Goal: Transaction & Acquisition: Purchase product/service

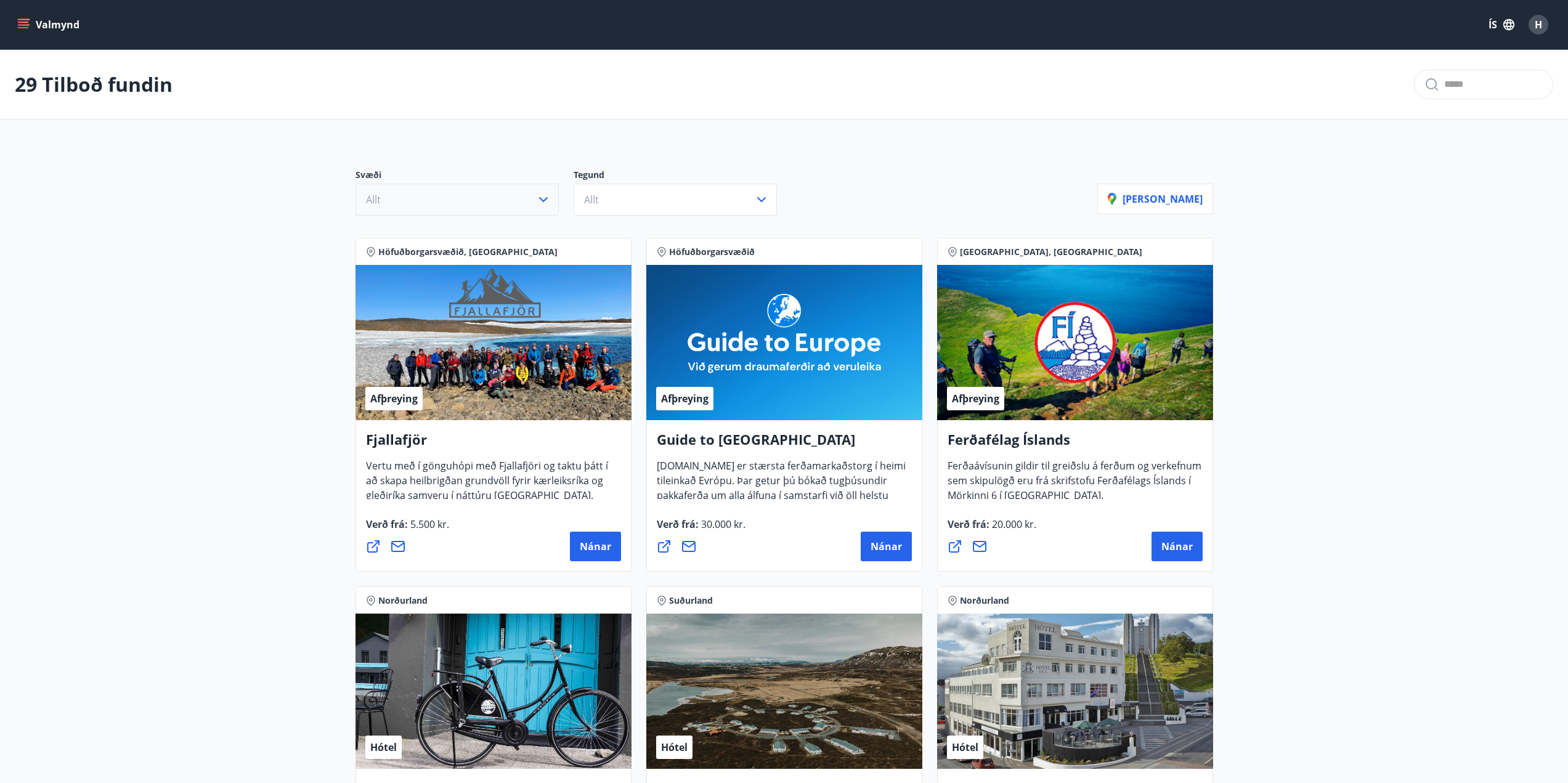
click at [524, 200] on button "Allt" at bounding box center [457, 200] width 203 height 32
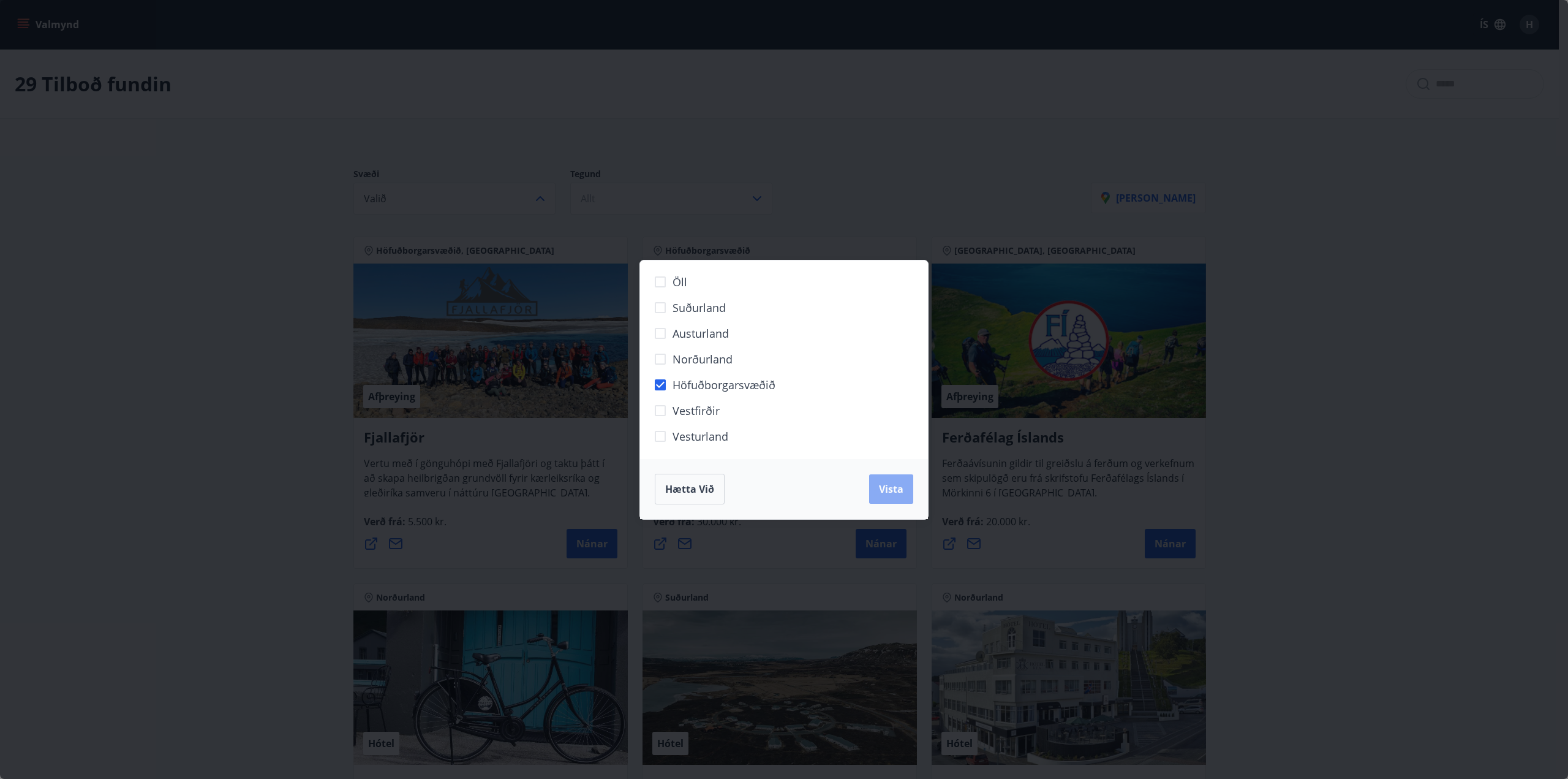
click at [899, 491] on span "Vista" at bounding box center [891, 489] width 24 height 14
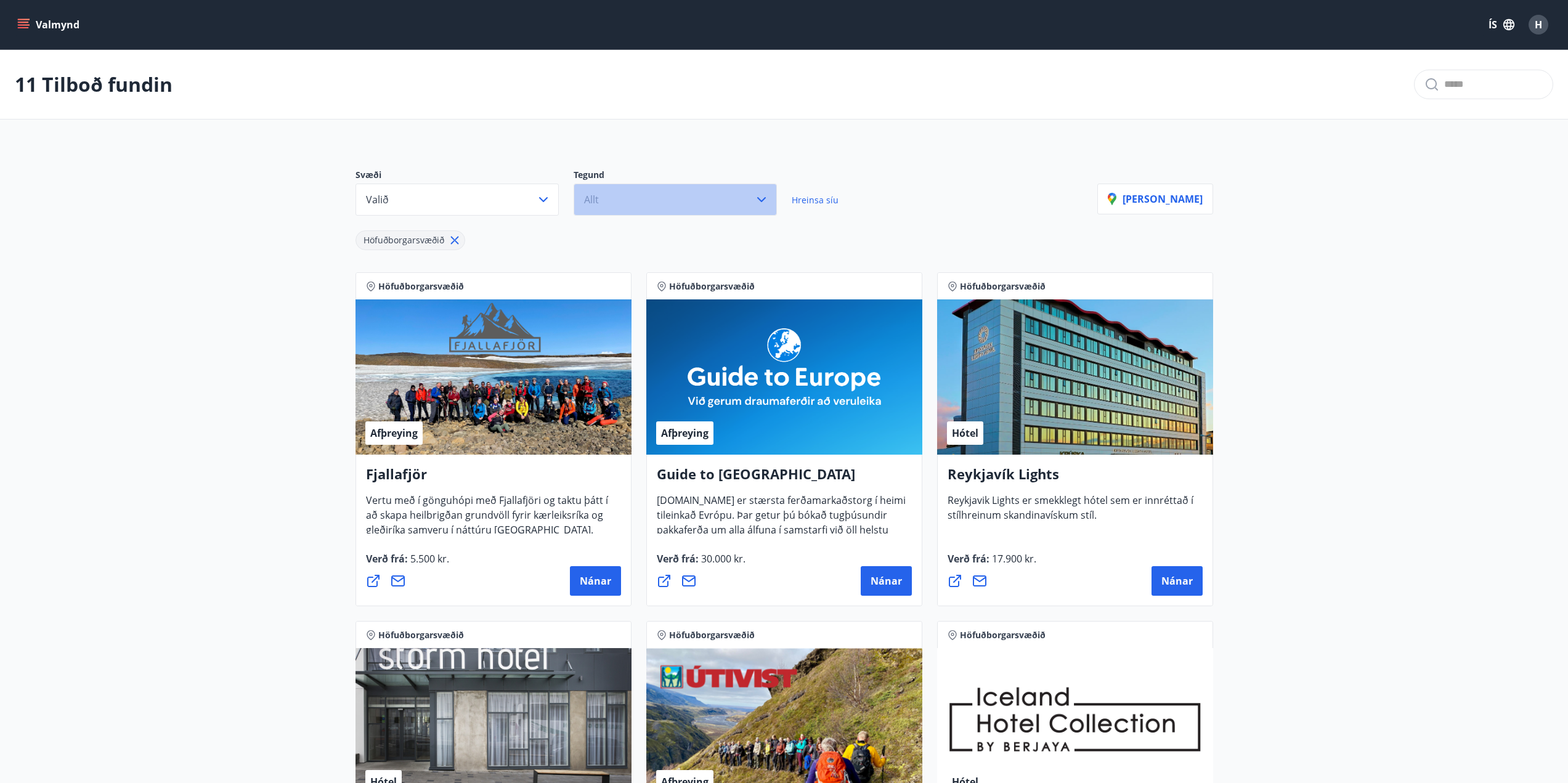
click at [638, 202] on button "Allt" at bounding box center [676, 200] width 203 height 32
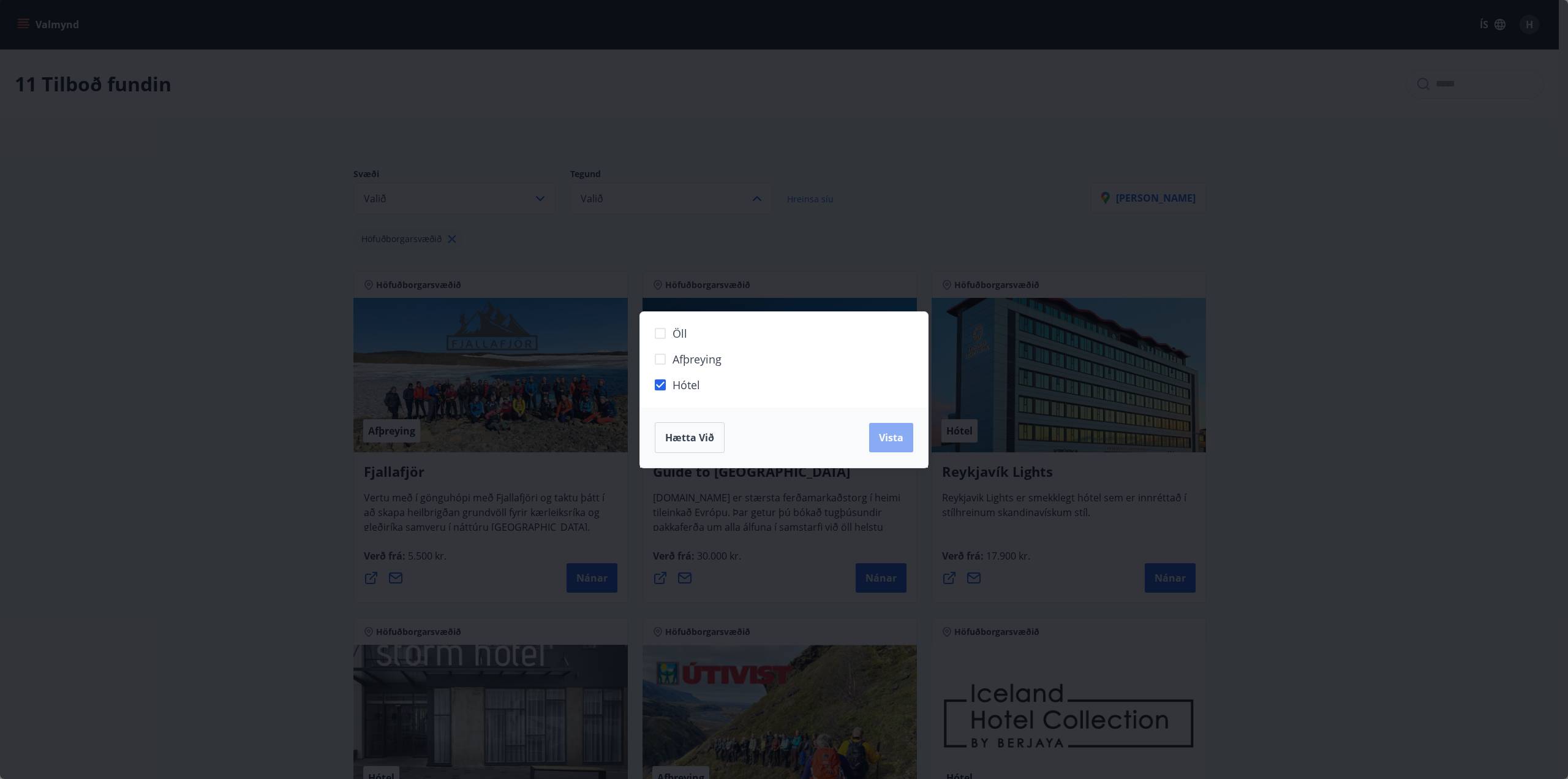
click at [880, 433] on span "Vista" at bounding box center [891, 438] width 24 height 14
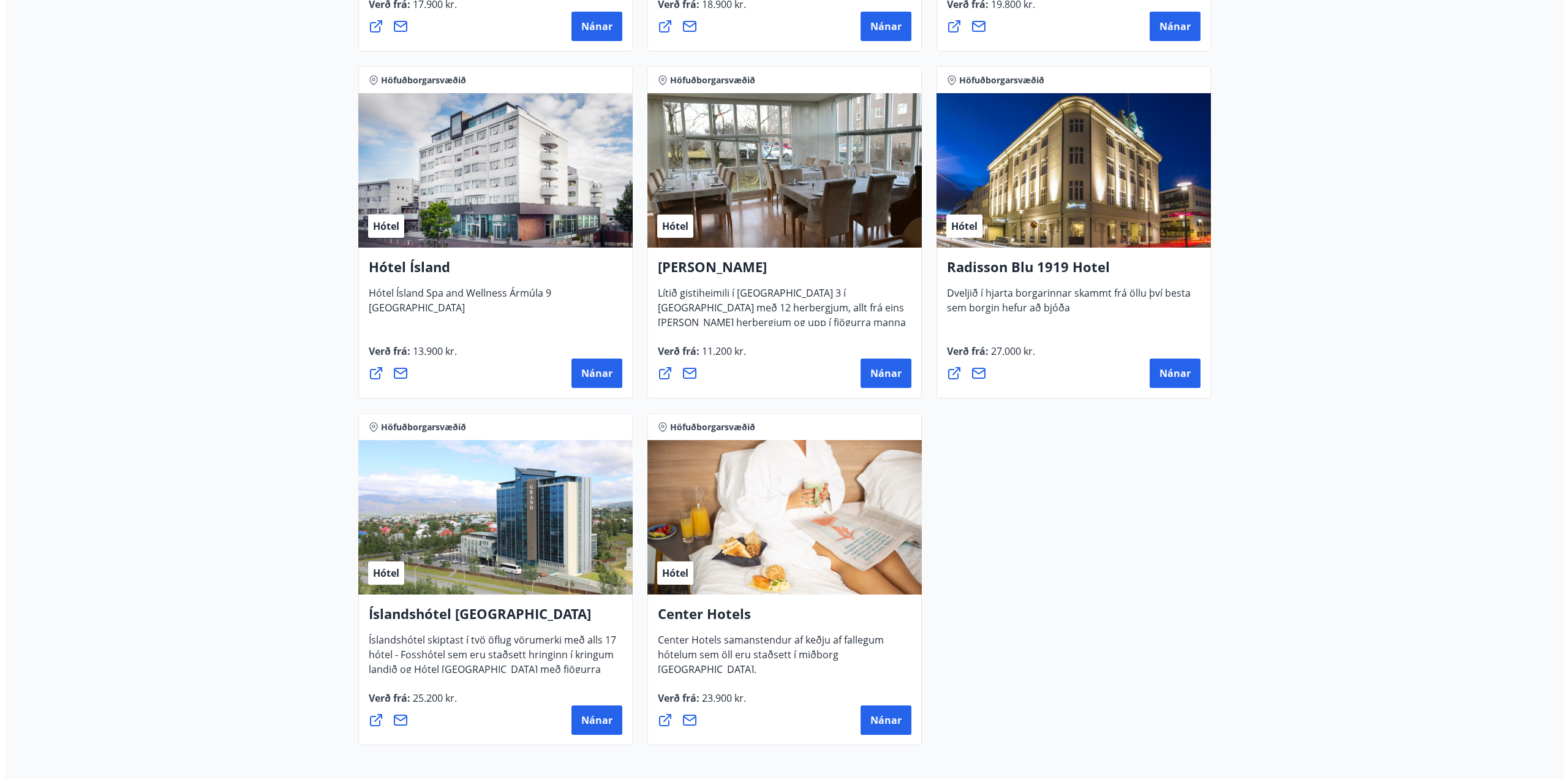
scroll to position [429, 0]
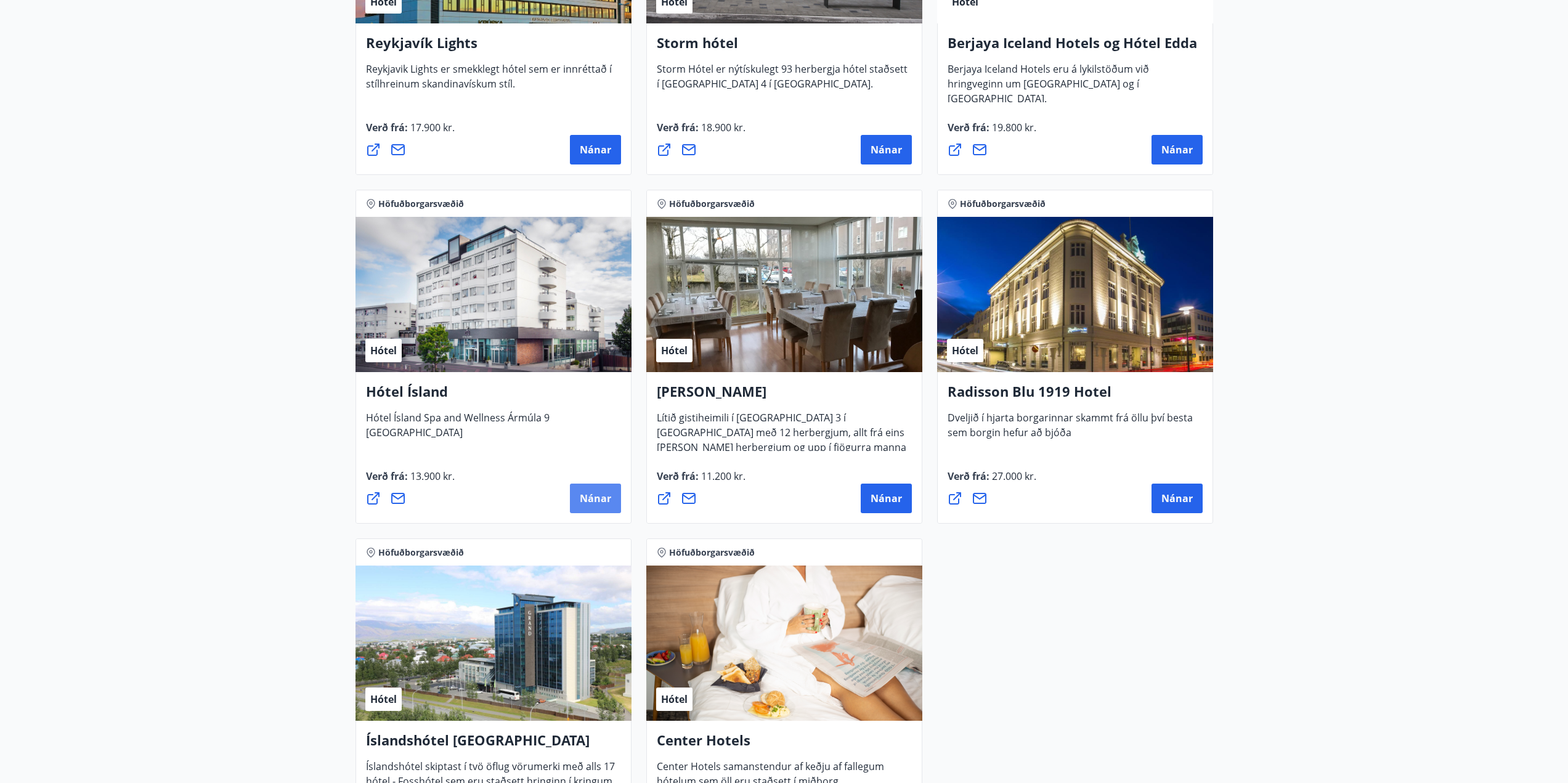
click at [588, 496] on span "Nánar" at bounding box center [596, 498] width 32 height 14
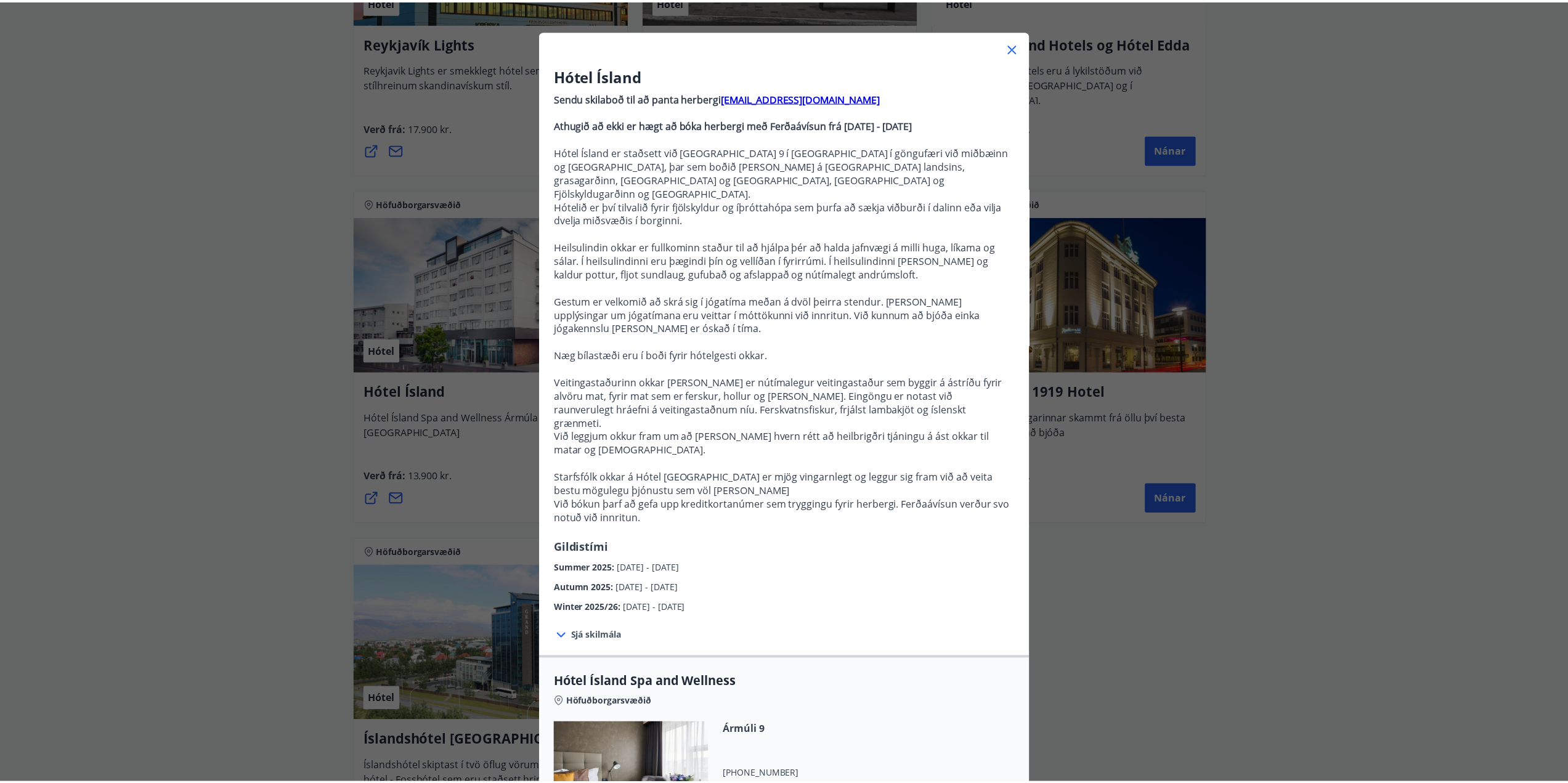
scroll to position [62, 0]
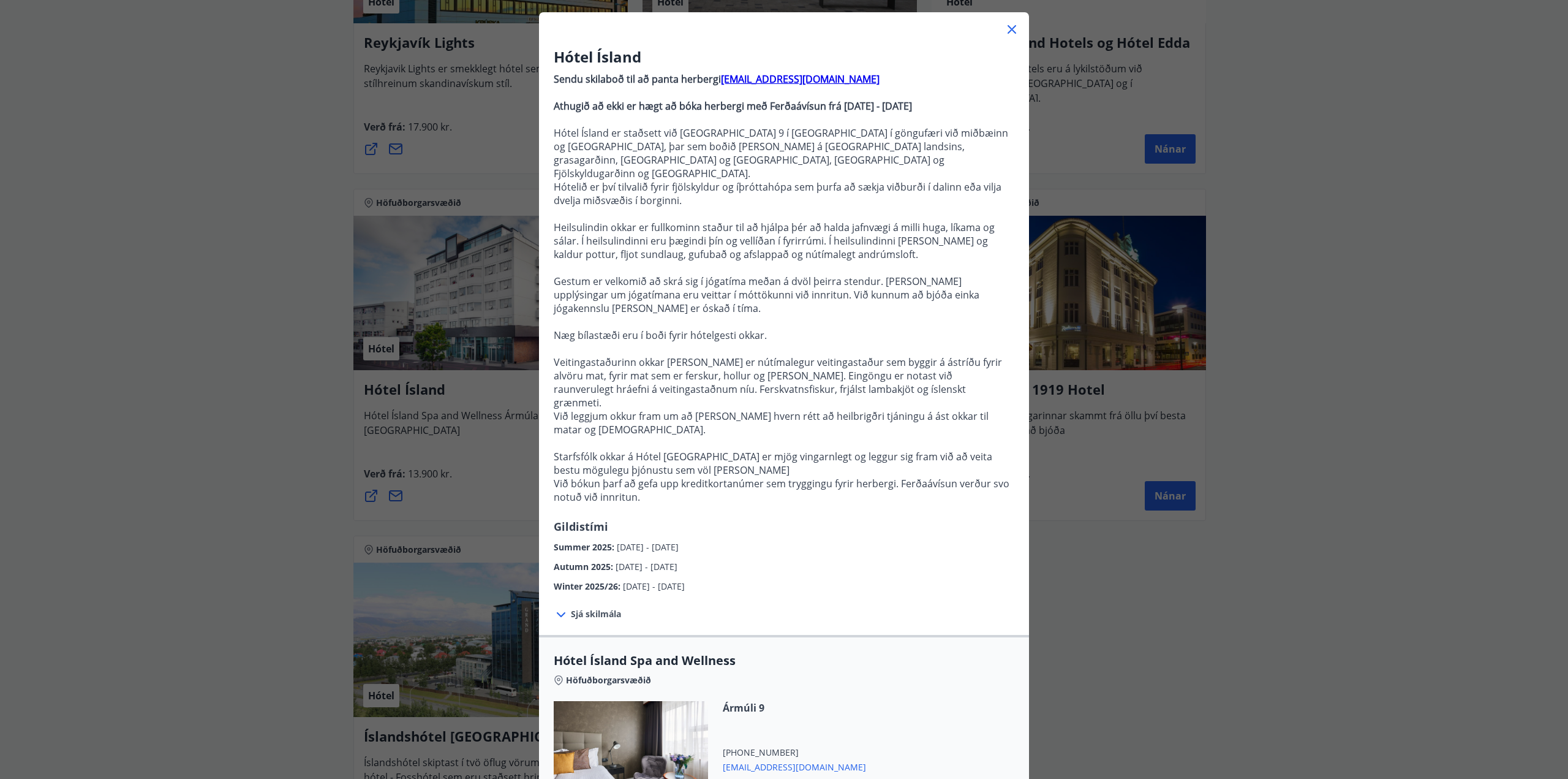
click at [278, 510] on div "Hótel Ísland Sendu skilaboð til að panta herbergi [EMAIL_ADDRESS][DOMAIN_NAME] …" at bounding box center [784, 328] width 1568 height 779
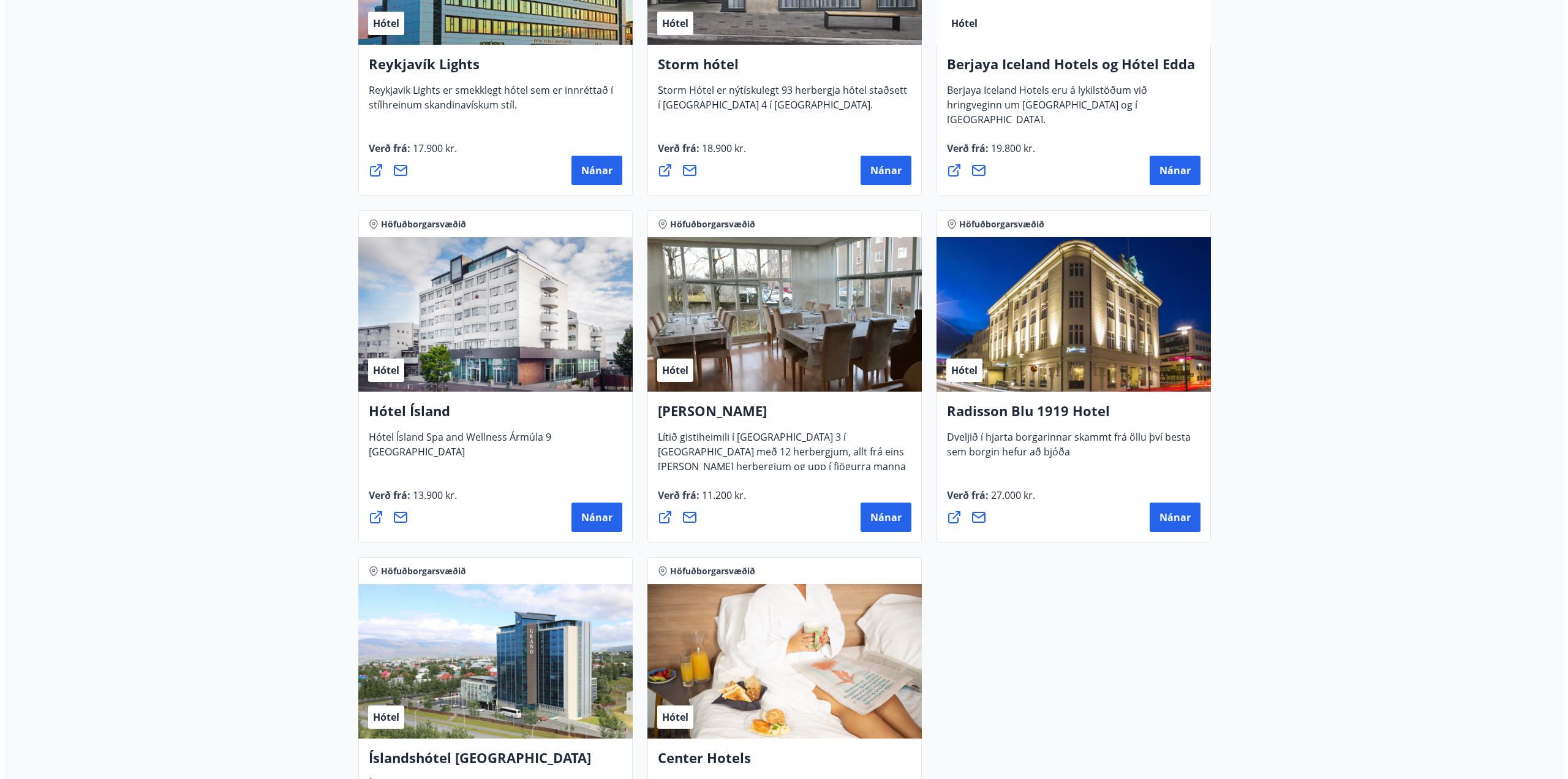
scroll to position [491, 0]
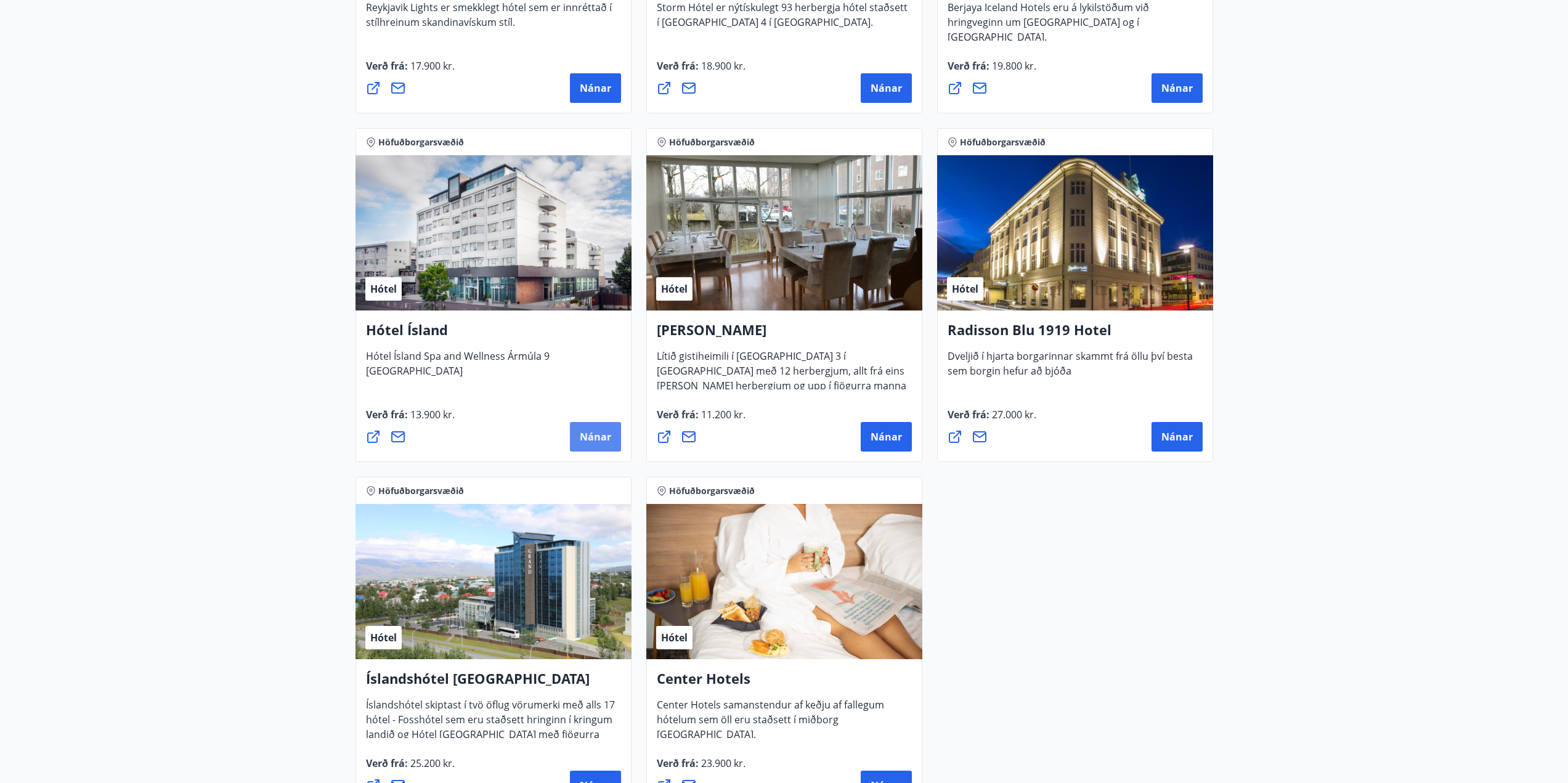
click at [604, 434] on span "Nánar" at bounding box center [596, 437] width 32 height 14
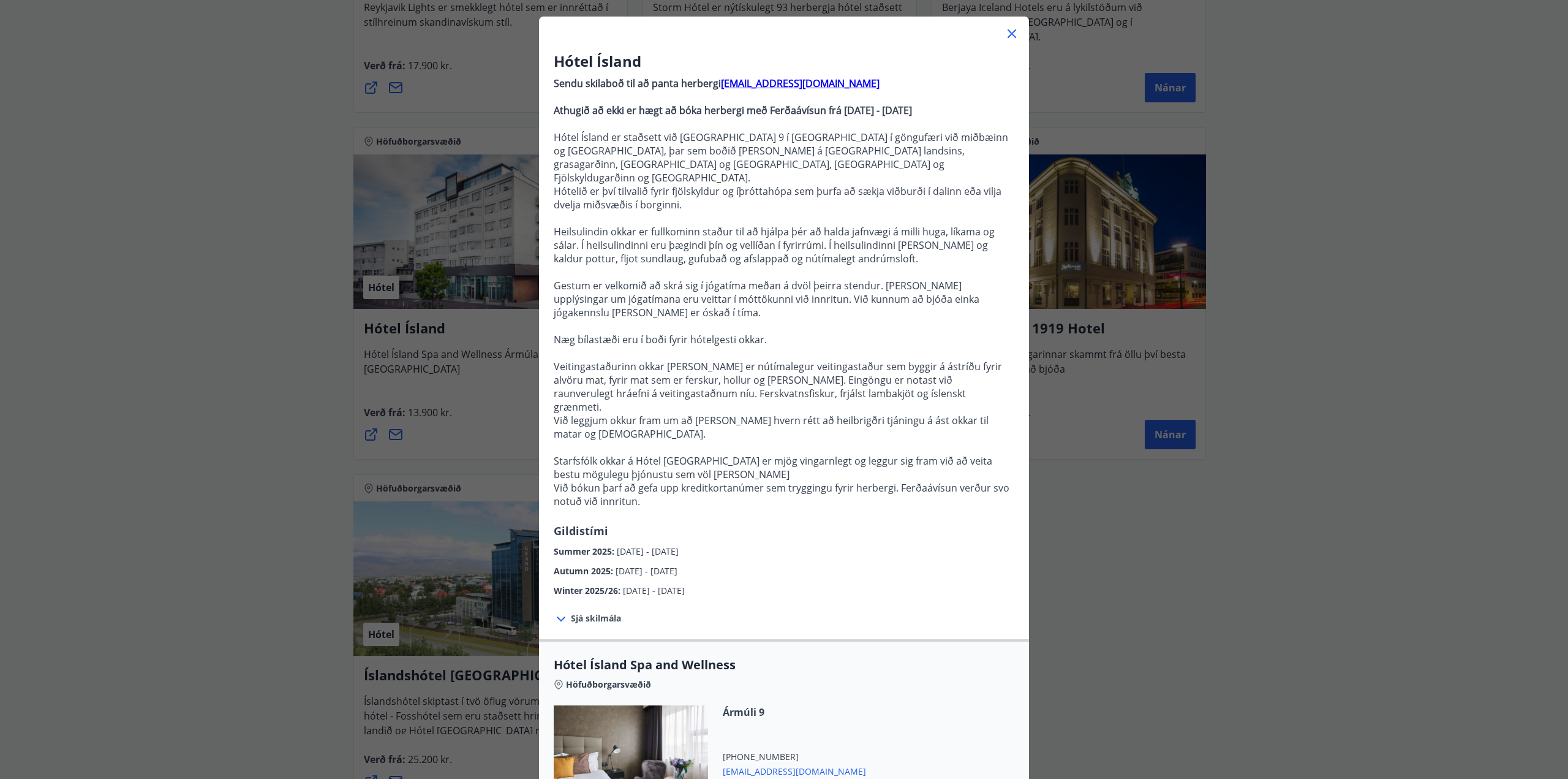
scroll to position [429, 0]
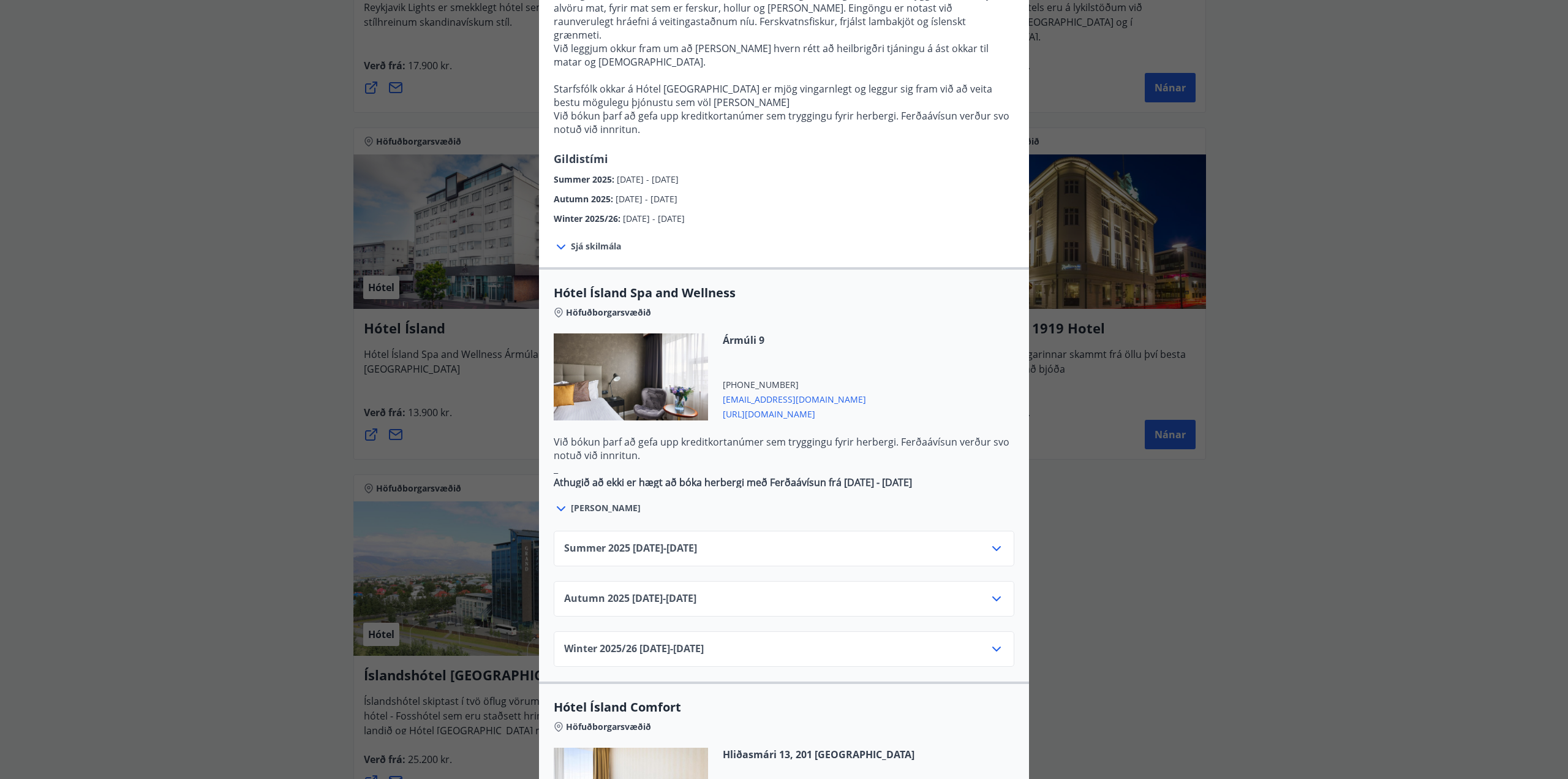
click at [653, 592] on span "Autumn [PHONE_NUMBER][DATE] - [DATE]" at bounding box center [630, 598] width 132 height 15
click at [989, 592] on icon at bounding box center [996, 598] width 15 height 15
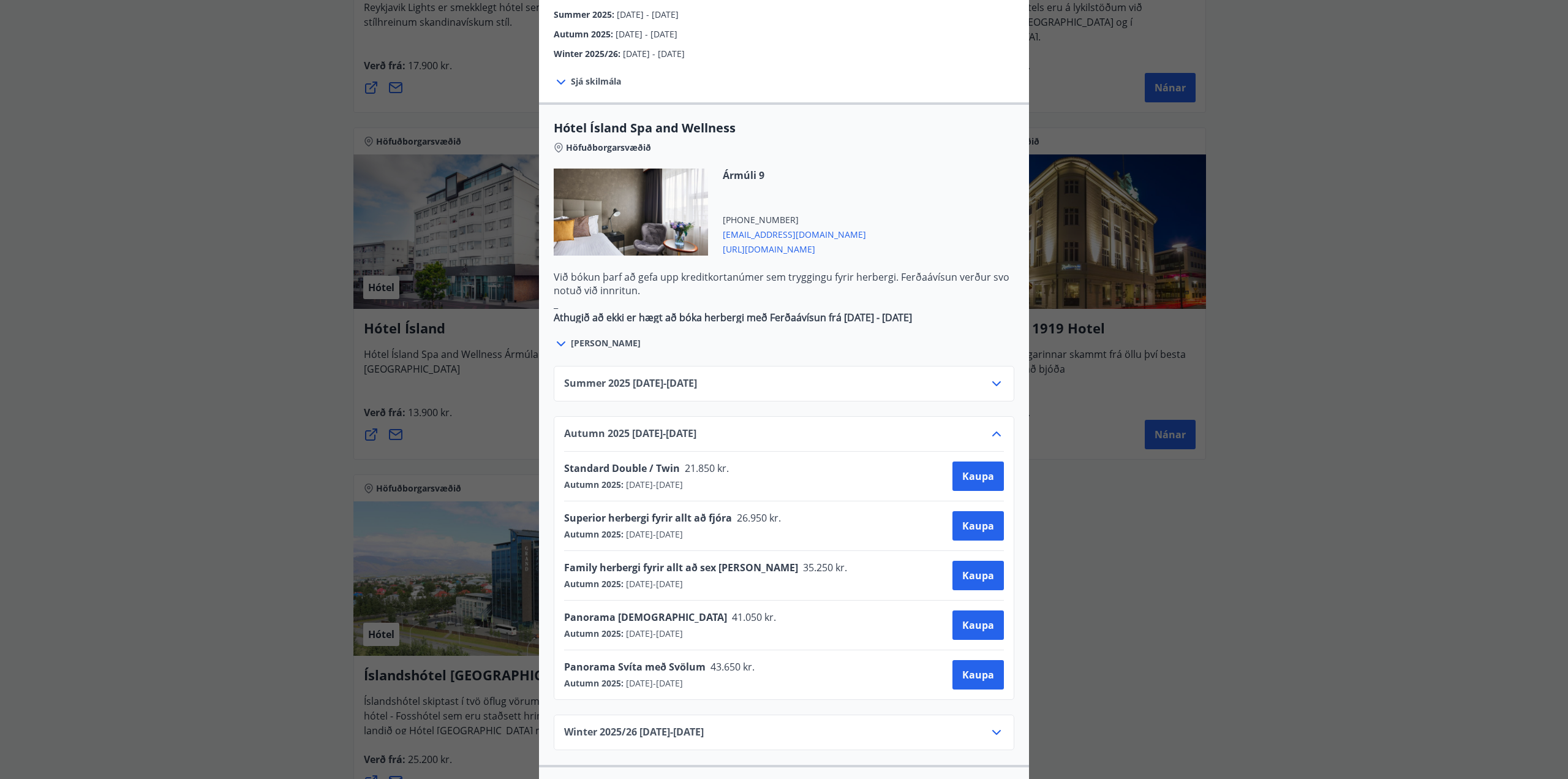
scroll to position [613, 0]
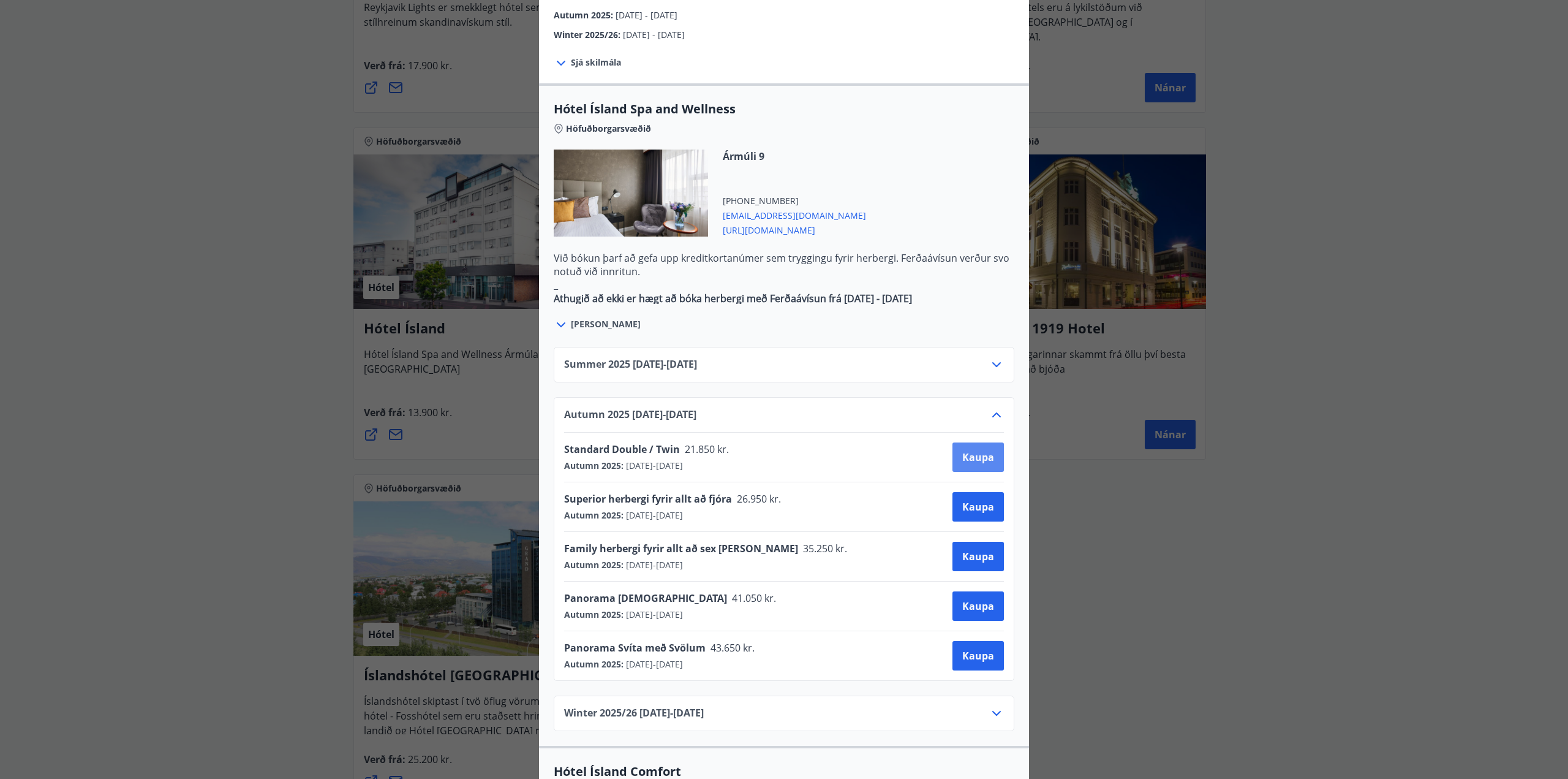
click at [971, 442] on button "Kaupa" at bounding box center [978, 457] width 51 height 29
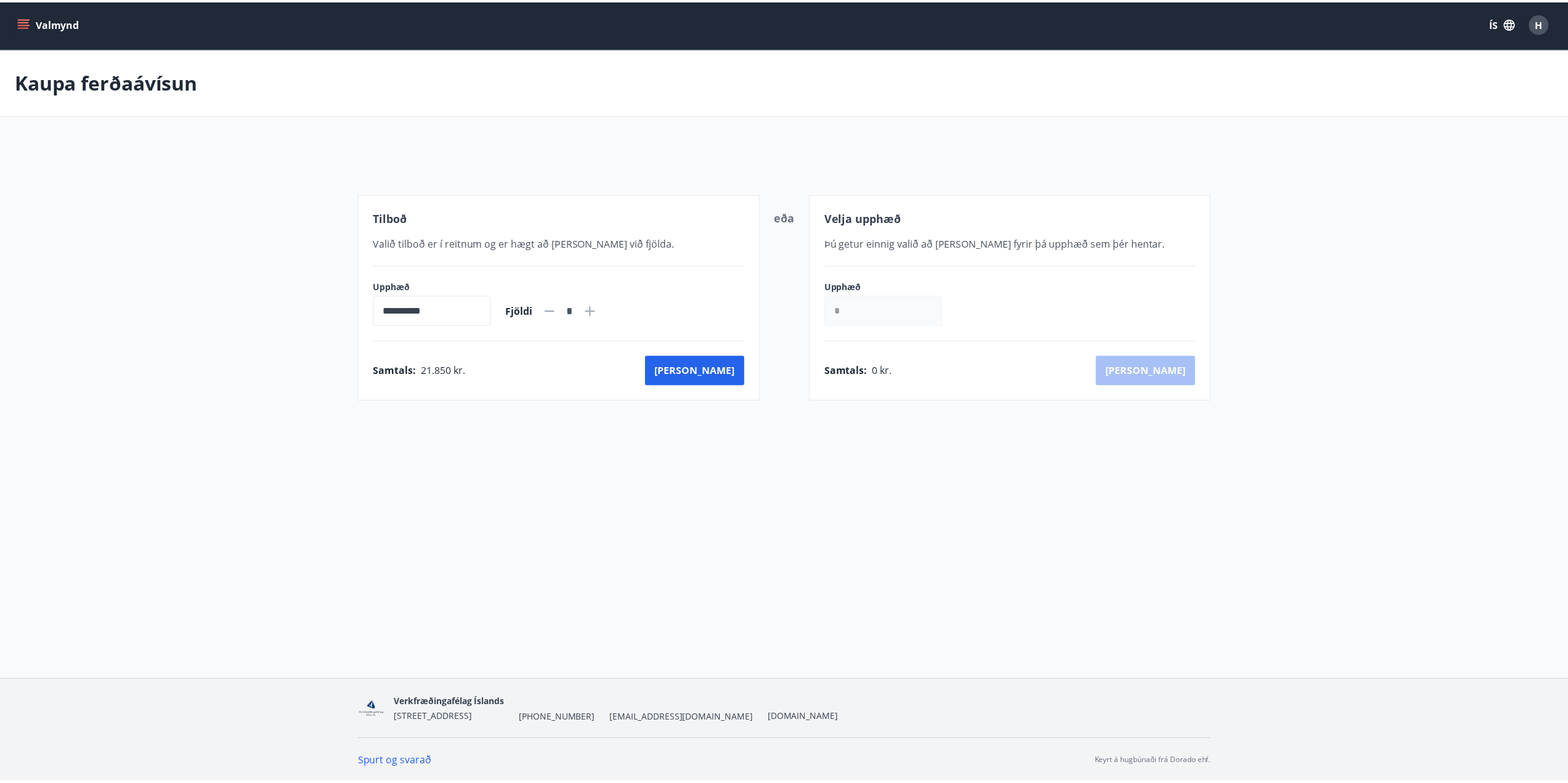
scroll to position [2, 0]
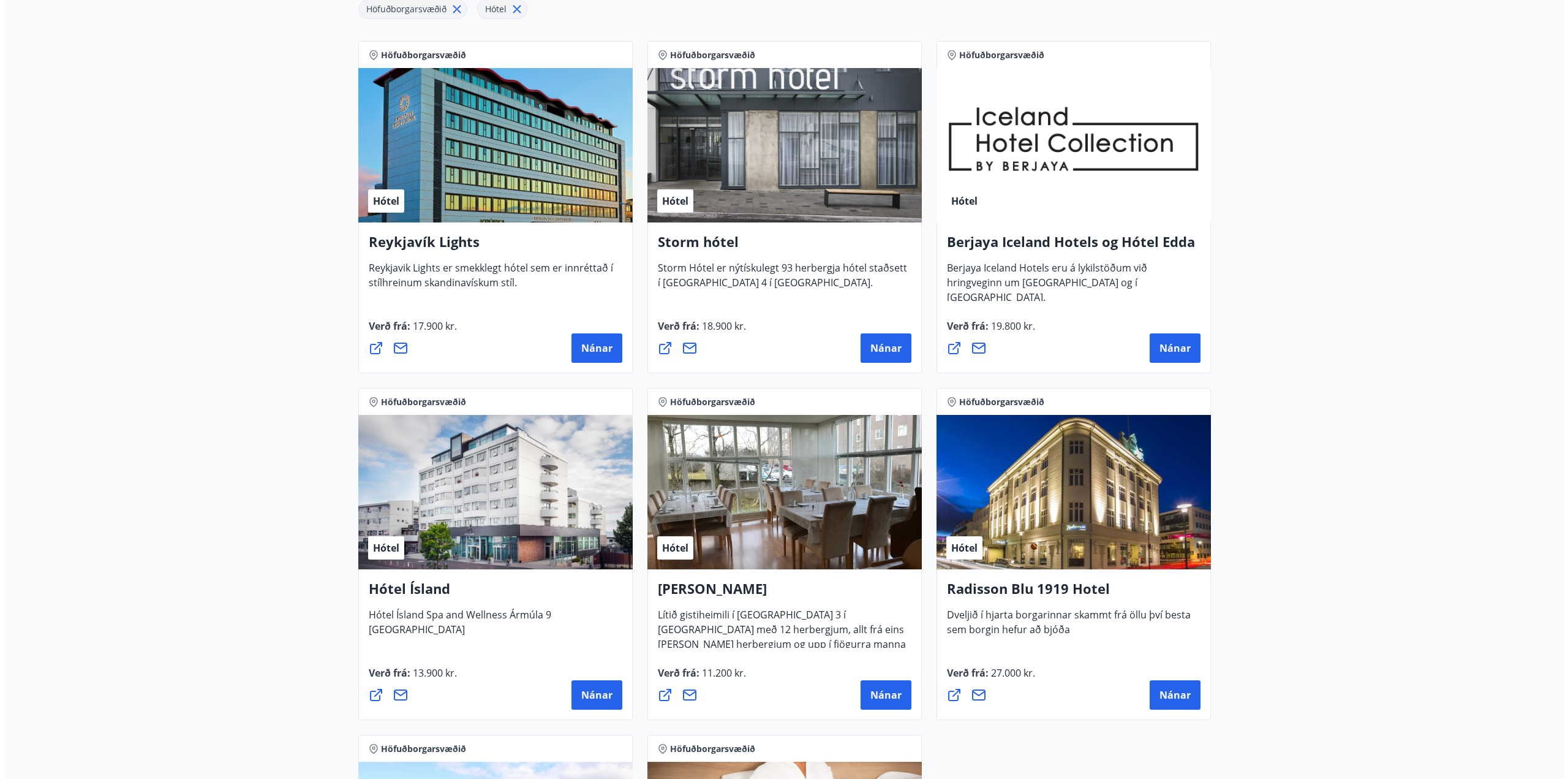
scroll to position [370, 0]
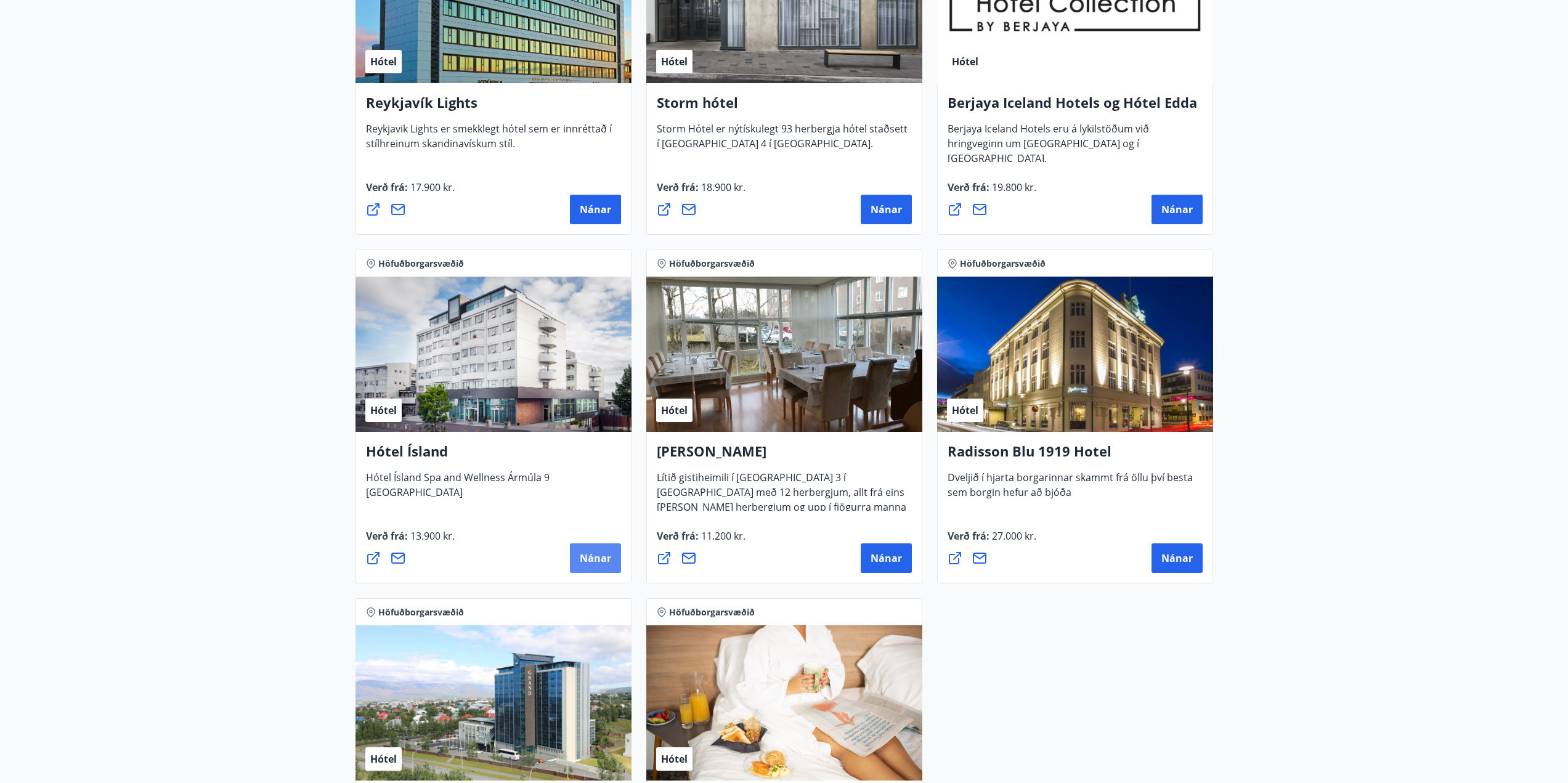
click at [584, 549] on button "Nánar" at bounding box center [596, 558] width 51 height 29
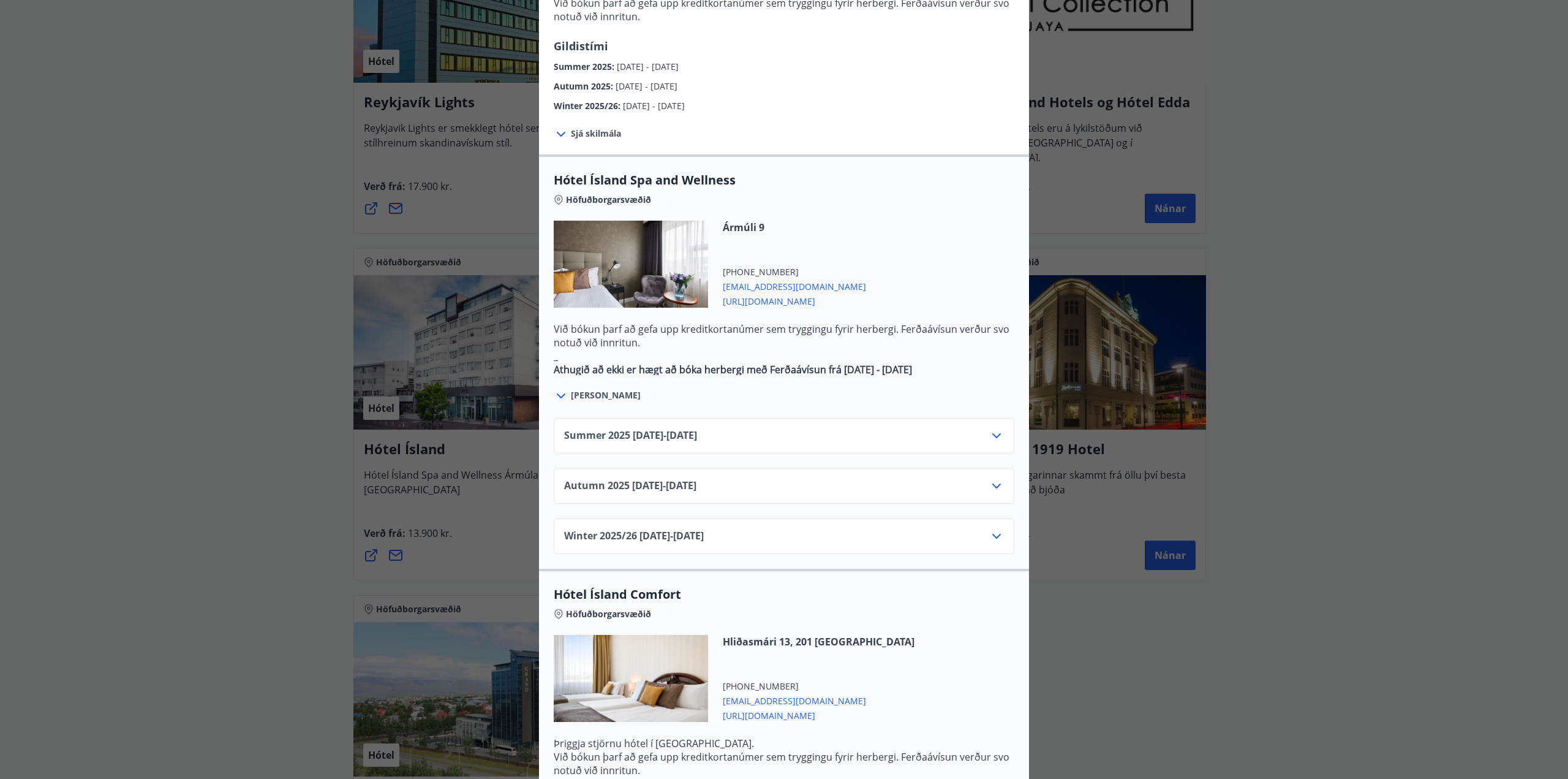
scroll to position [530, 0]
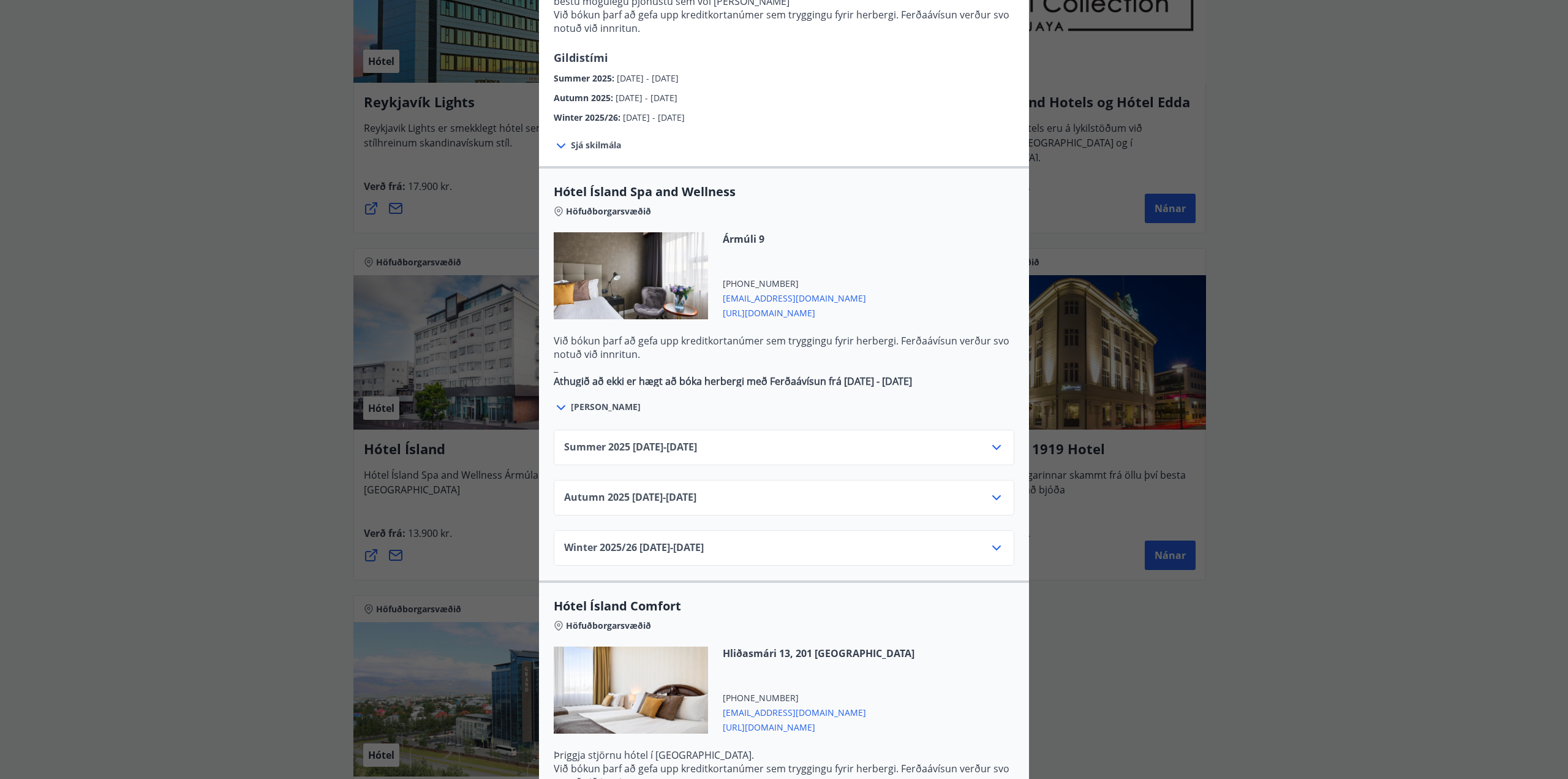
click at [223, 507] on div "Hótel Ísland Sendu skilaboð til að panta herbergi [EMAIL_ADDRESS][DOMAIN_NAME] …" at bounding box center [784, 390] width 1568 height 779
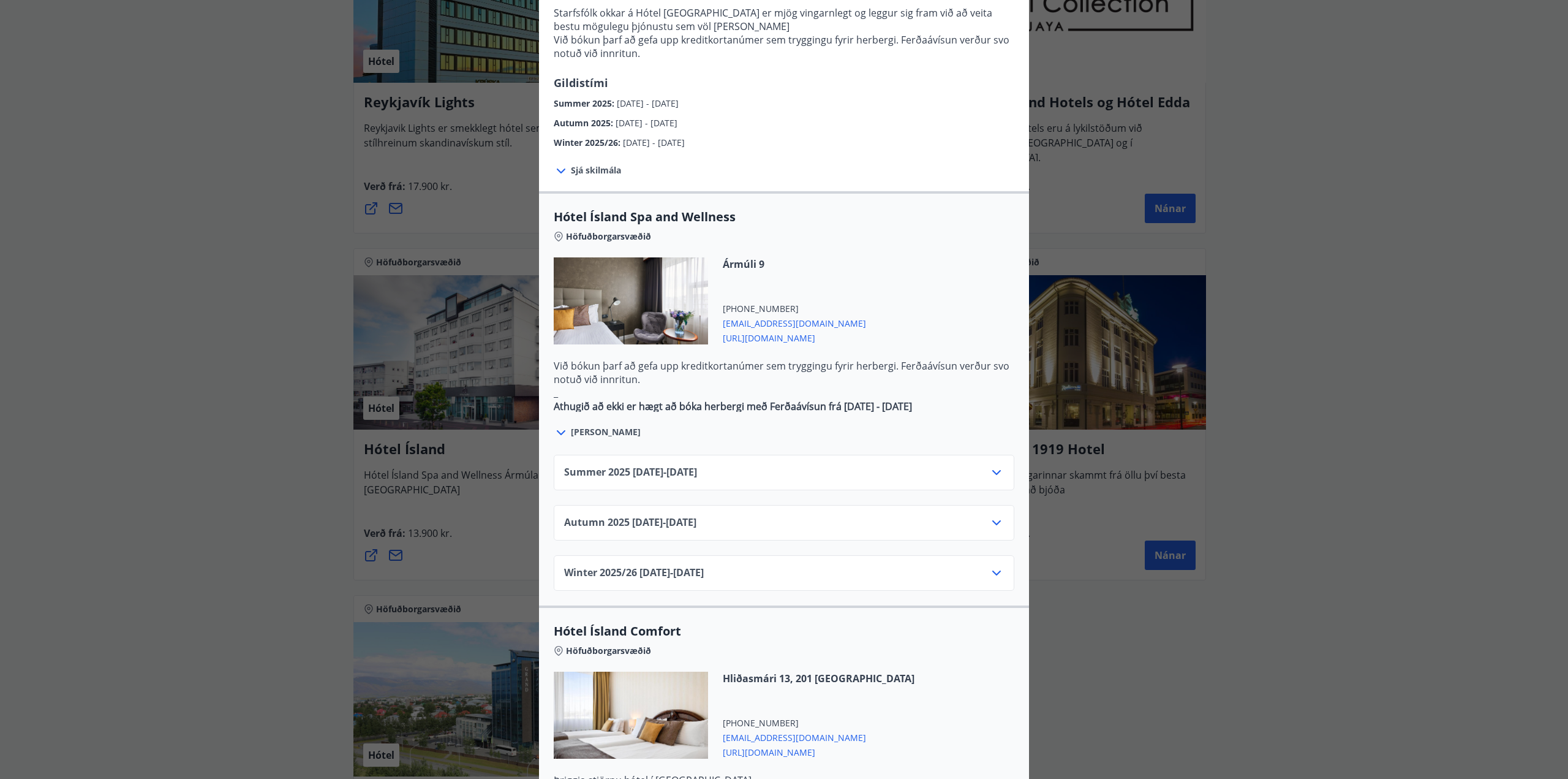
scroll to position [552, 0]
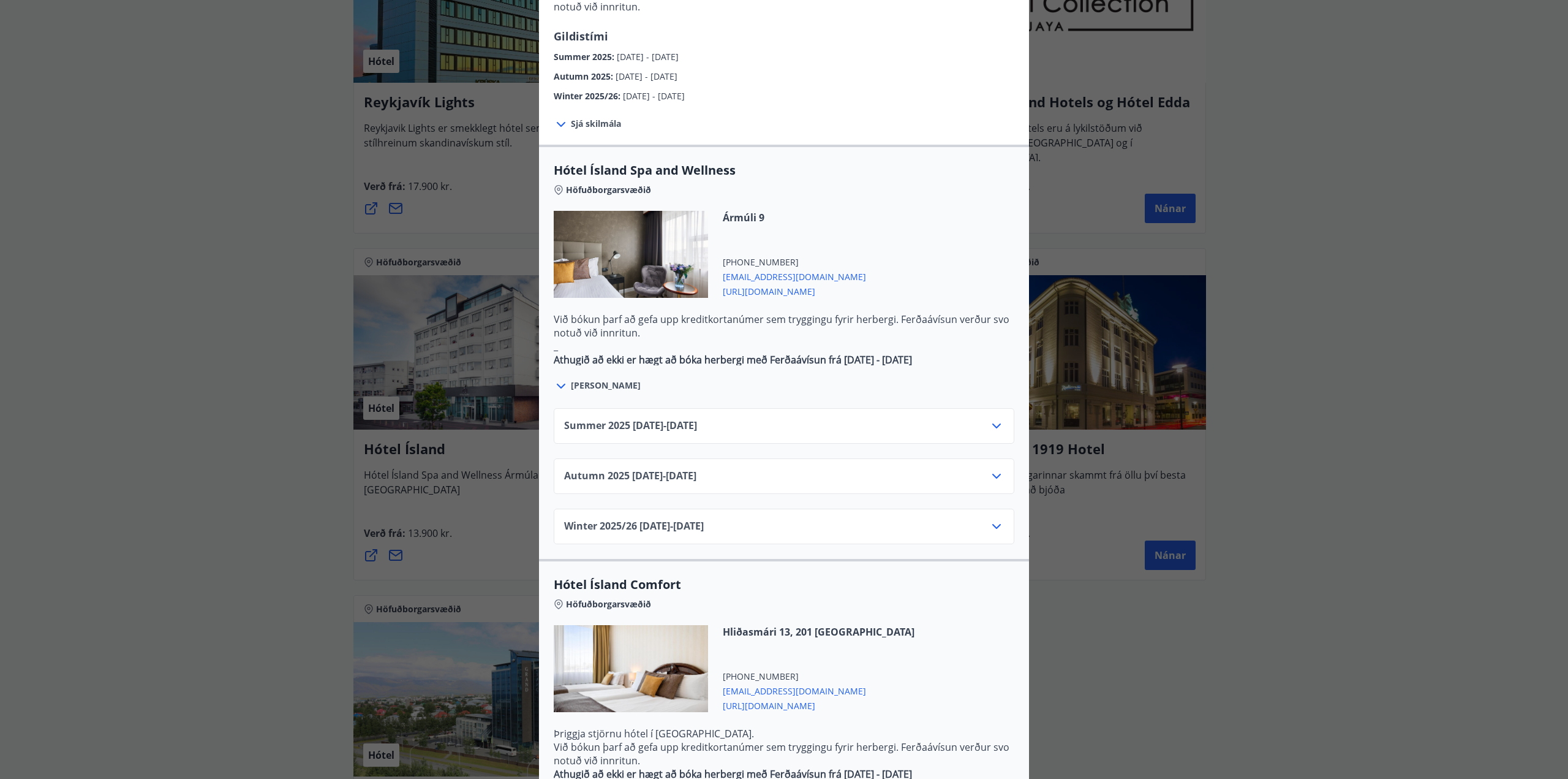
click at [697, 419] on span "Summer [PHONE_NUMBER][DATE] - [DATE]" at bounding box center [631, 425] width 133 height 15
click at [968, 519] on div "Winter 2025/[PHONE_NUMBER][DATE] - [DATE]" at bounding box center [784, 531] width 440 height 24
click at [989, 519] on icon at bounding box center [996, 526] width 15 height 15
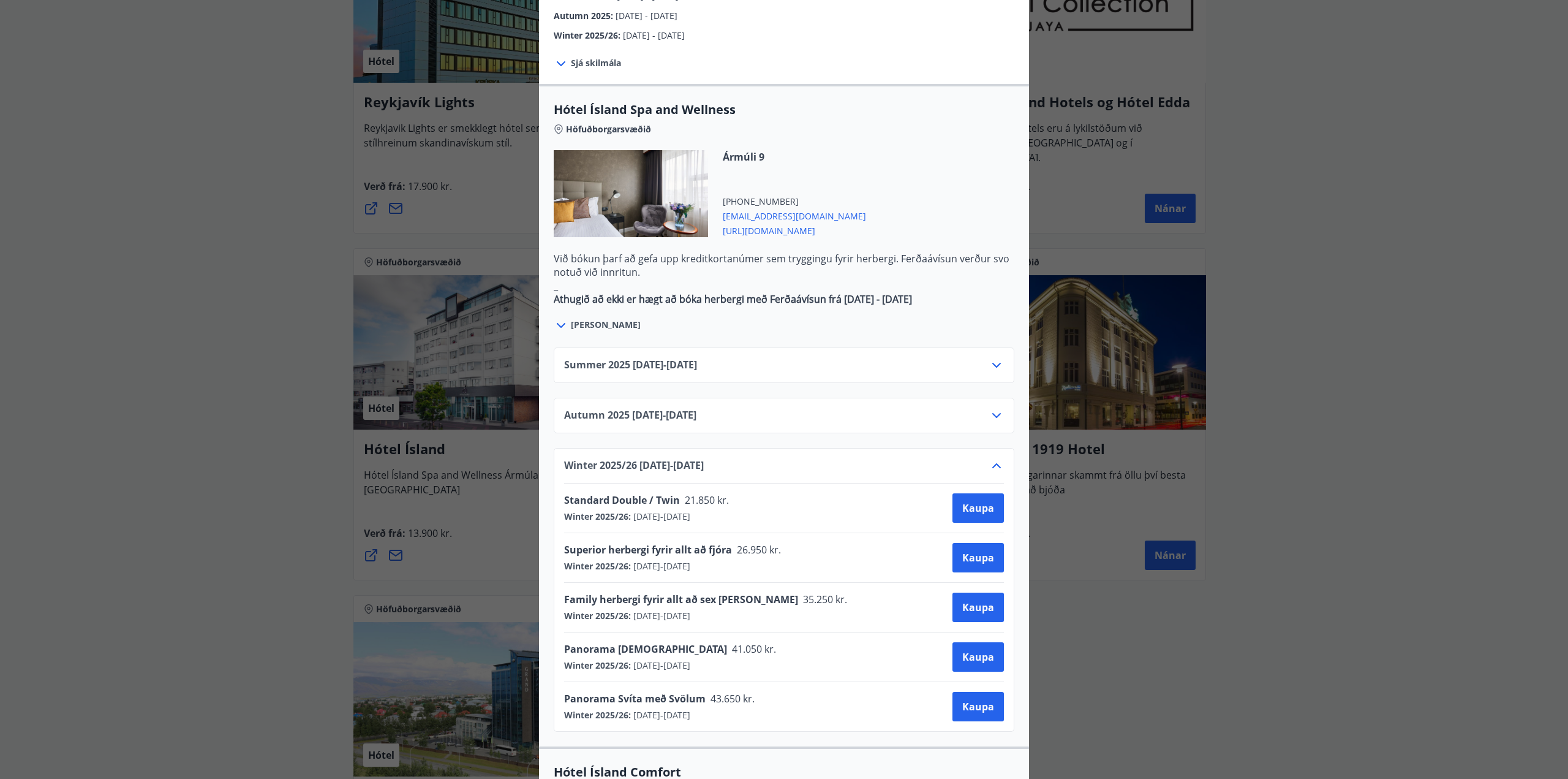
scroll to position [613, 0]
click at [990, 408] on icon at bounding box center [996, 415] width 15 height 15
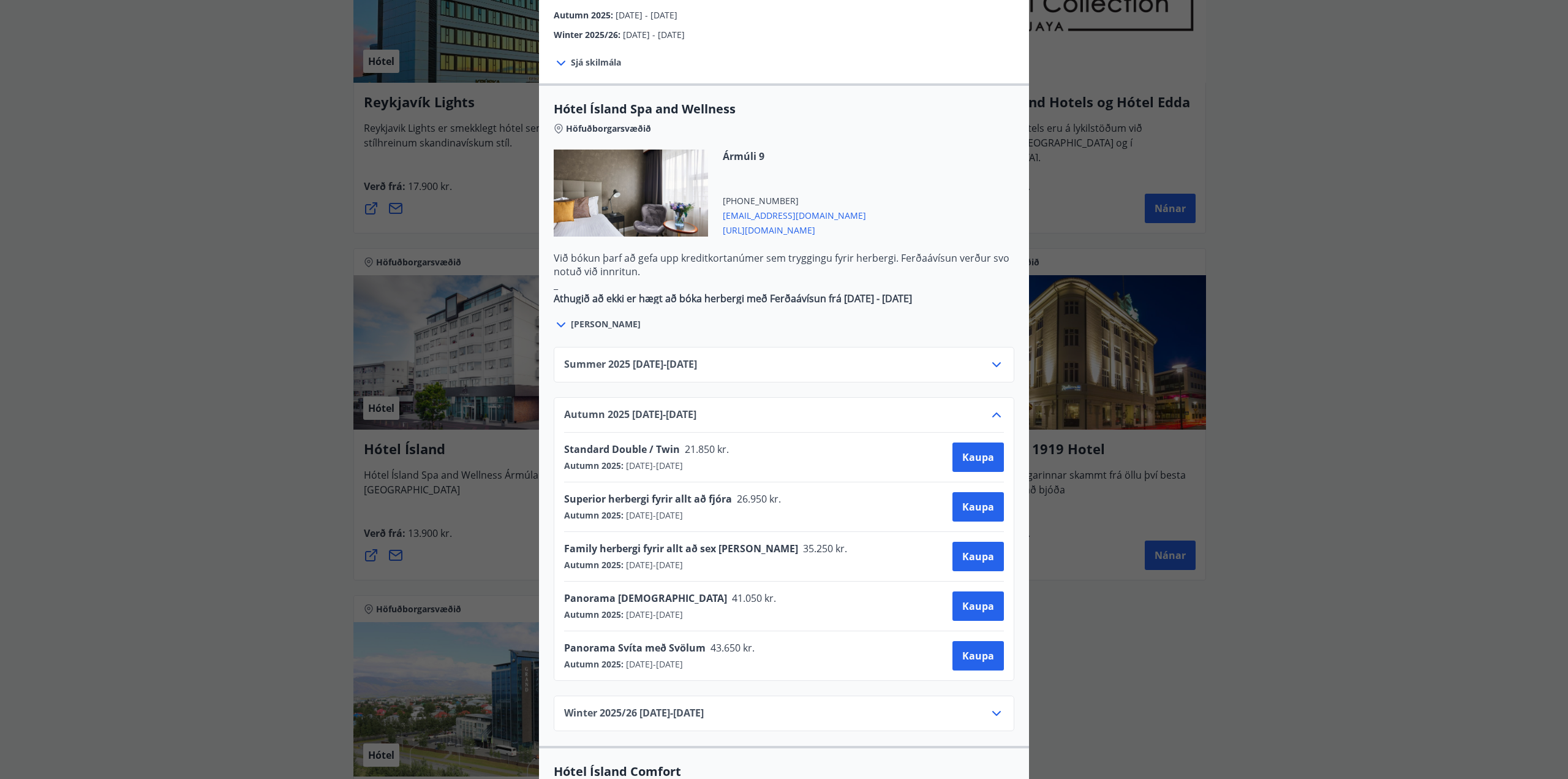
click at [991, 357] on icon at bounding box center [996, 364] width 15 height 15
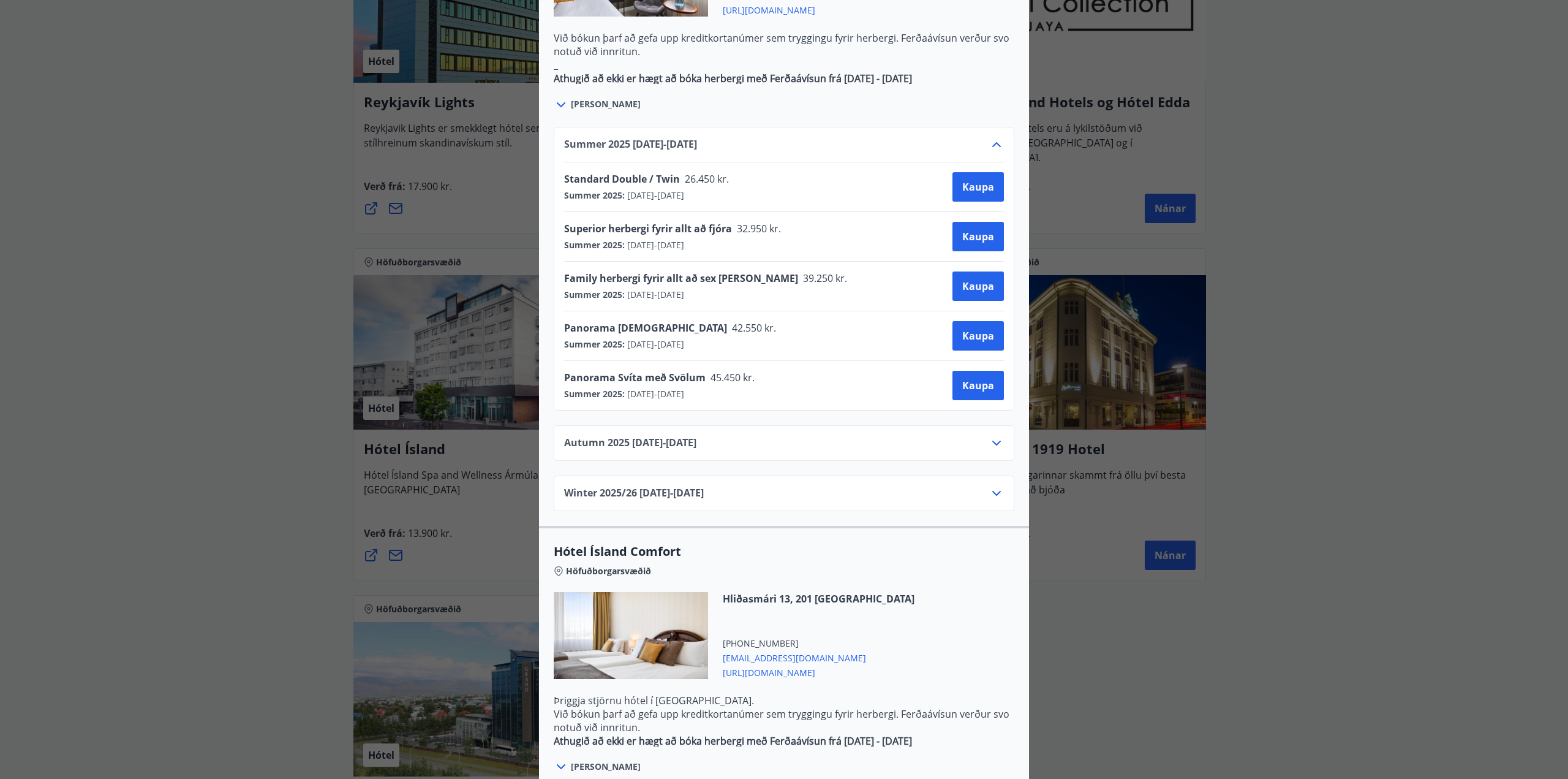
scroll to position [962, 0]
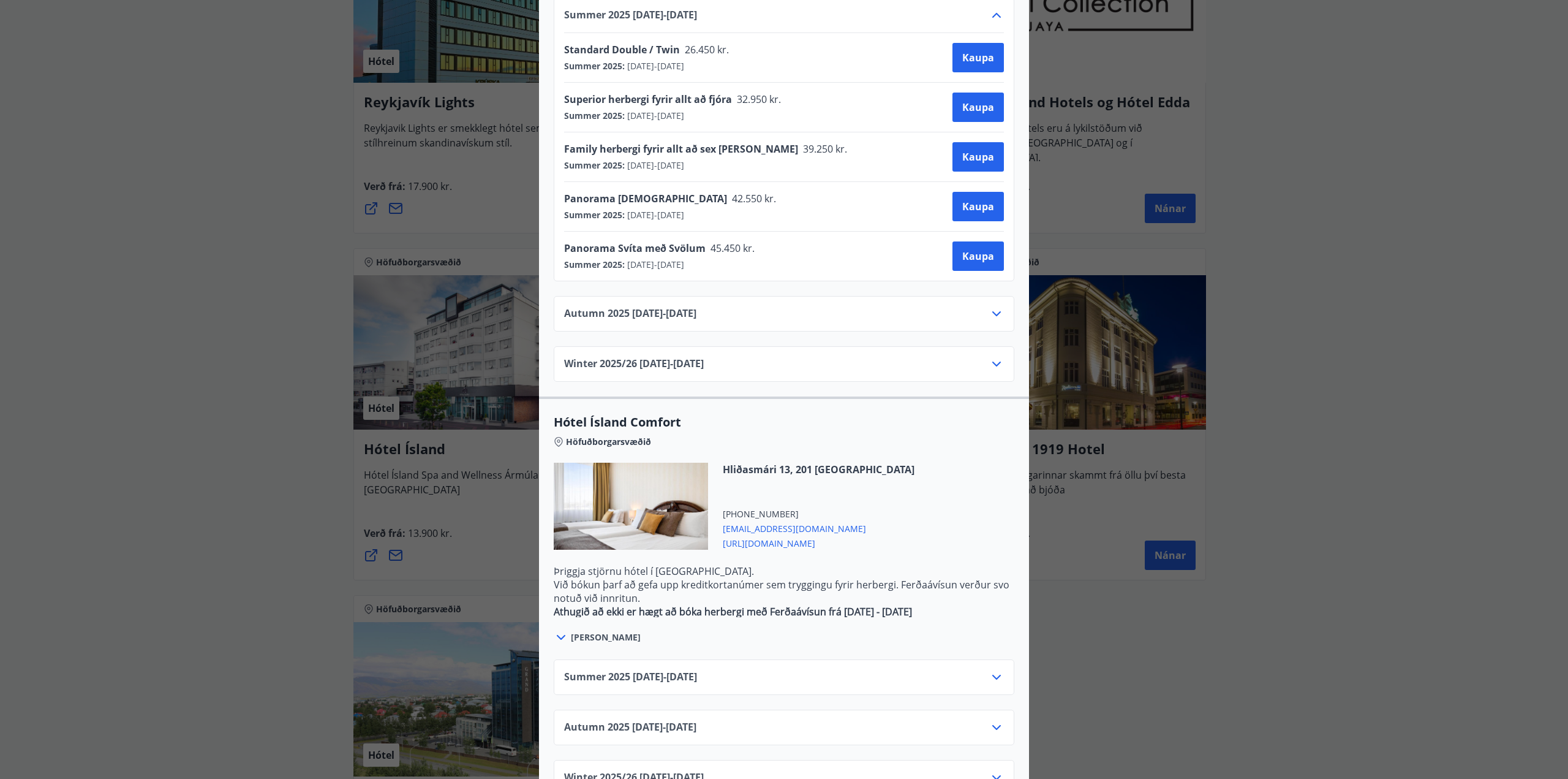
click at [1003, 660] on div "Summer [PHONE_NUMBER][DATE] - [DATE]" at bounding box center [784, 677] width 460 height 35
click at [991, 670] on icon at bounding box center [996, 676] width 15 height 15
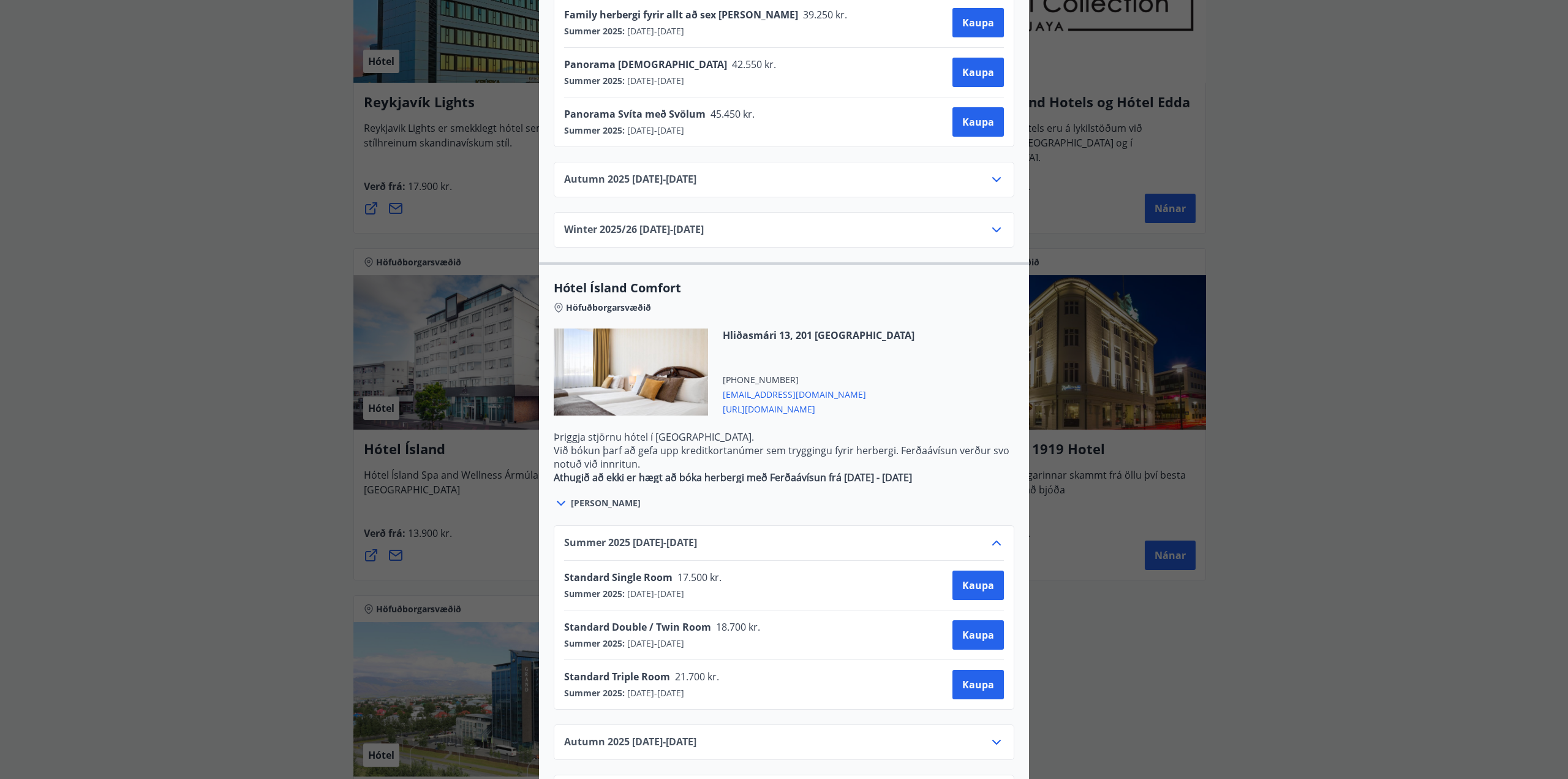
scroll to position [1111, 0]
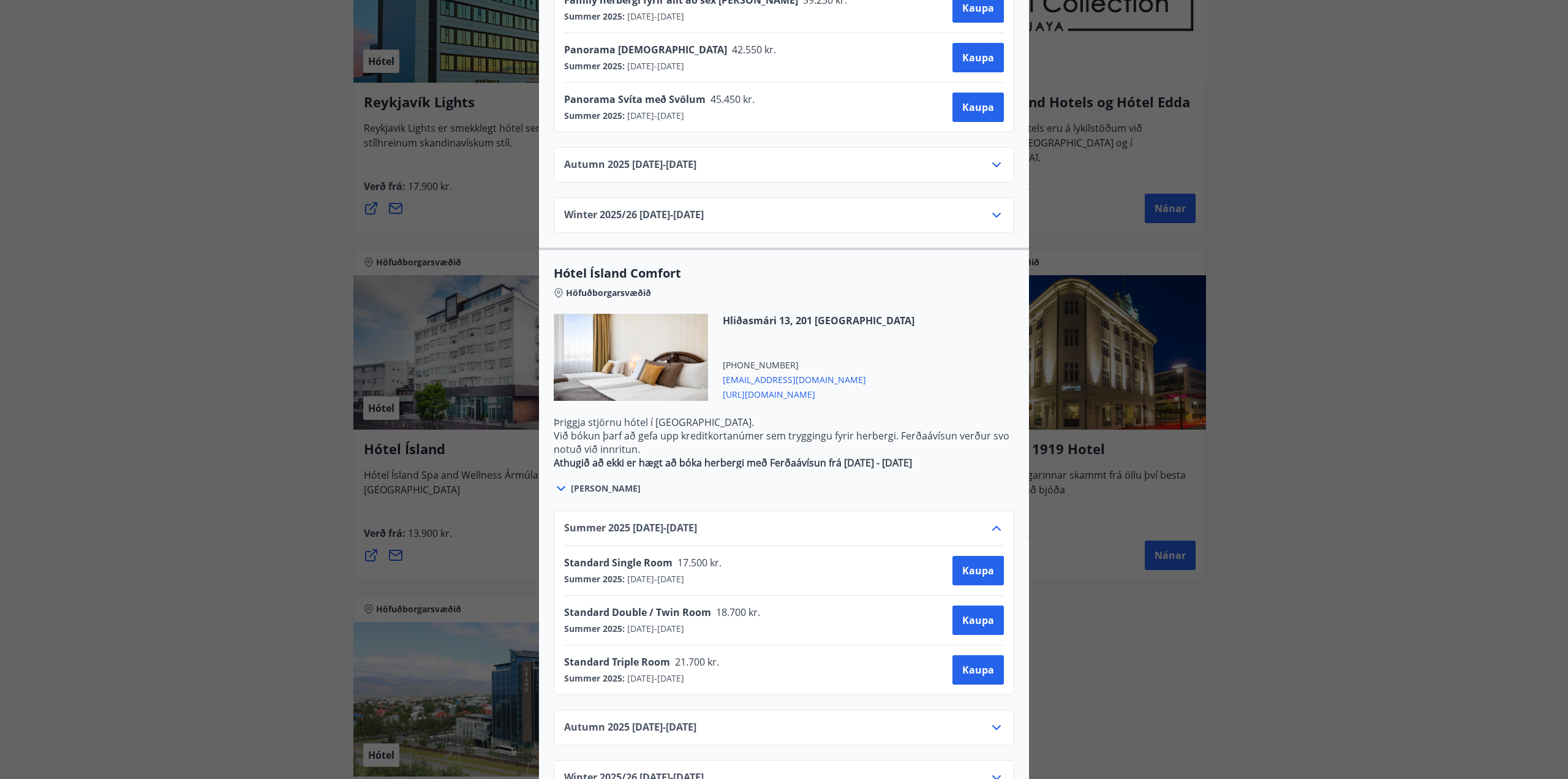
click at [991, 720] on icon at bounding box center [996, 727] width 15 height 15
click at [994, 771] on icon at bounding box center [996, 777] width 15 height 15
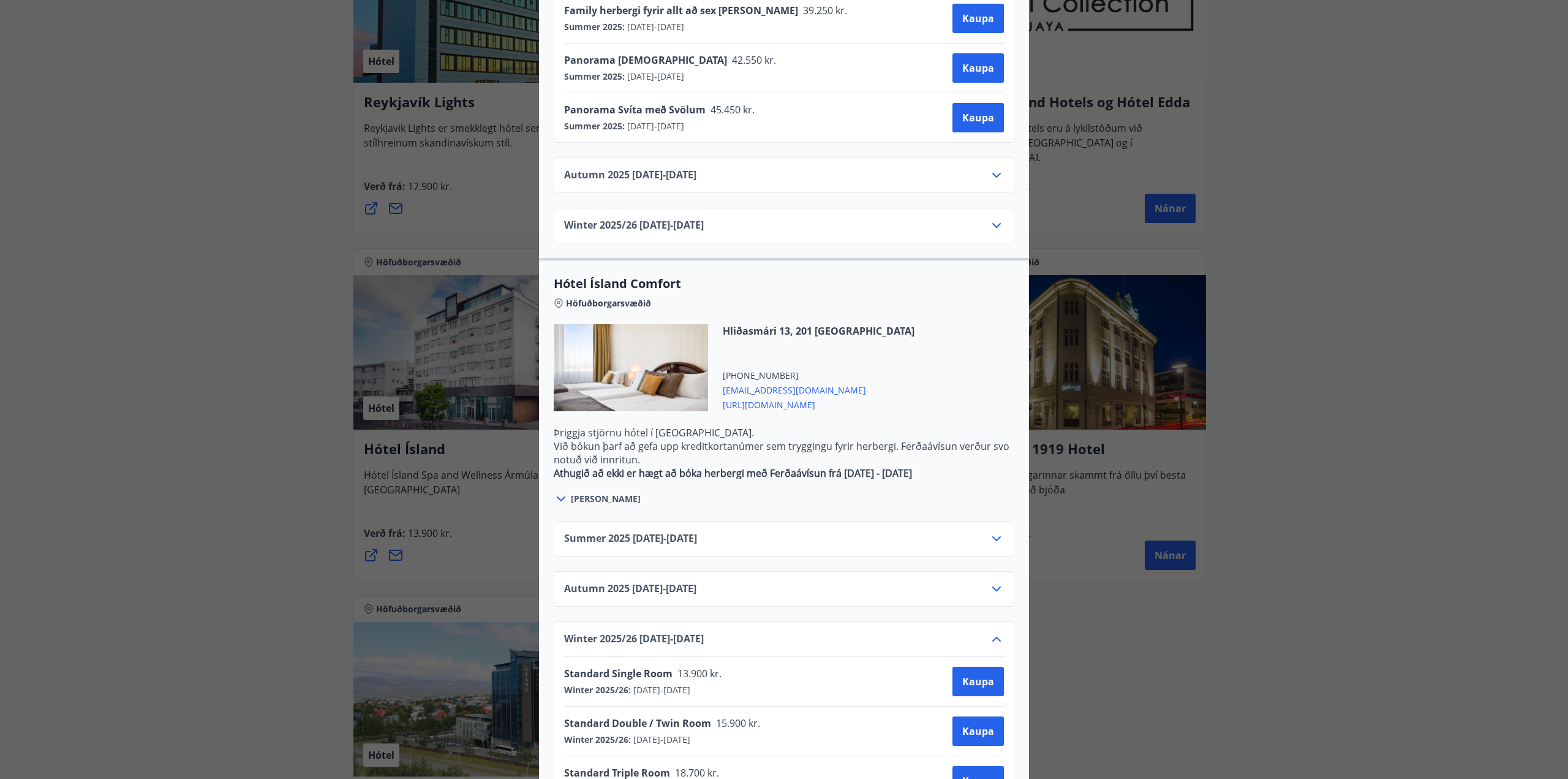
scroll to position [1100, 0]
click at [800, 397] on span "[URL][DOMAIN_NAME]" at bounding box center [818, 404] width 192 height 15
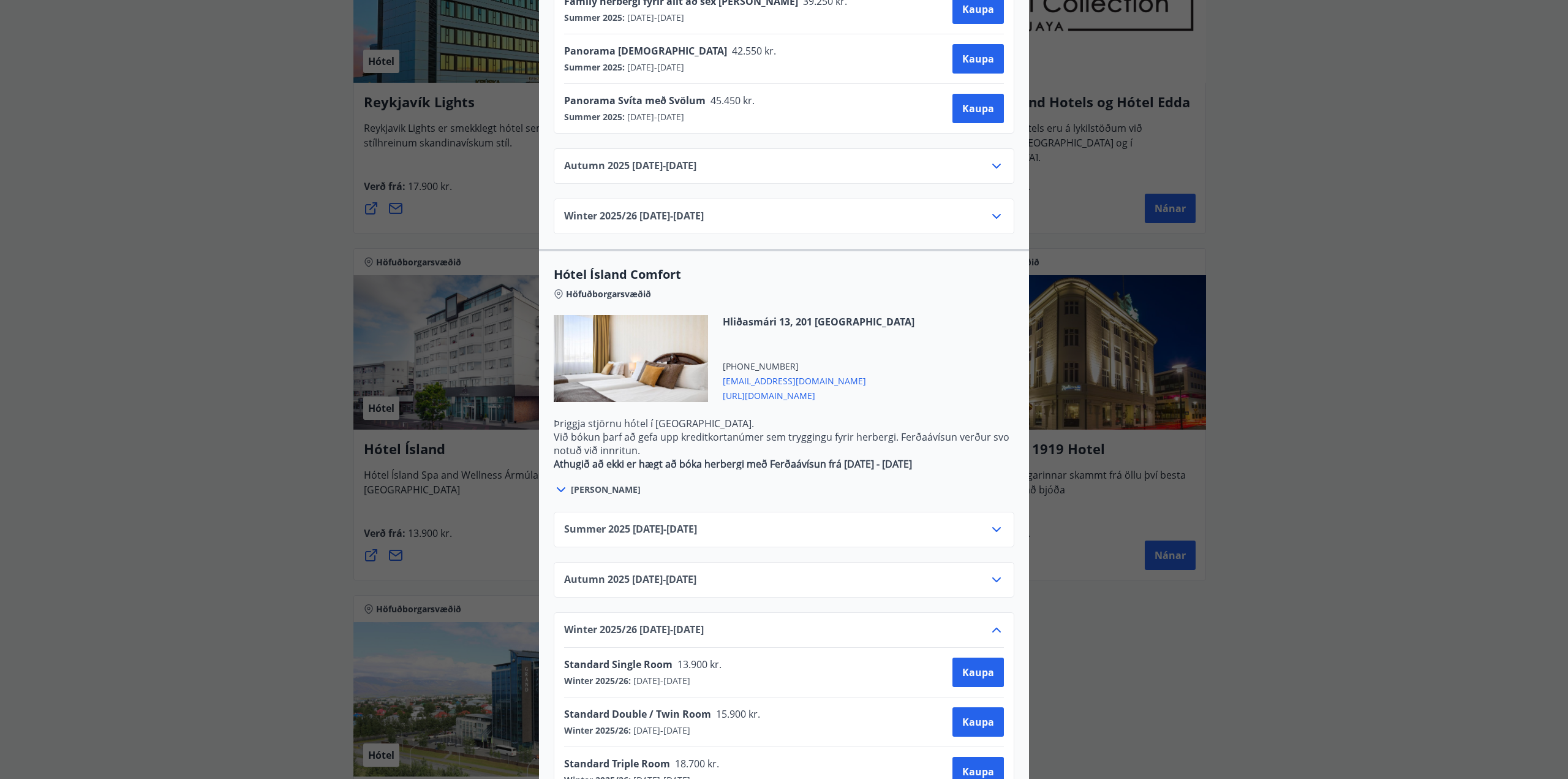
scroll to position [1111, 0]
click at [815, 571] on div "Autumn [PHONE_NUMBER][DATE] - [DATE]" at bounding box center [784, 583] width 440 height 24
click at [992, 576] on icon at bounding box center [996, 579] width 8 height 5
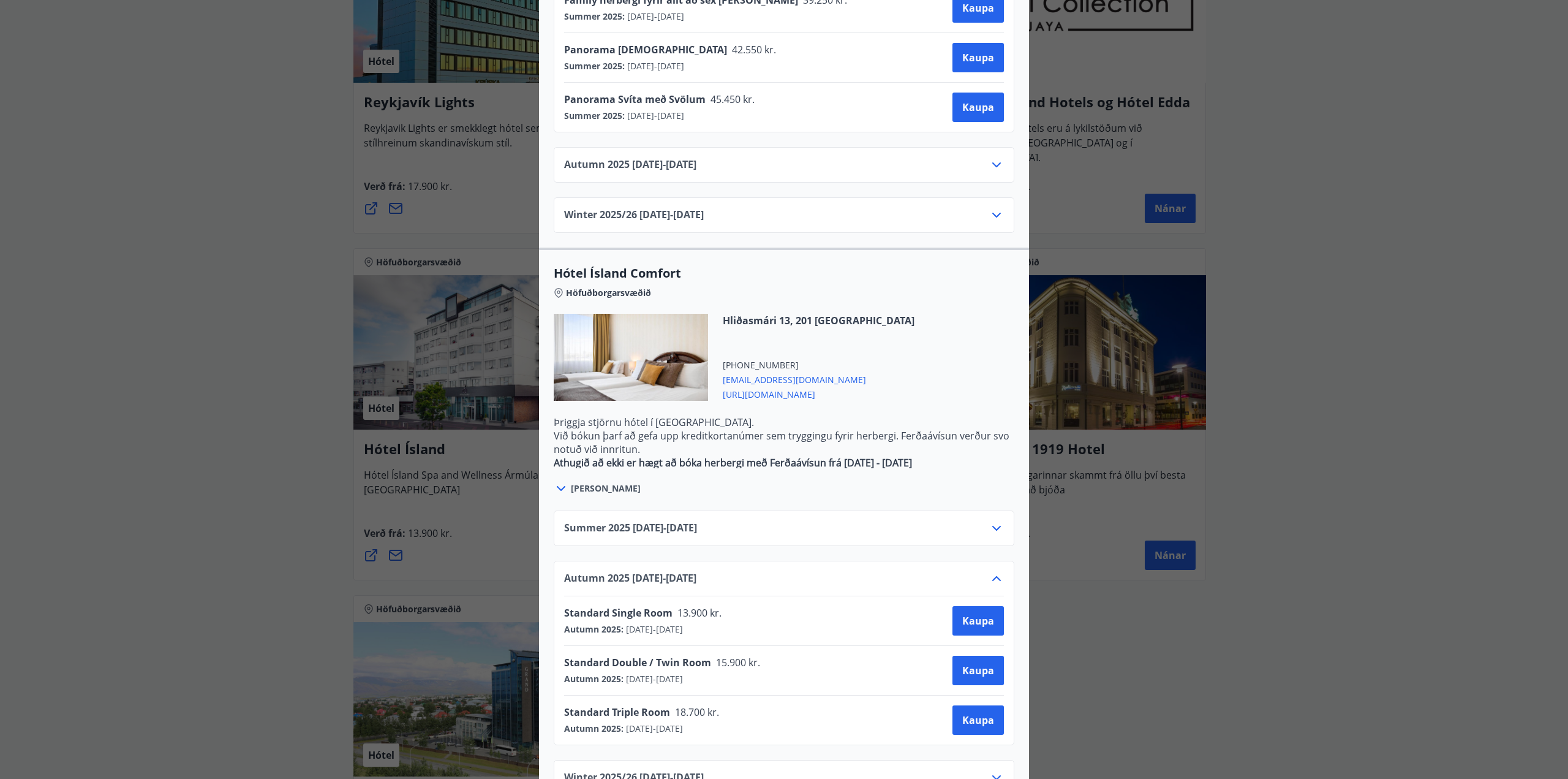
click at [257, 463] on div "Hótel Ísland Sendu skilaboð til að panta herbergi [EMAIL_ADDRESS][DOMAIN_NAME] …" at bounding box center [784, 390] width 1568 height 779
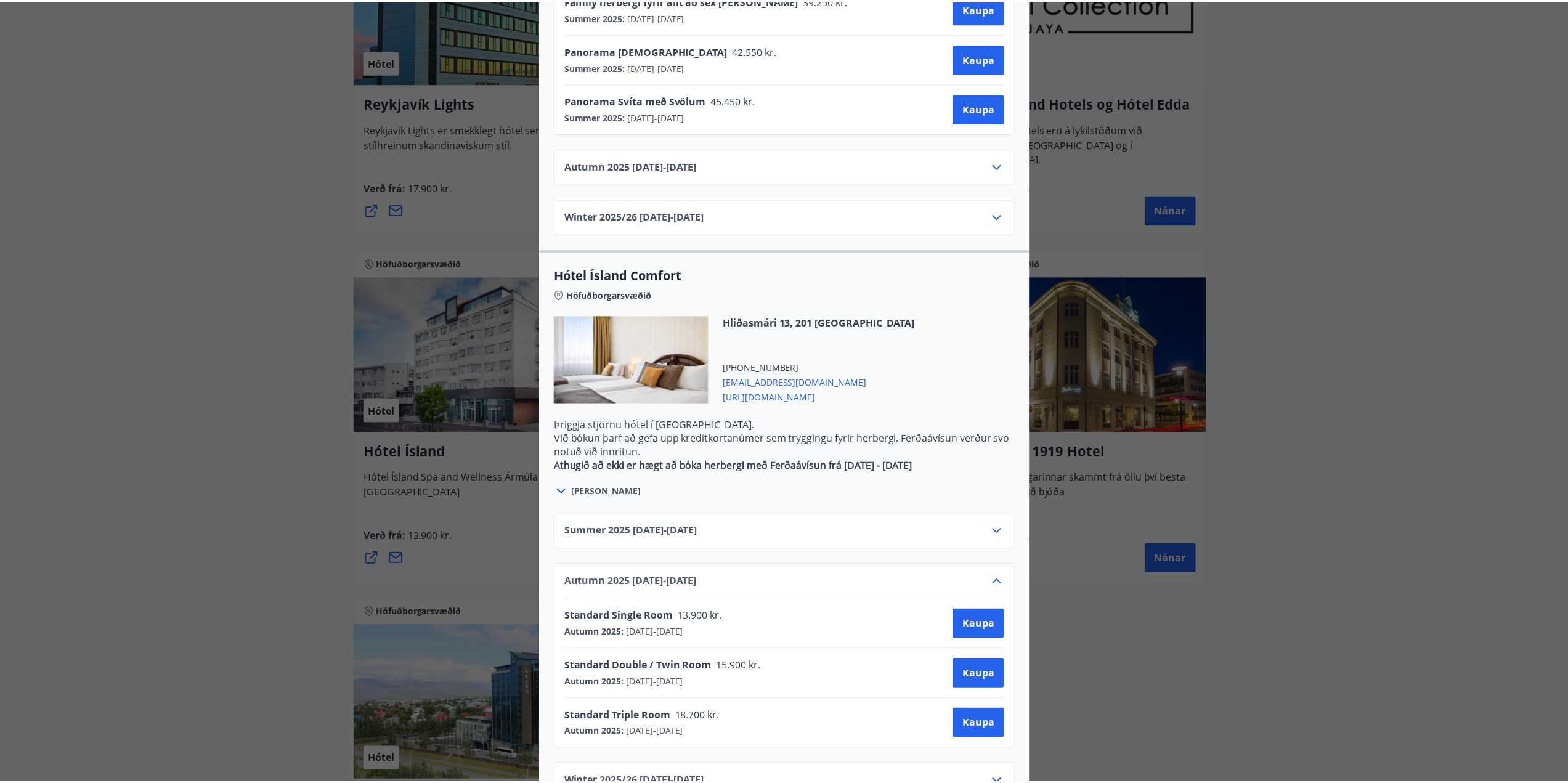
scroll to position [0, 0]
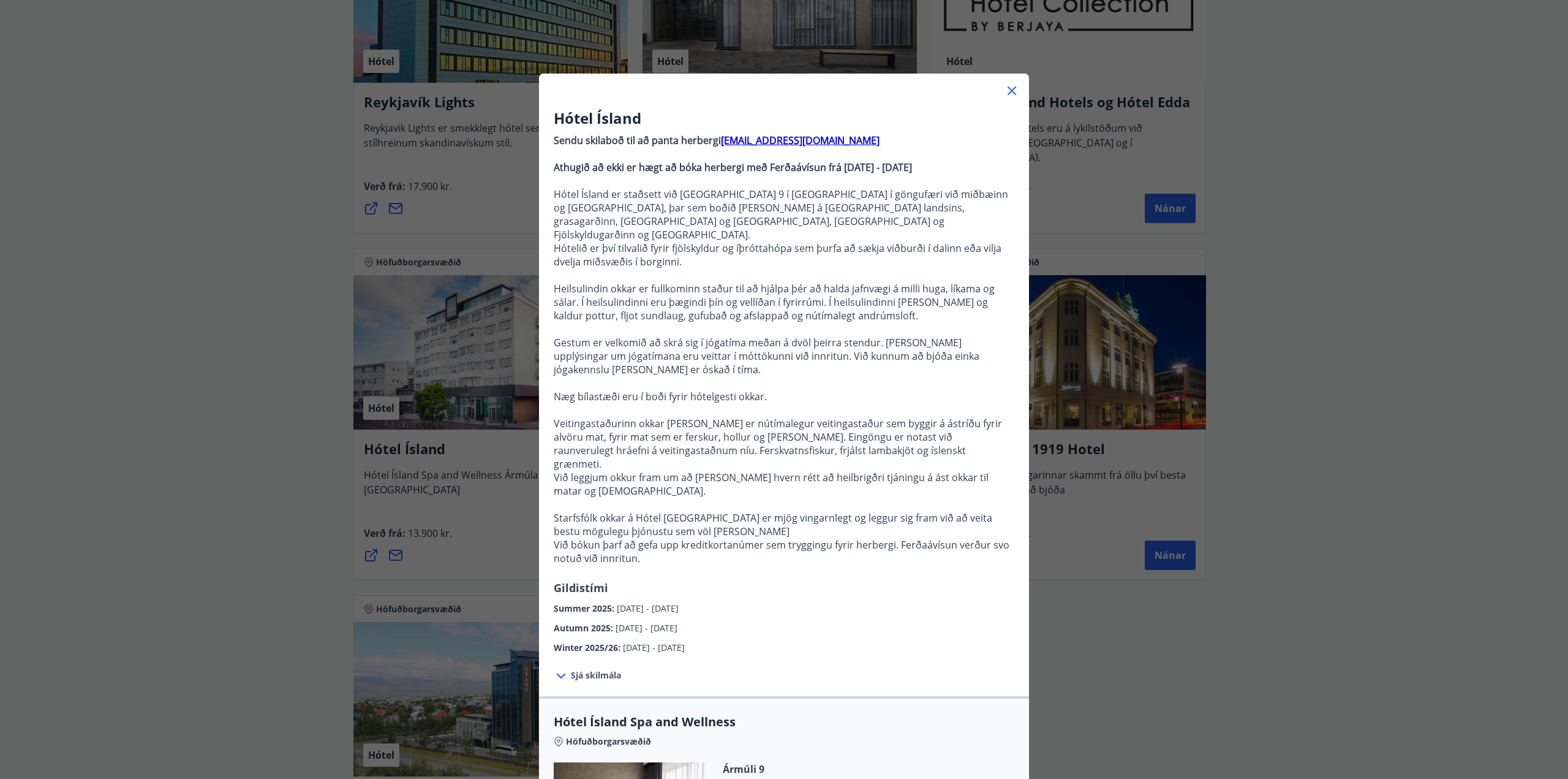
click at [257, 463] on div "Hótel Ísland Sendu skilaboð til að panta herbergi [EMAIL_ADDRESS][DOMAIN_NAME] …" at bounding box center [784, 390] width 1568 height 779
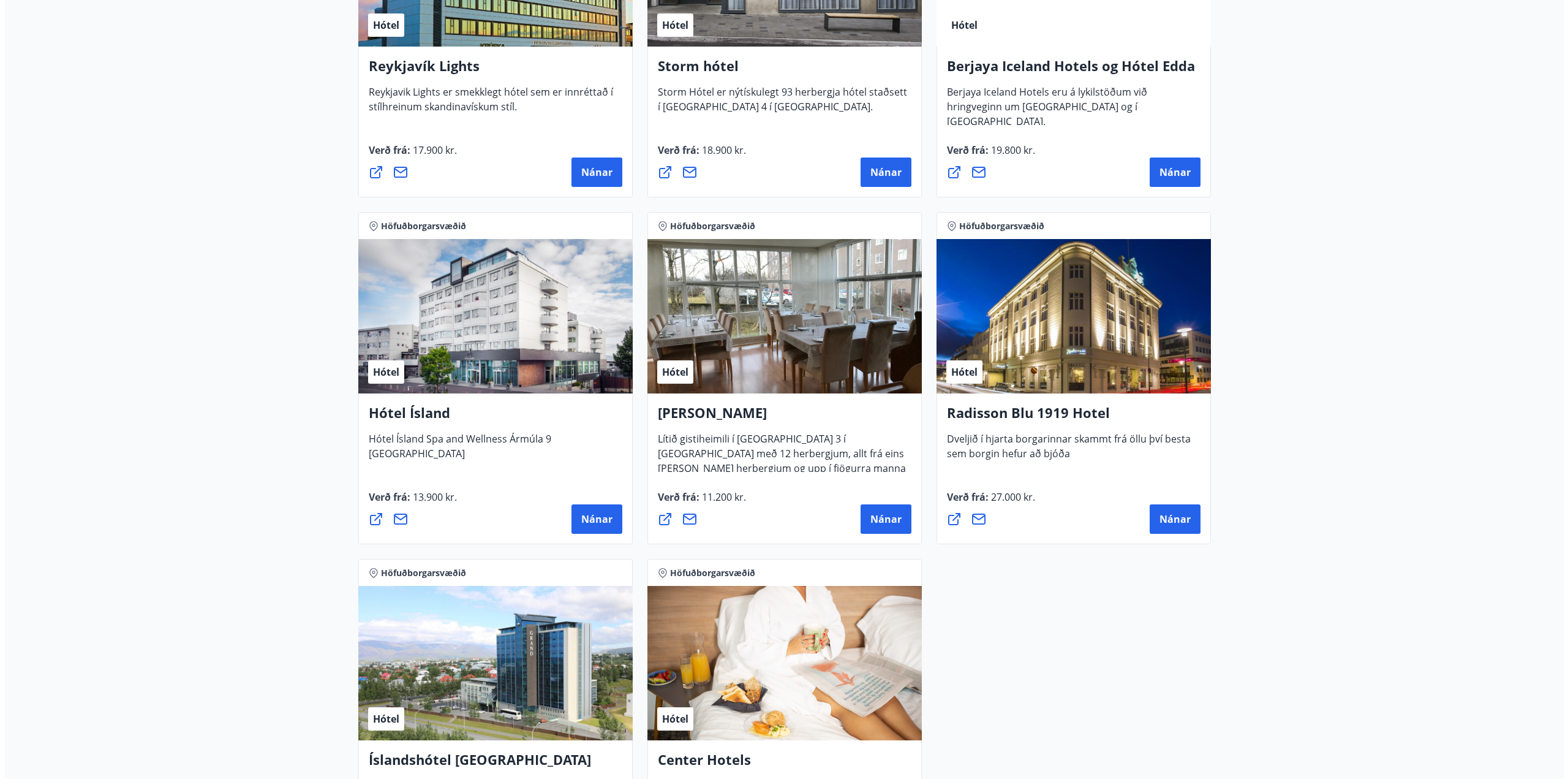
scroll to position [370, 0]
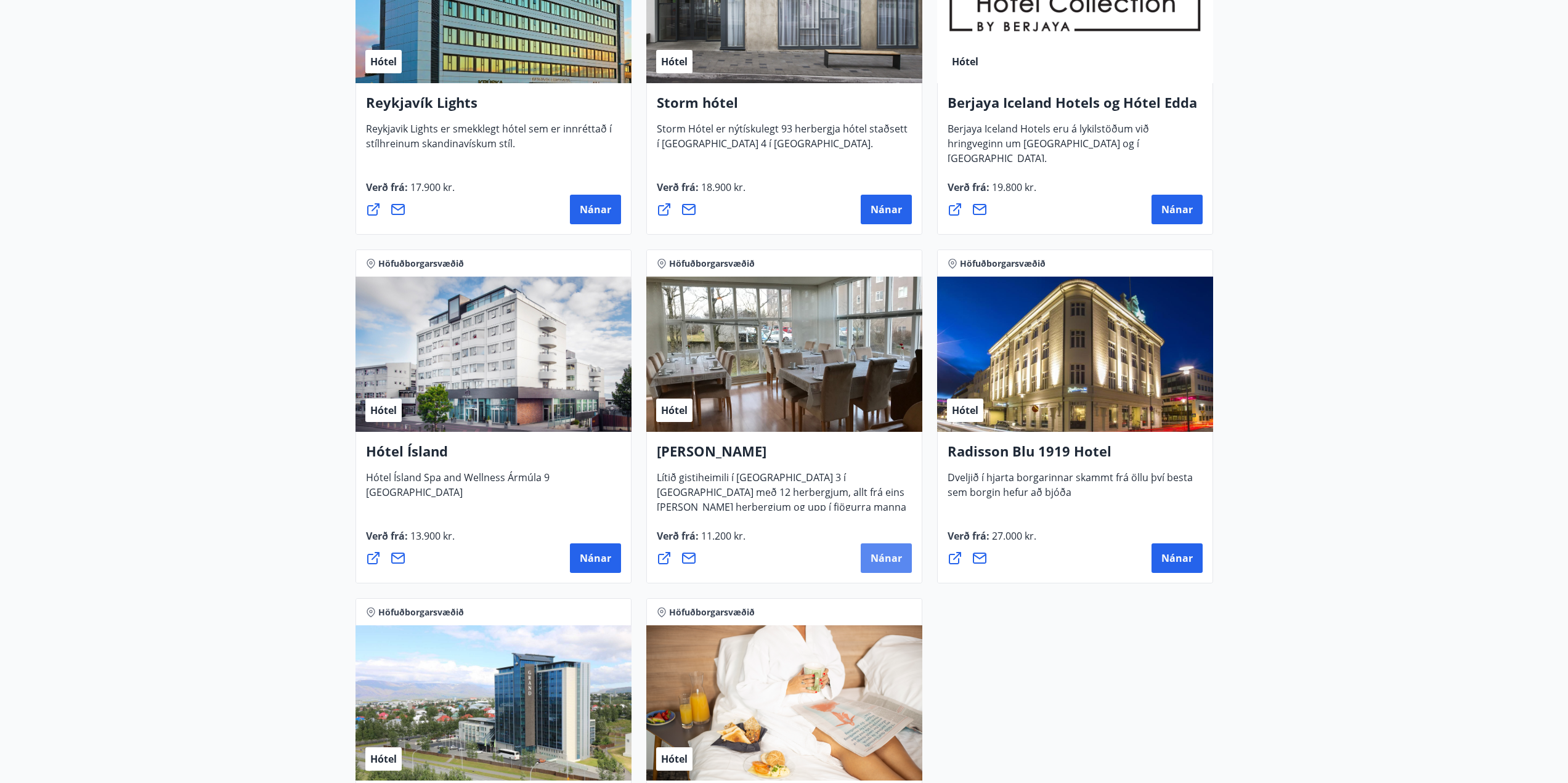
click at [889, 564] on span "Nánar" at bounding box center [886, 558] width 32 height 14
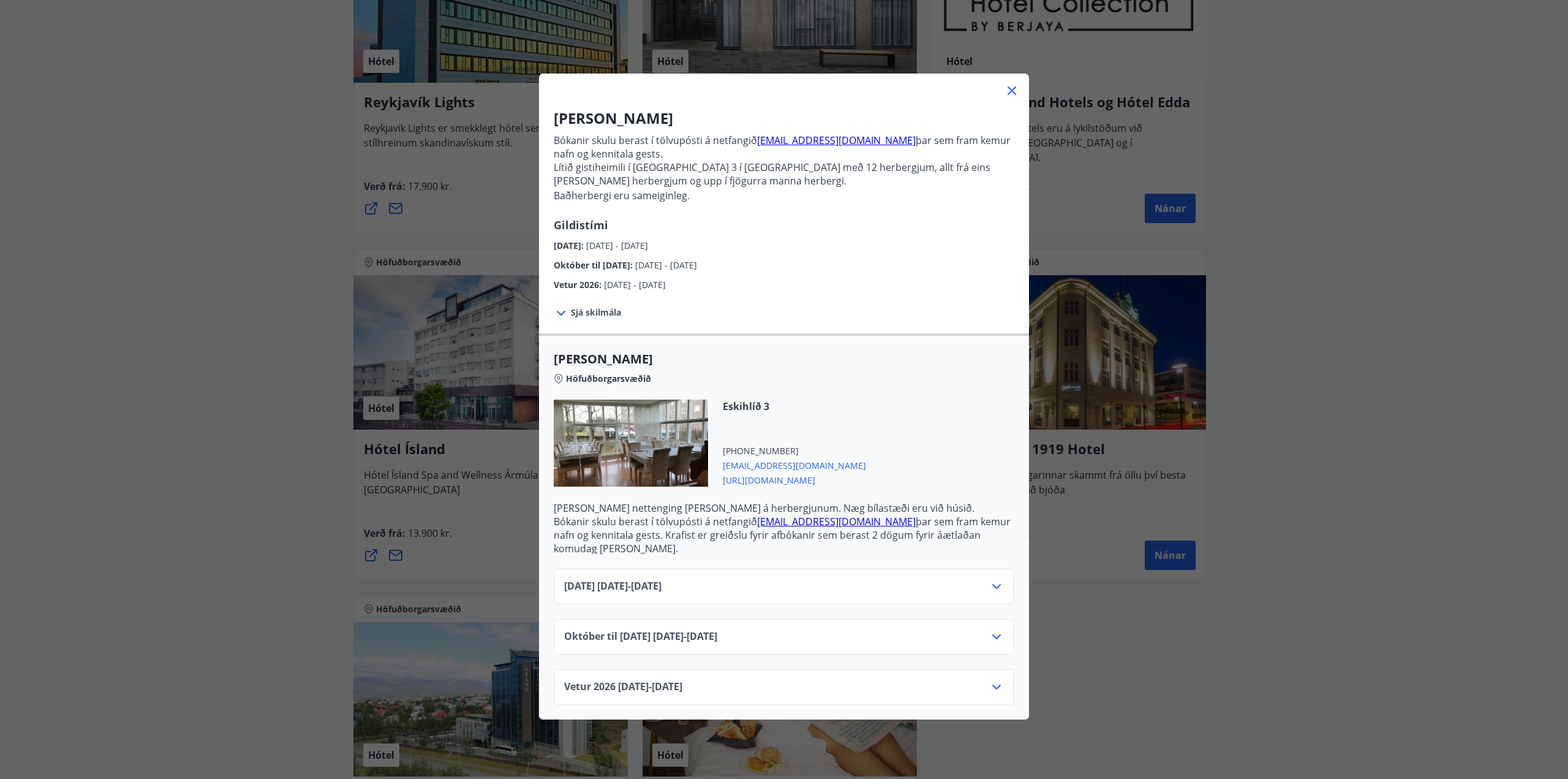
click at [952, 631] on div "Október til [DATE][PHONE_NUMBER][DATE] - [DATE]" at bounding box center [784, 641] width 440 height 24
click at [990, 629] on icon at bounding box center [996, 636] width 15 height 15
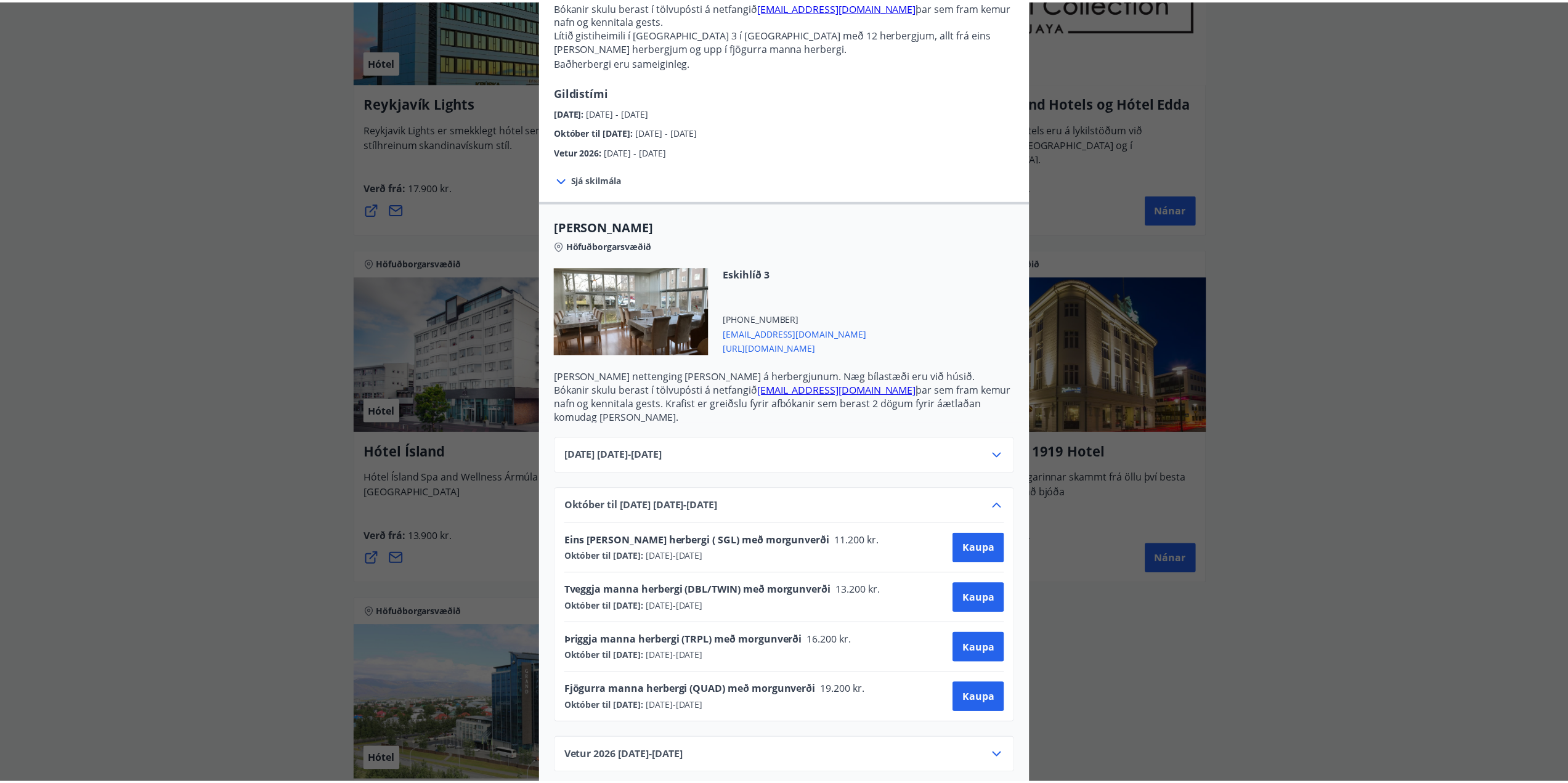
scroll to position [137, 0]
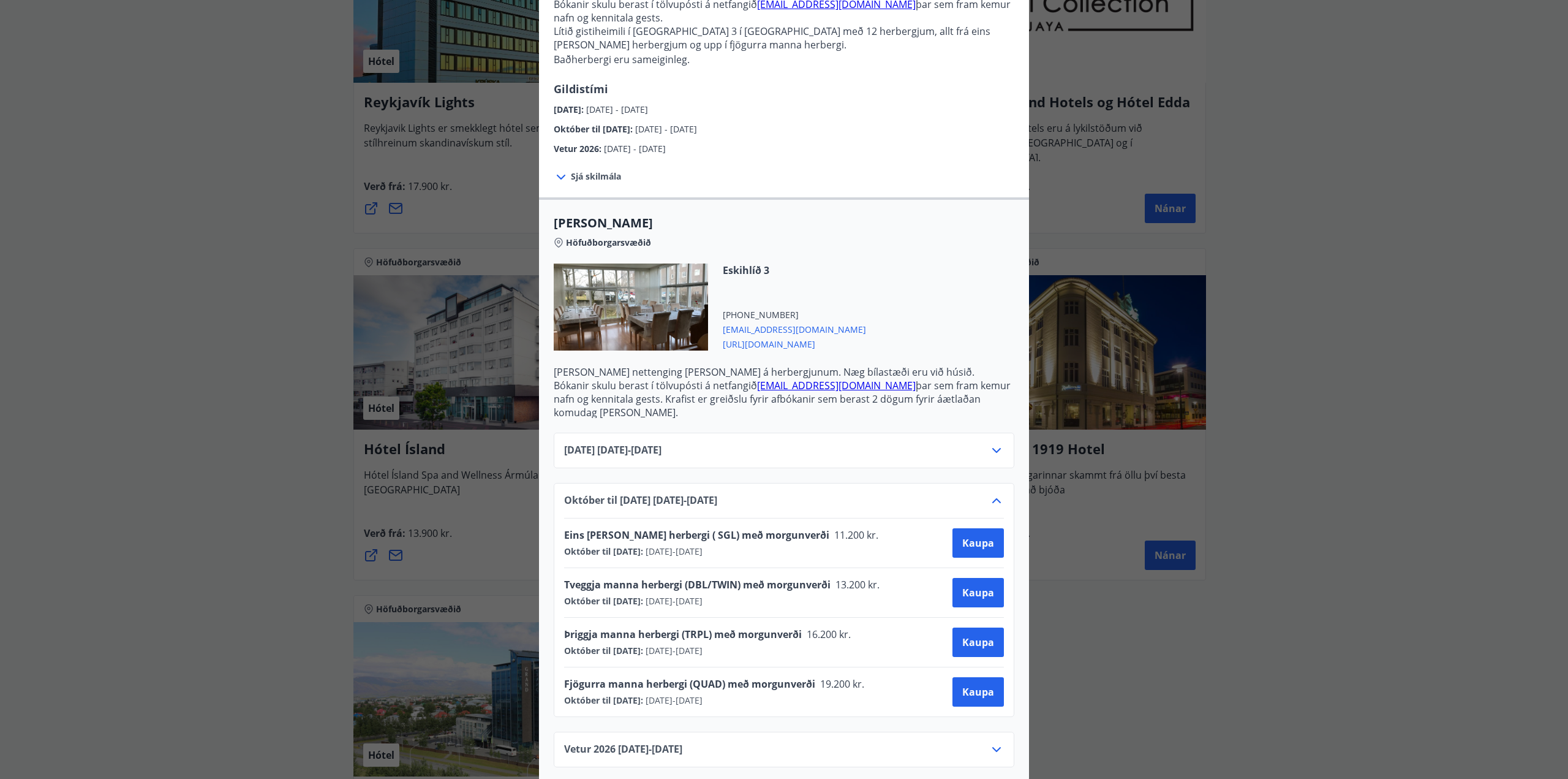
click at [761, 627] on span "Þriggja manna herbergi (TRPL) með morgunverði" at bounding box center [683, 634] width 238 height 14
click at [746, 346] on span "[URL][DOMAIN_NAME]" at bounding box center [794, 343] width 143 height 15
click at [282, 441] on div "Alba gistiheimili Bókanir skulu berast í tölvupósti á netfangið [EMAIL_ADDRESS]…" at bounding box center [784, 253] width 1568 height 779
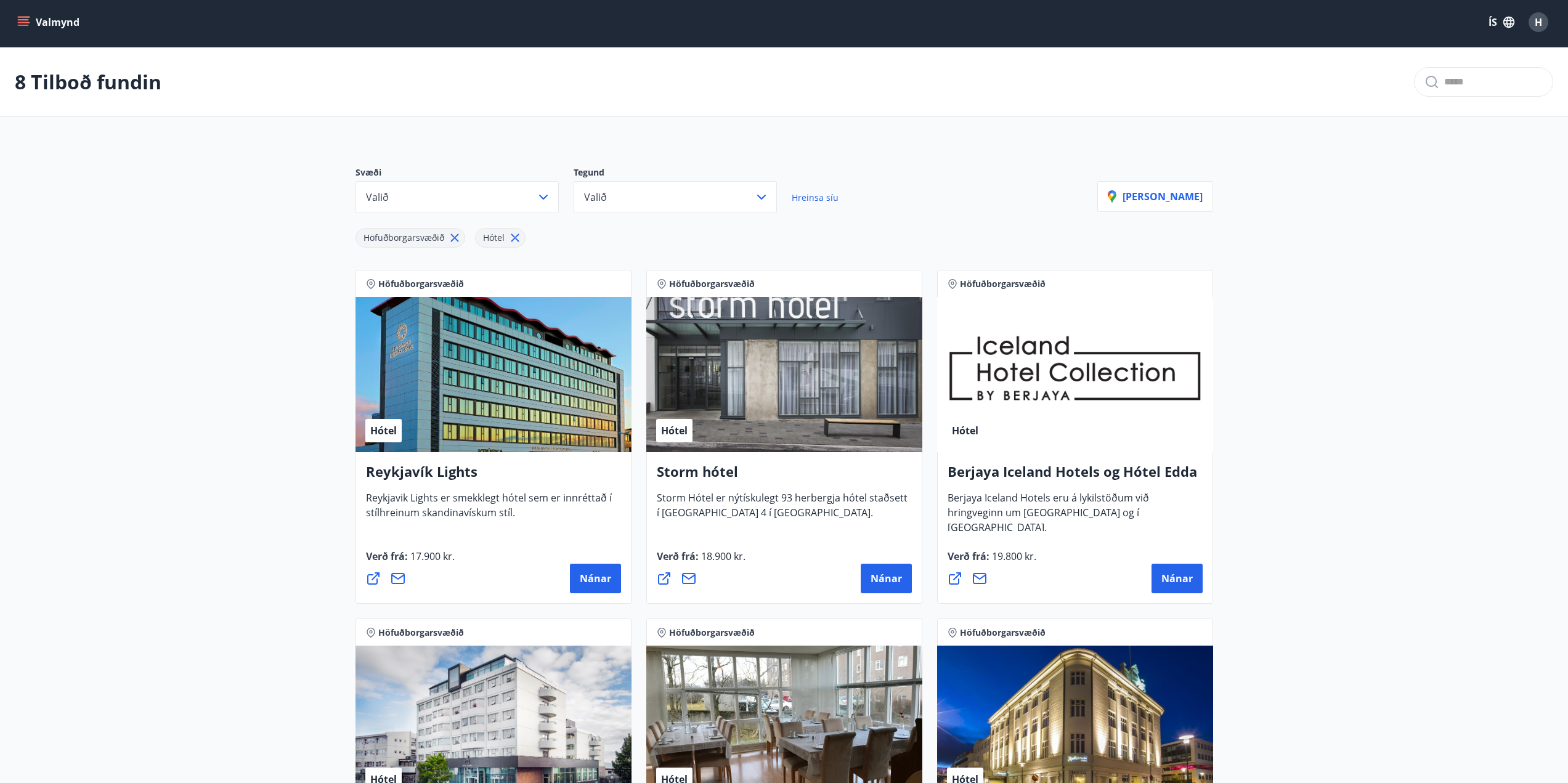
scroll to position [0, 0]
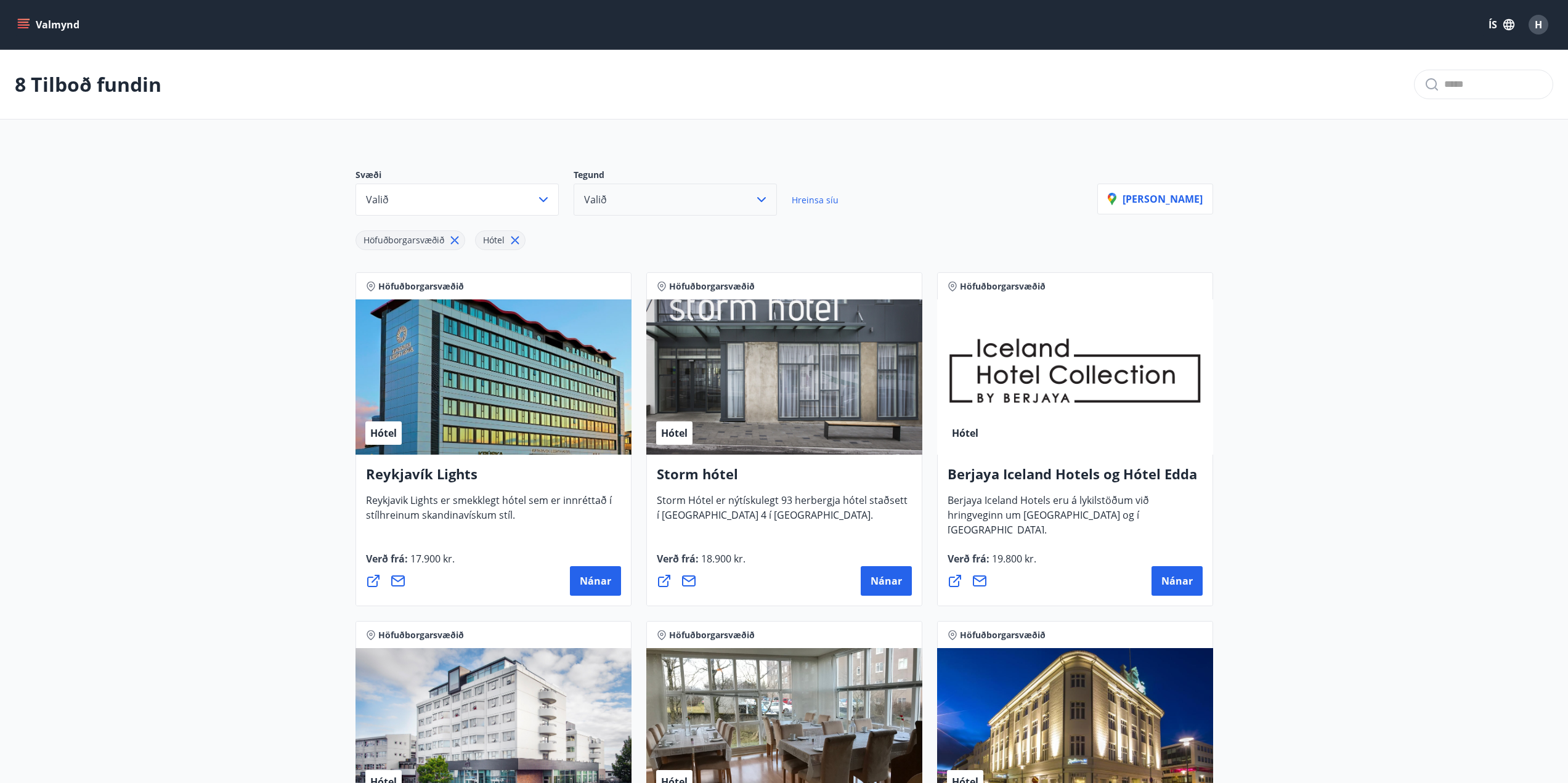
click at [692, 208] on button "Valið" at bounding box center [676, 200] width 203 height 32
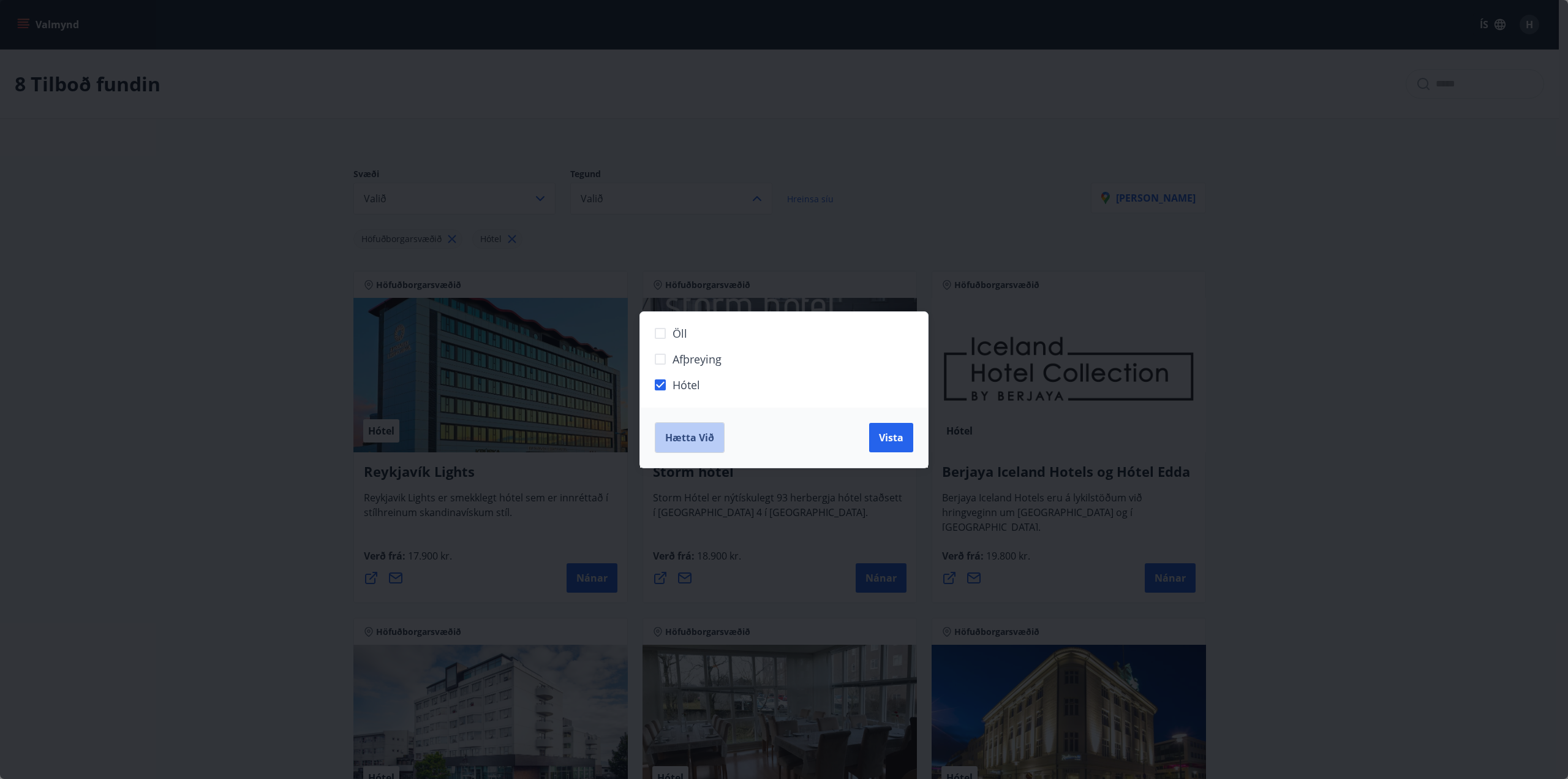
click at [696, 442] on span "Hætta við" at bounding box center [690, 438] width 49 height 14
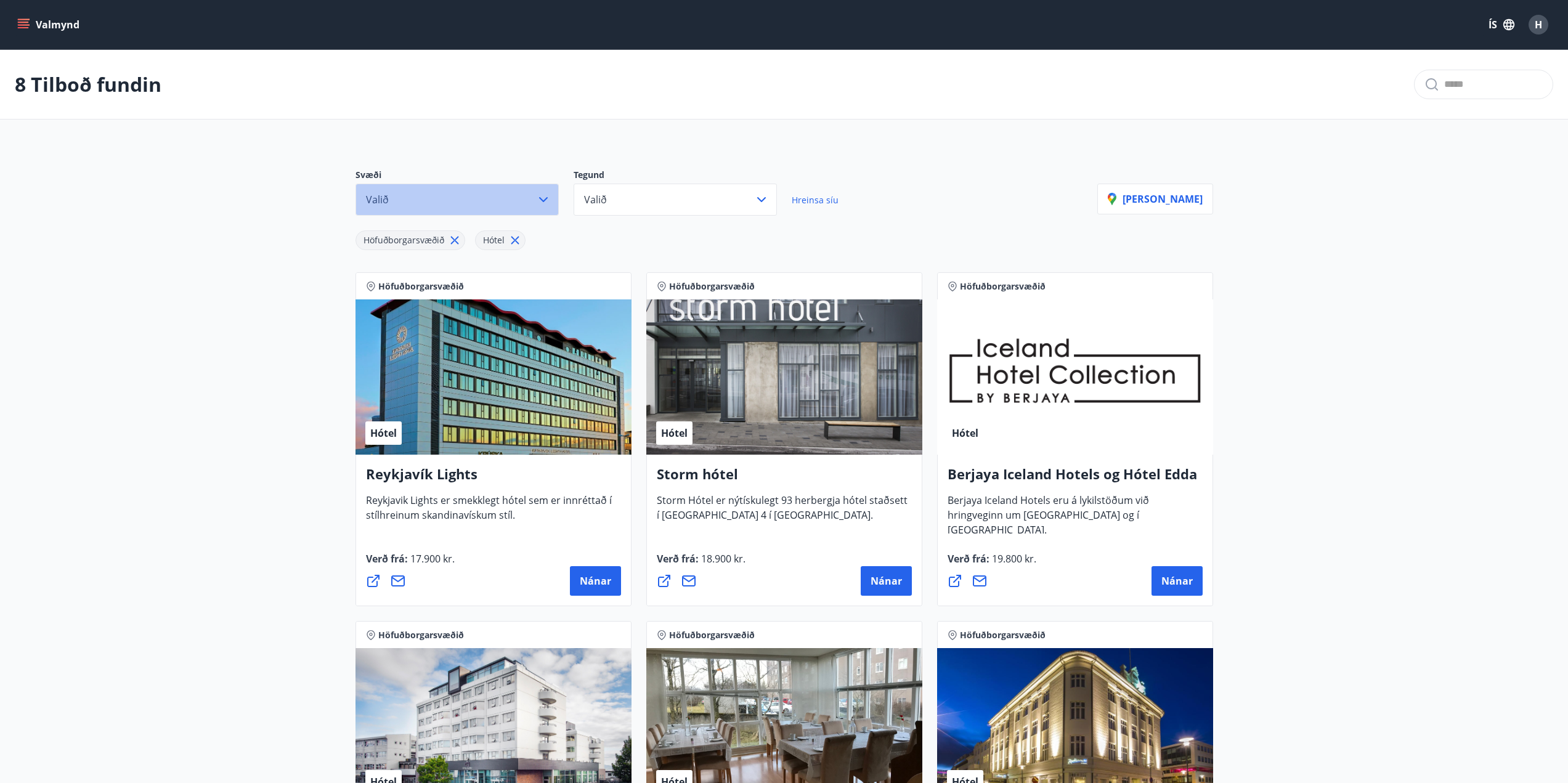
click at [536, 194] on icon "button" at bounding box center [543, 199] width 15 height 15
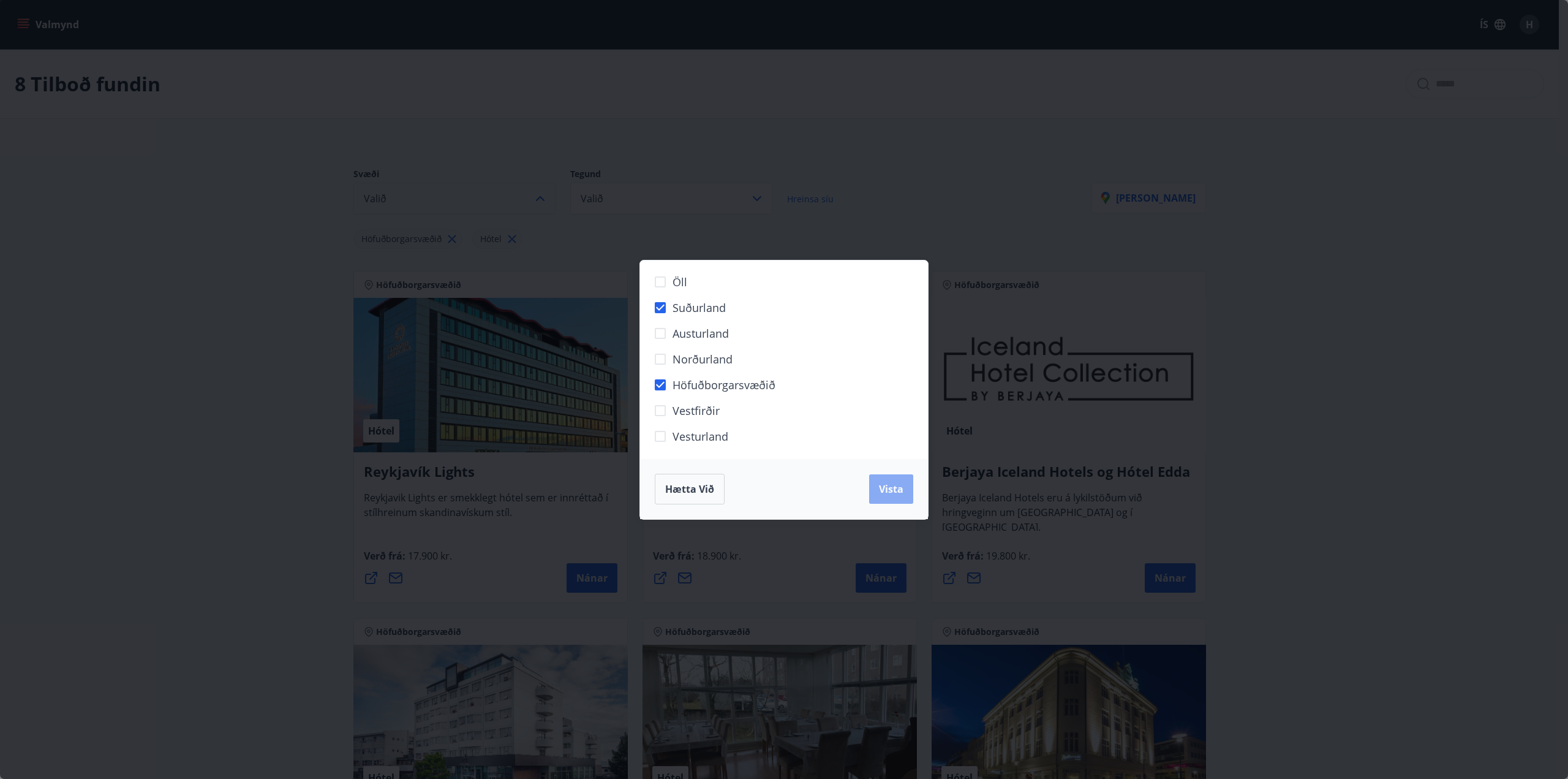
click at [890, 490] on span "Vista" at bounding box center [891, 489] width 24 height 14
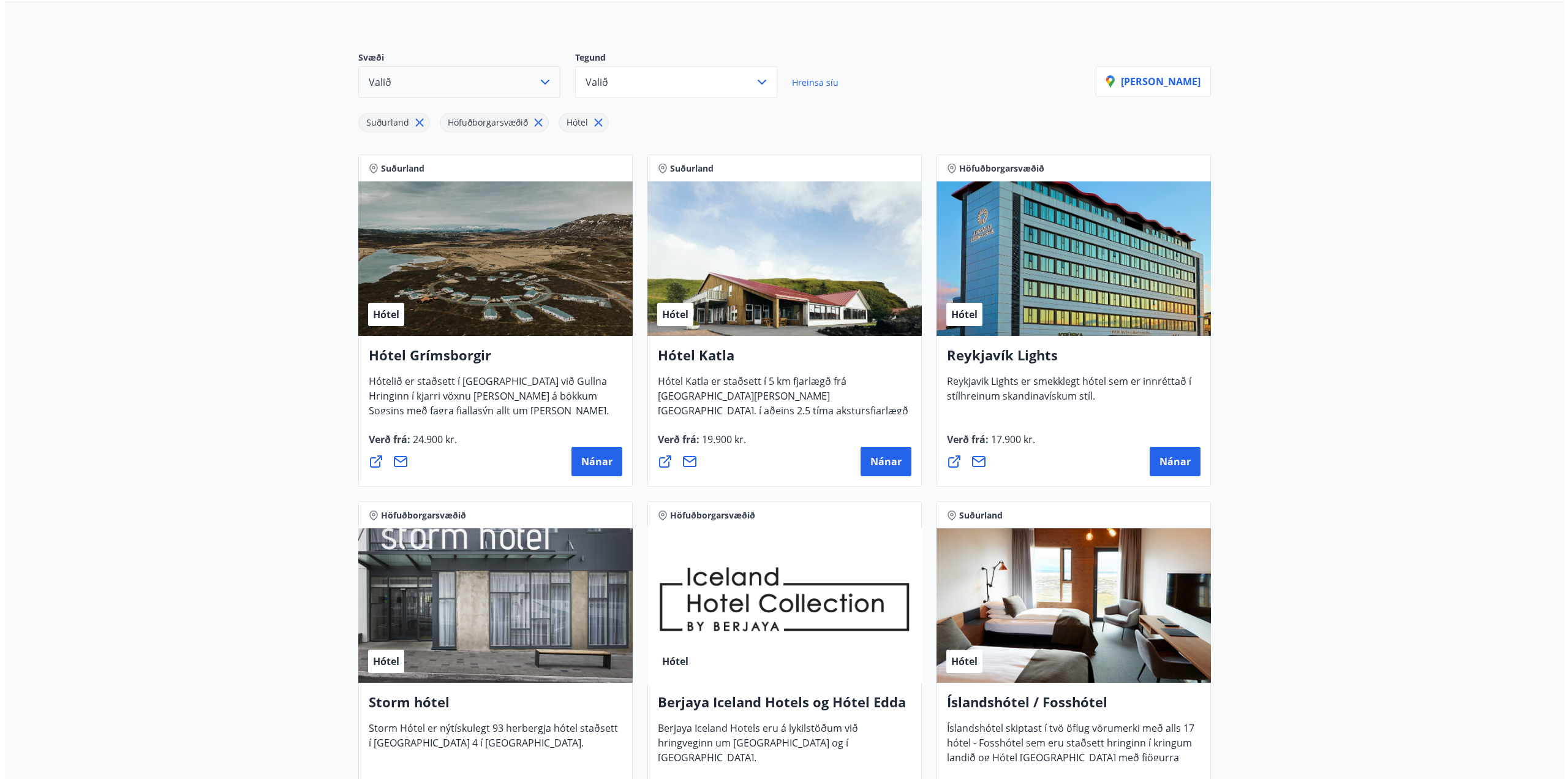
scroll to position [122, 0]
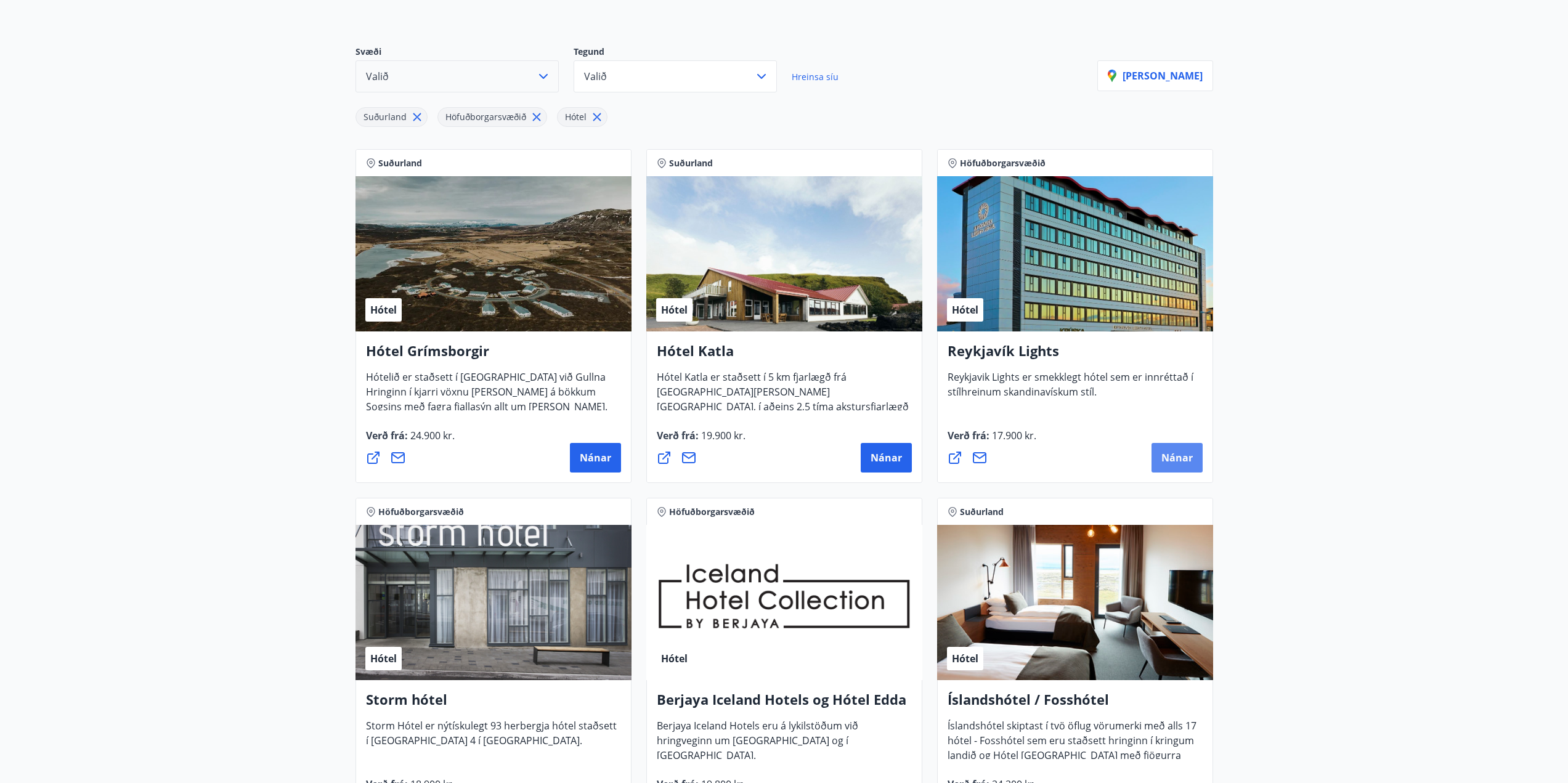
click at [1183, 461] on span "Nánar" at bounding box center [1176, 458] width 32 height 14
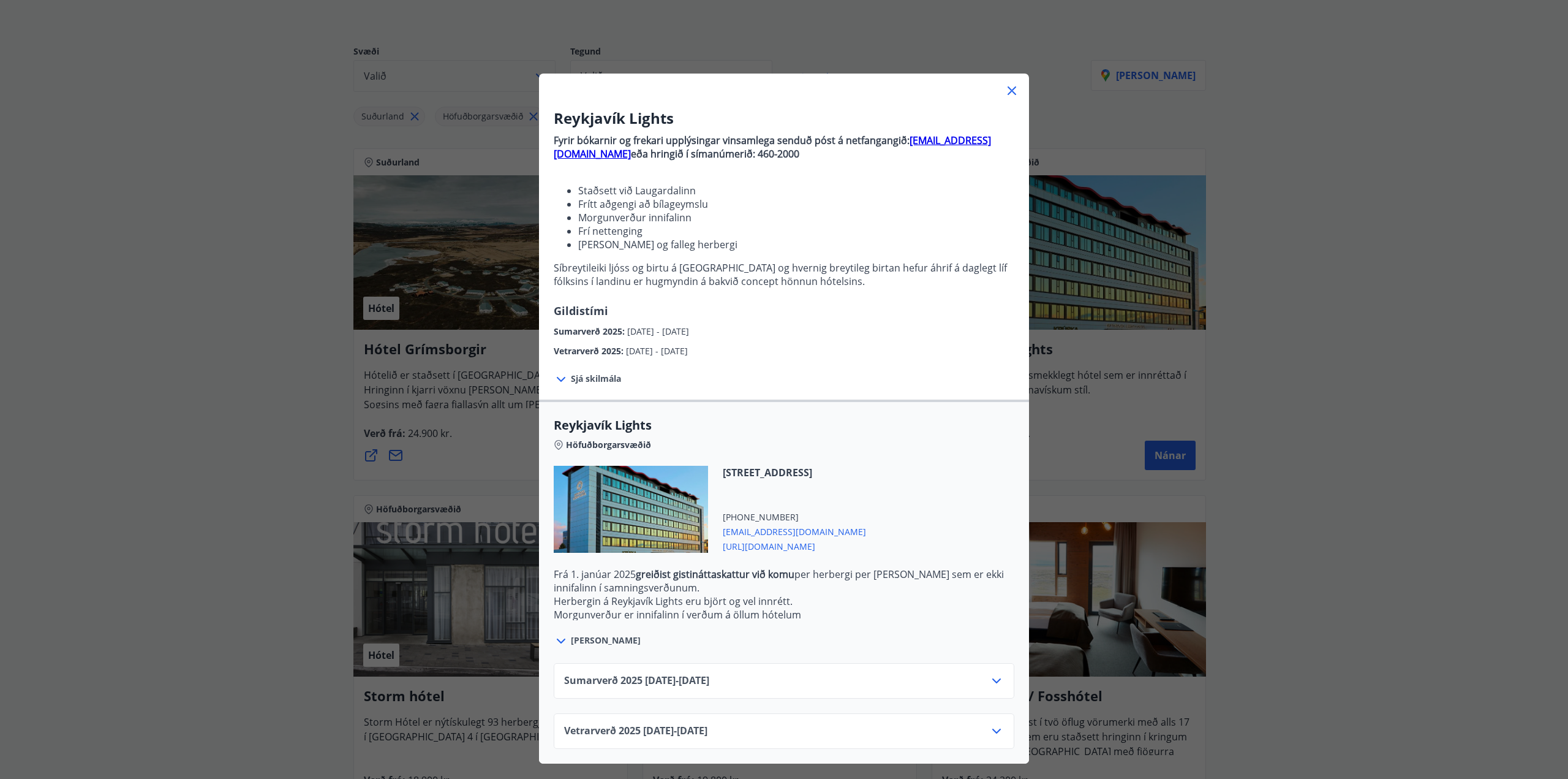
click at [999, 728] on icon at bounding box center [996, 731] width 15 height 15
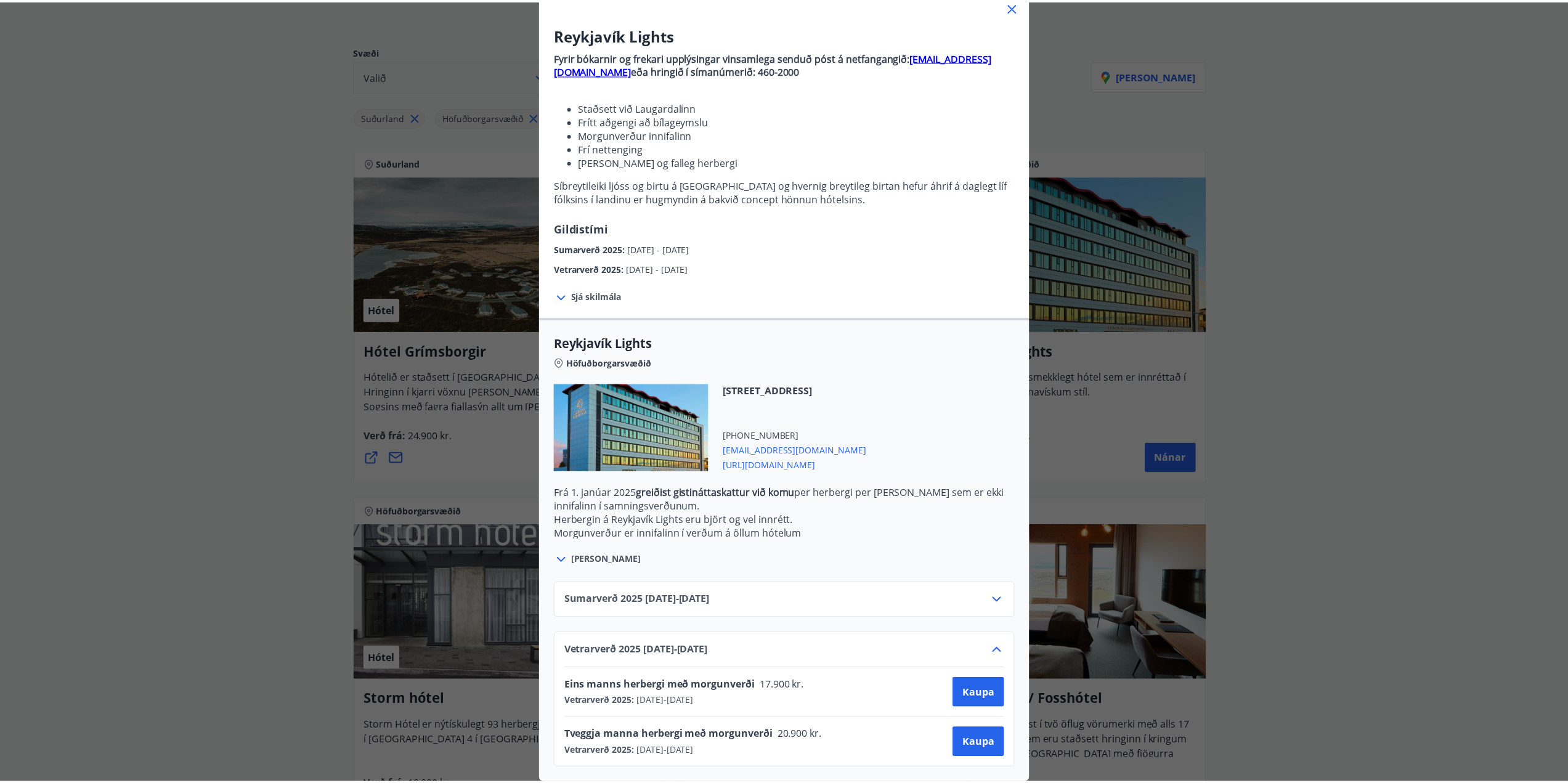
scroll to position [94, 0]
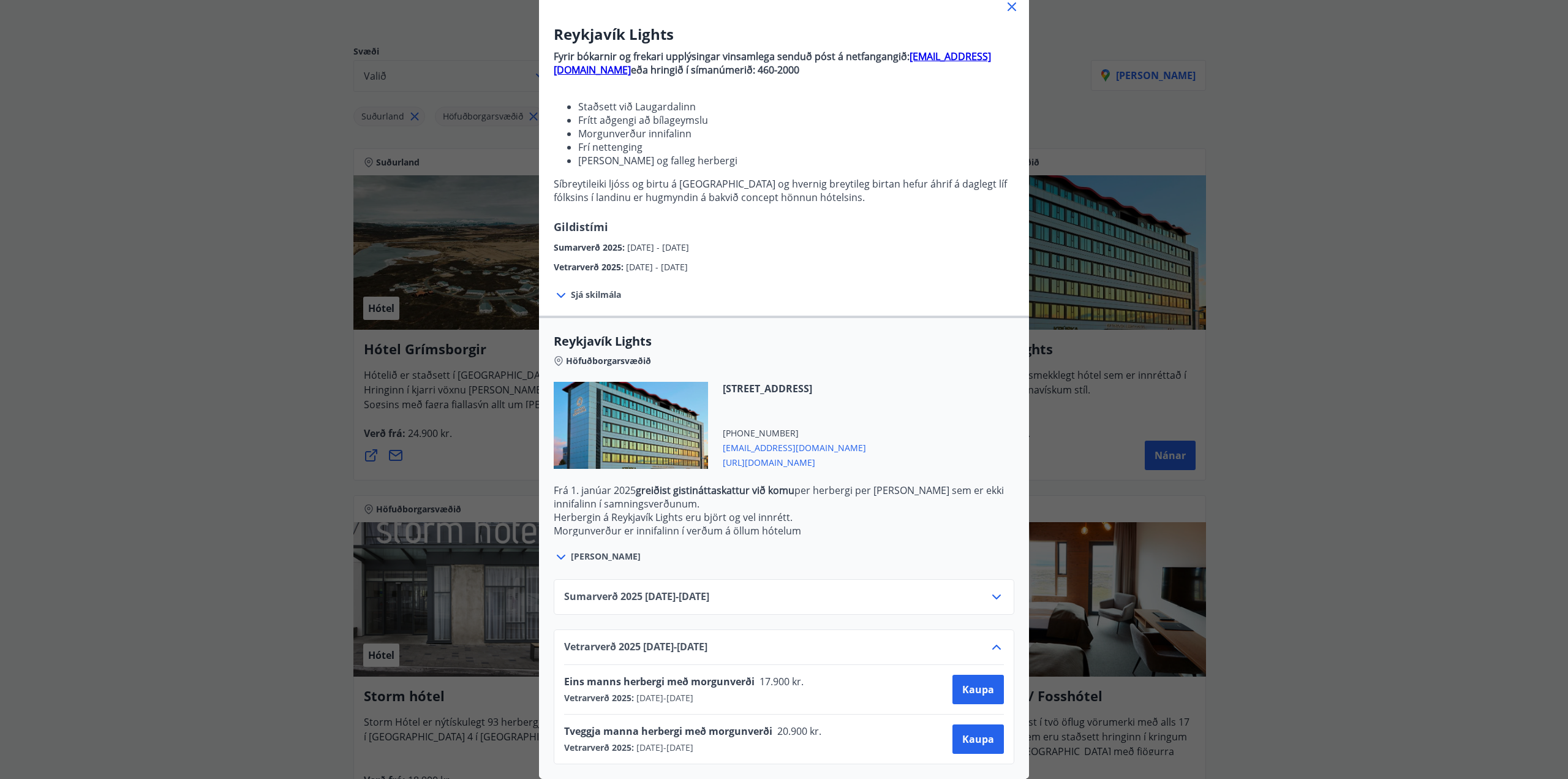
click at [241, 570] on div "Reykjavík Lights Fyrir bókarnir og frekari upplýsingar vinsamlega senduð póst á…" at bounding box center [784, 305] width 1568 height 779
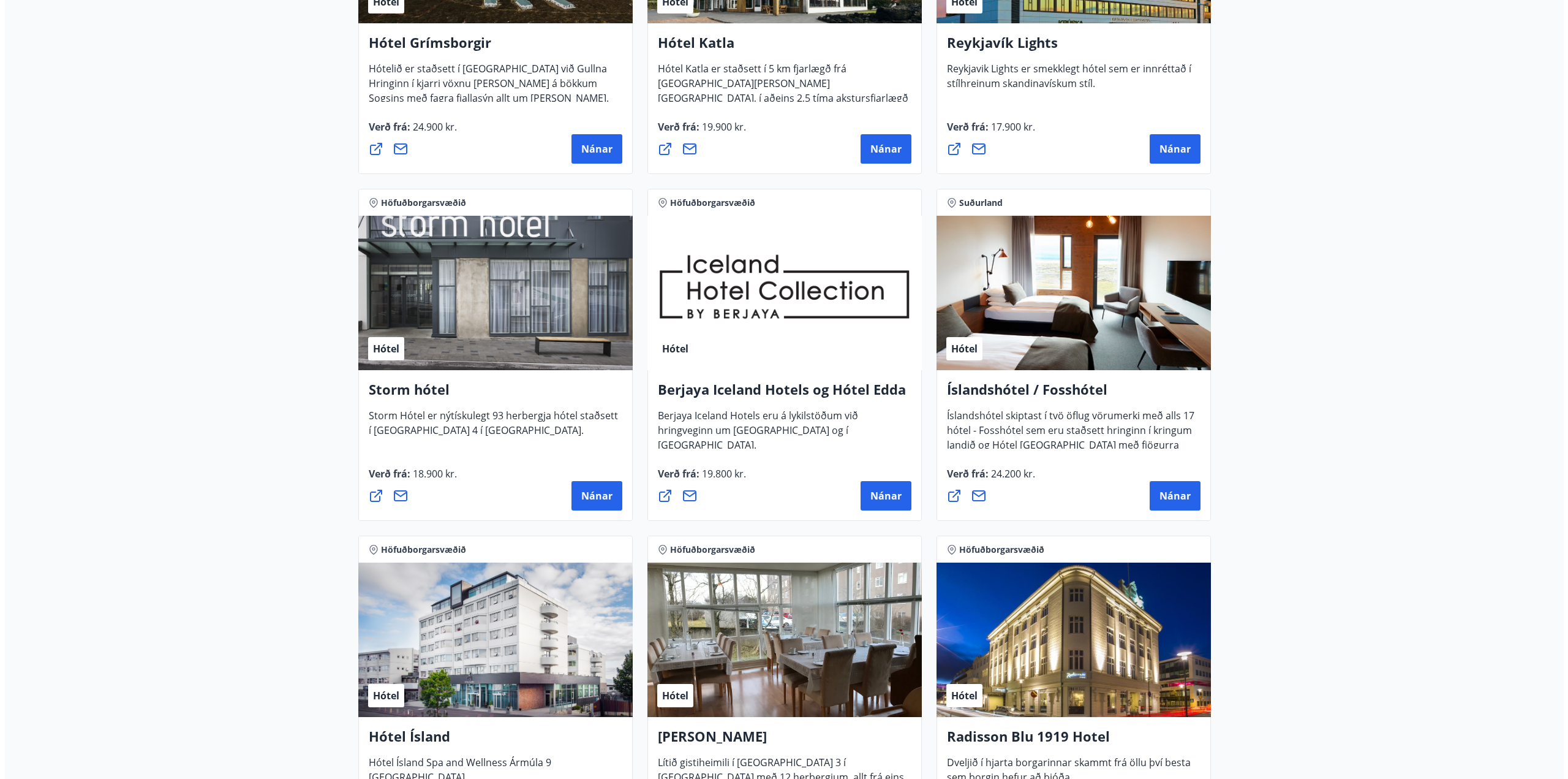
scroll to position [491, 0]
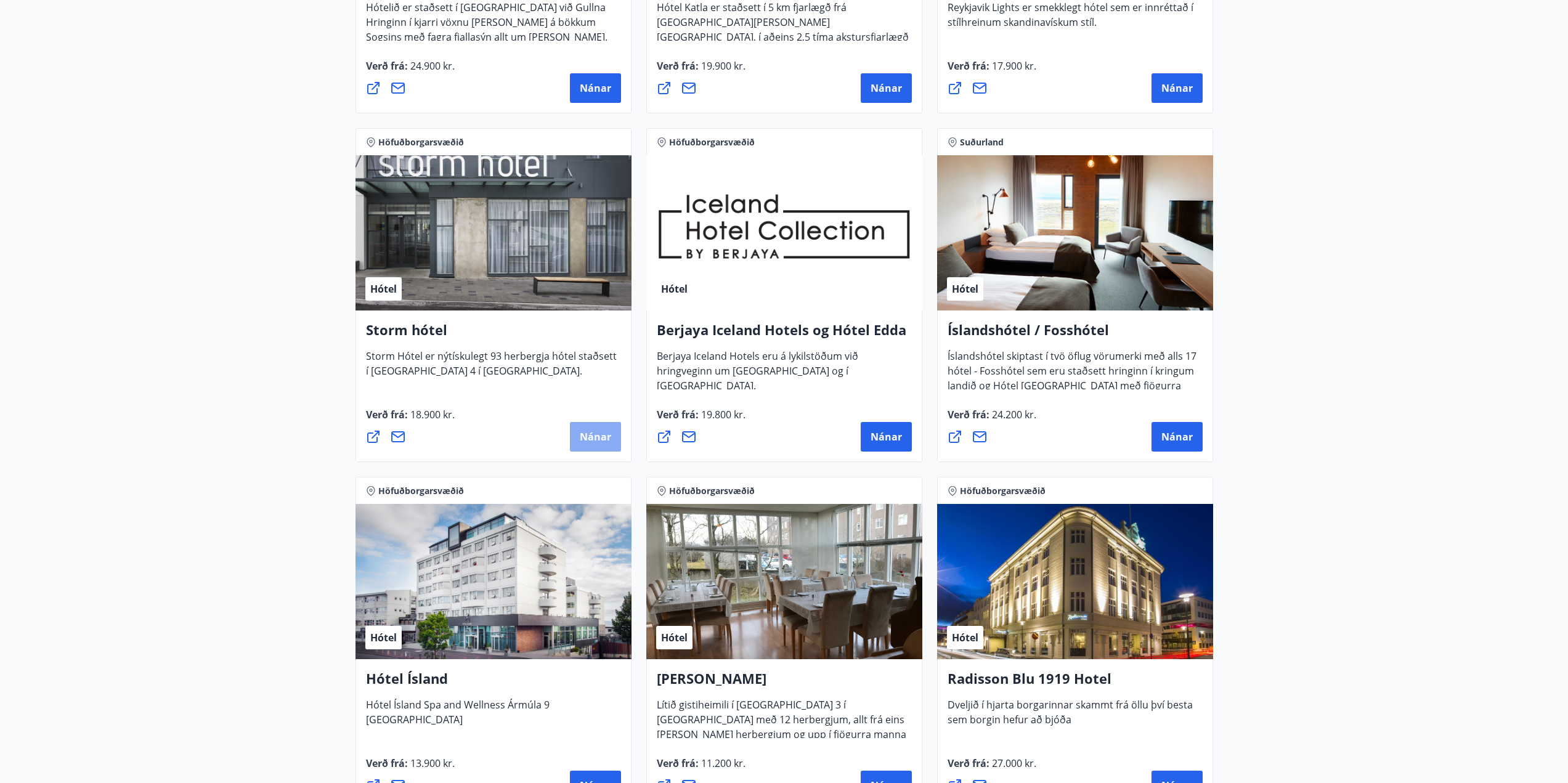
click at [593, 434] on span "Nánar" at bounding box center [596, 437] width 32 height 14
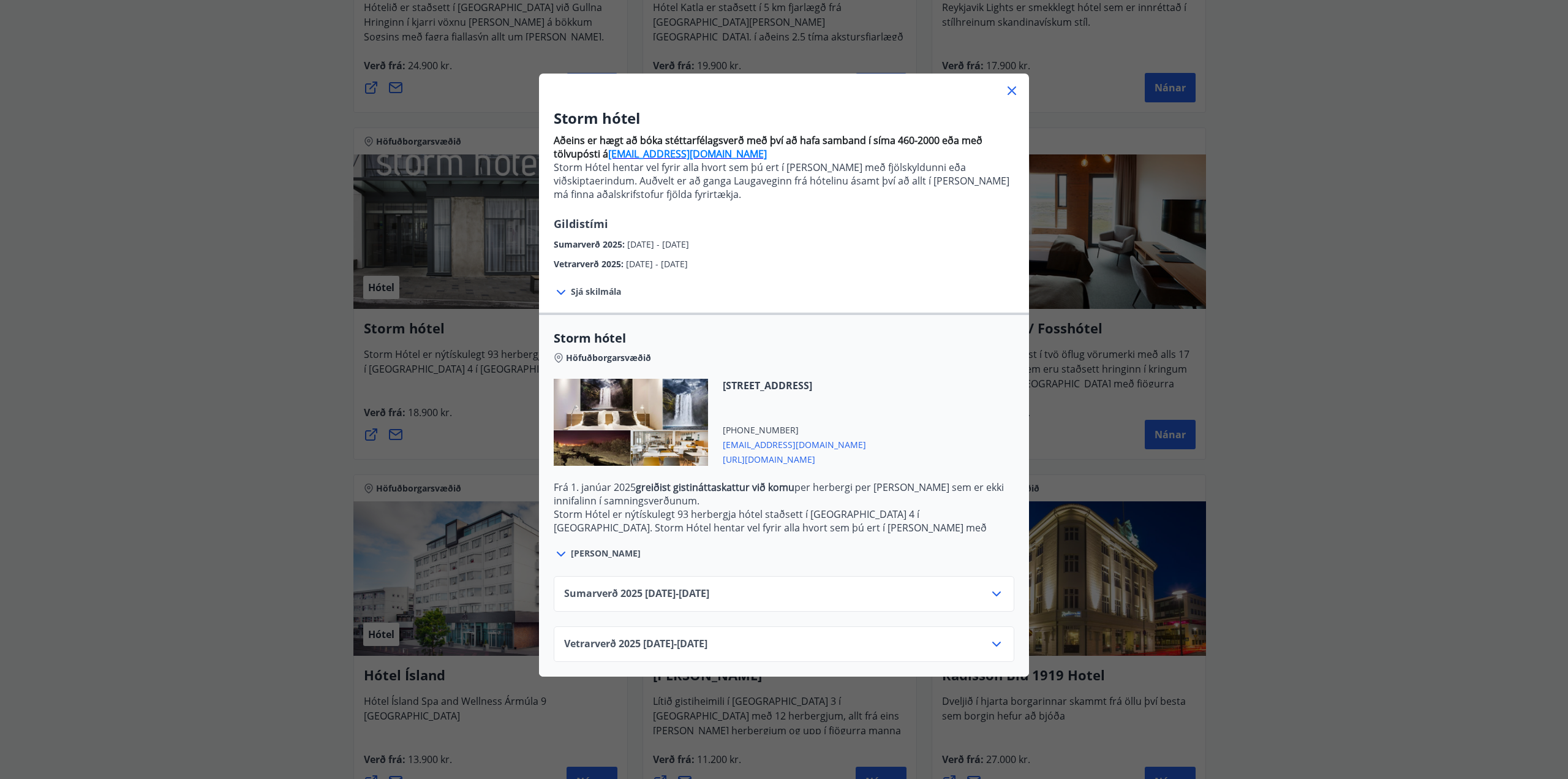
click at [997, 640] on icon at bounding box center [996, 644] width 15 height 15
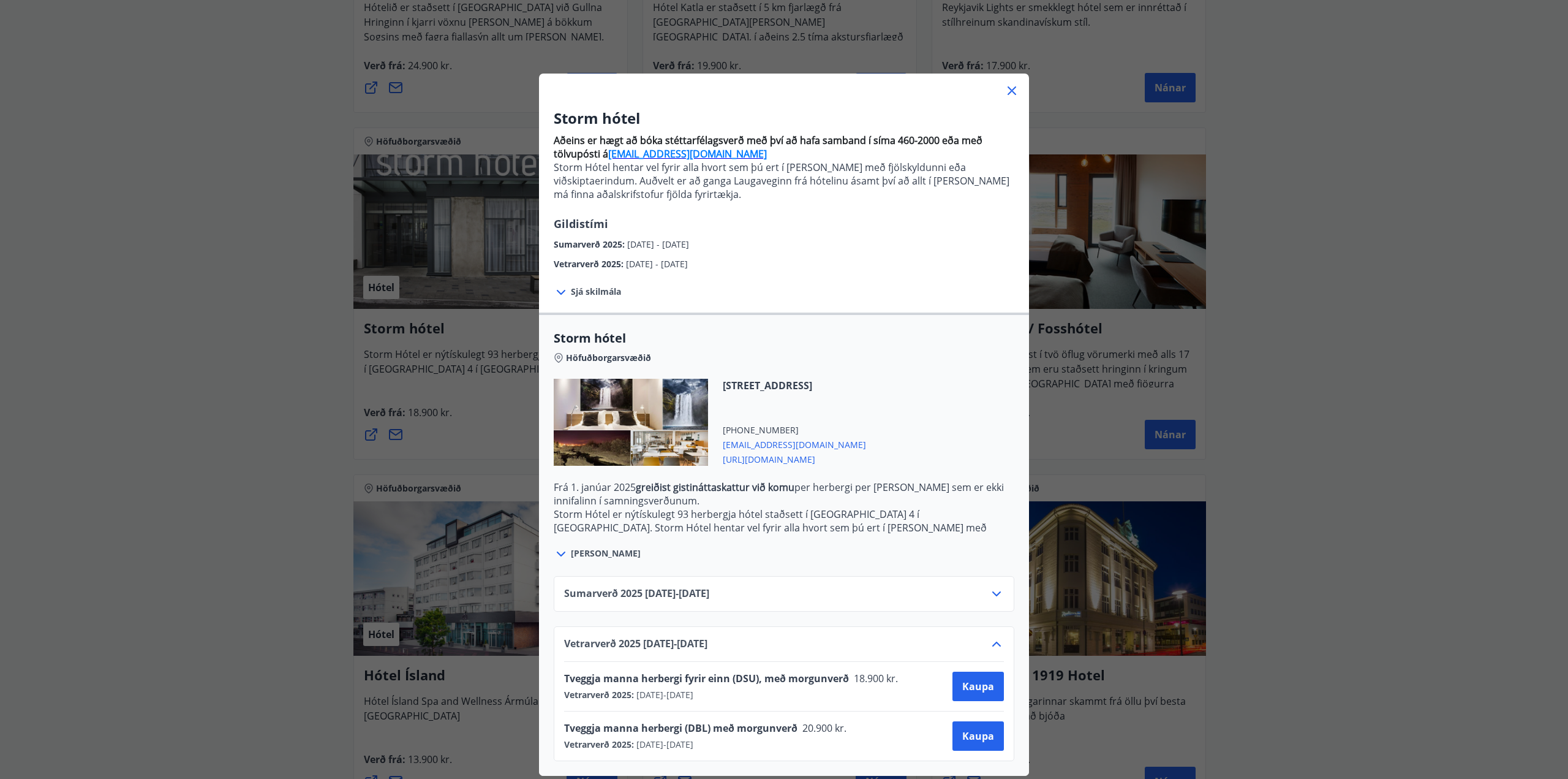
scroll to position [6, 0]
click at [229, 568] on div "Storm hótel Aðeins er hægt að bóka stéttarfélagsverð með því að hafa samband í …" at bounding box center [784, 390] width 1568 height 779
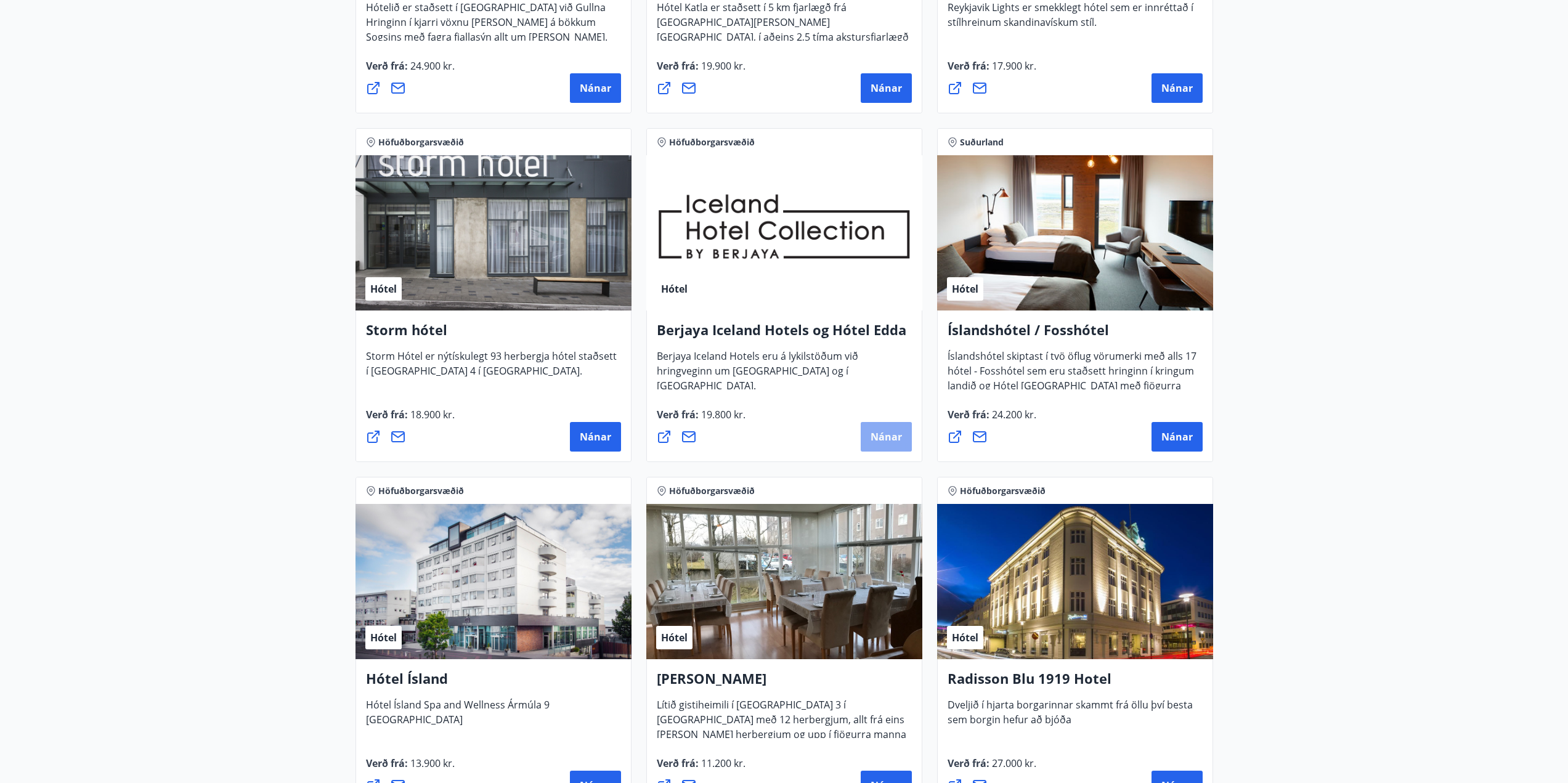
click at [895, 439] on span "Nánar" at bounding box center [886, 437] width 32 height 14
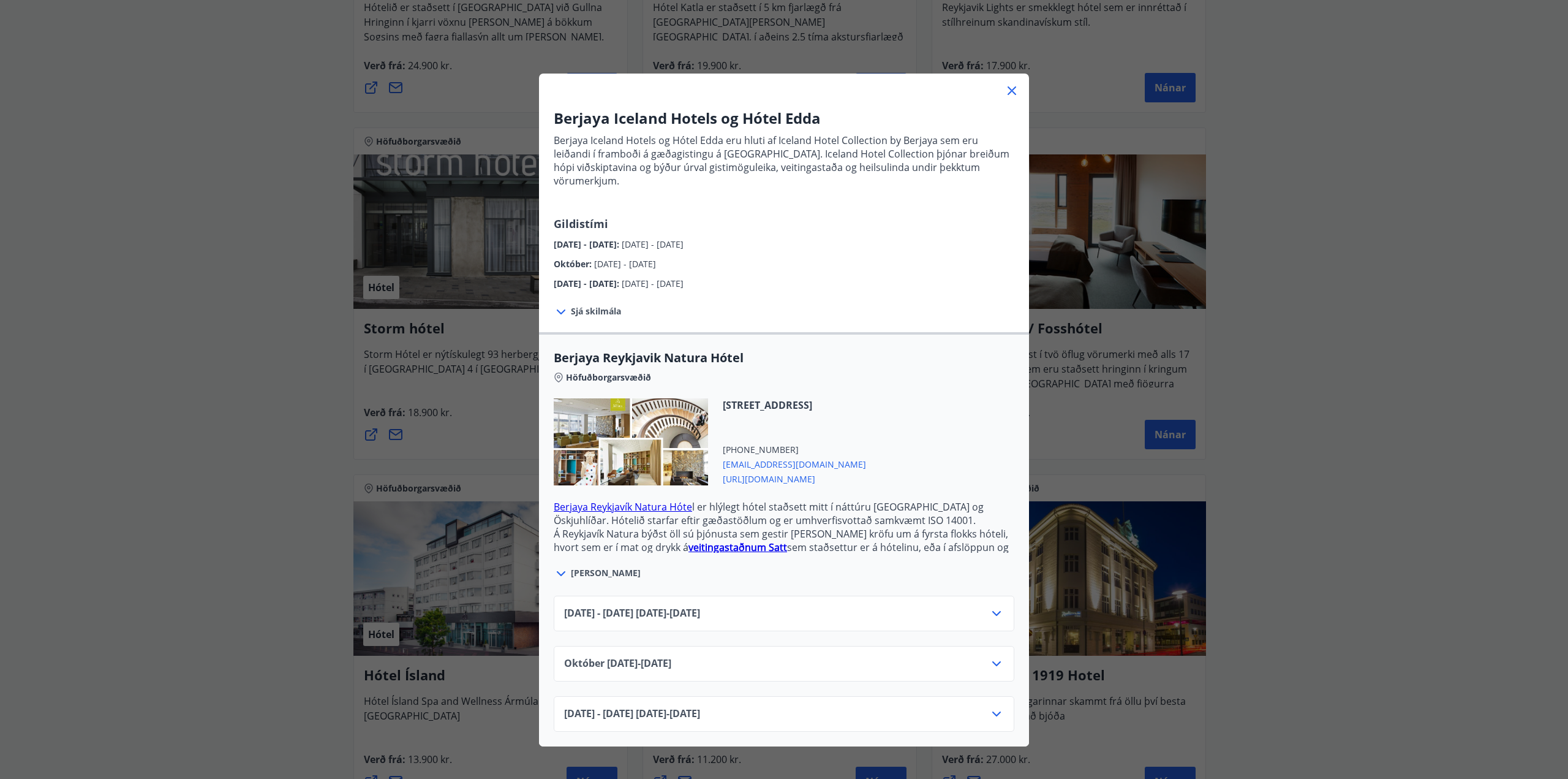
click at [792, 657] on div "[DATE]10.25 - [DATE]" at bounding box center [784, 669] width 440 height 24
click at [991, 657] on icon at bounding box center [996, 663] width 15 height 15
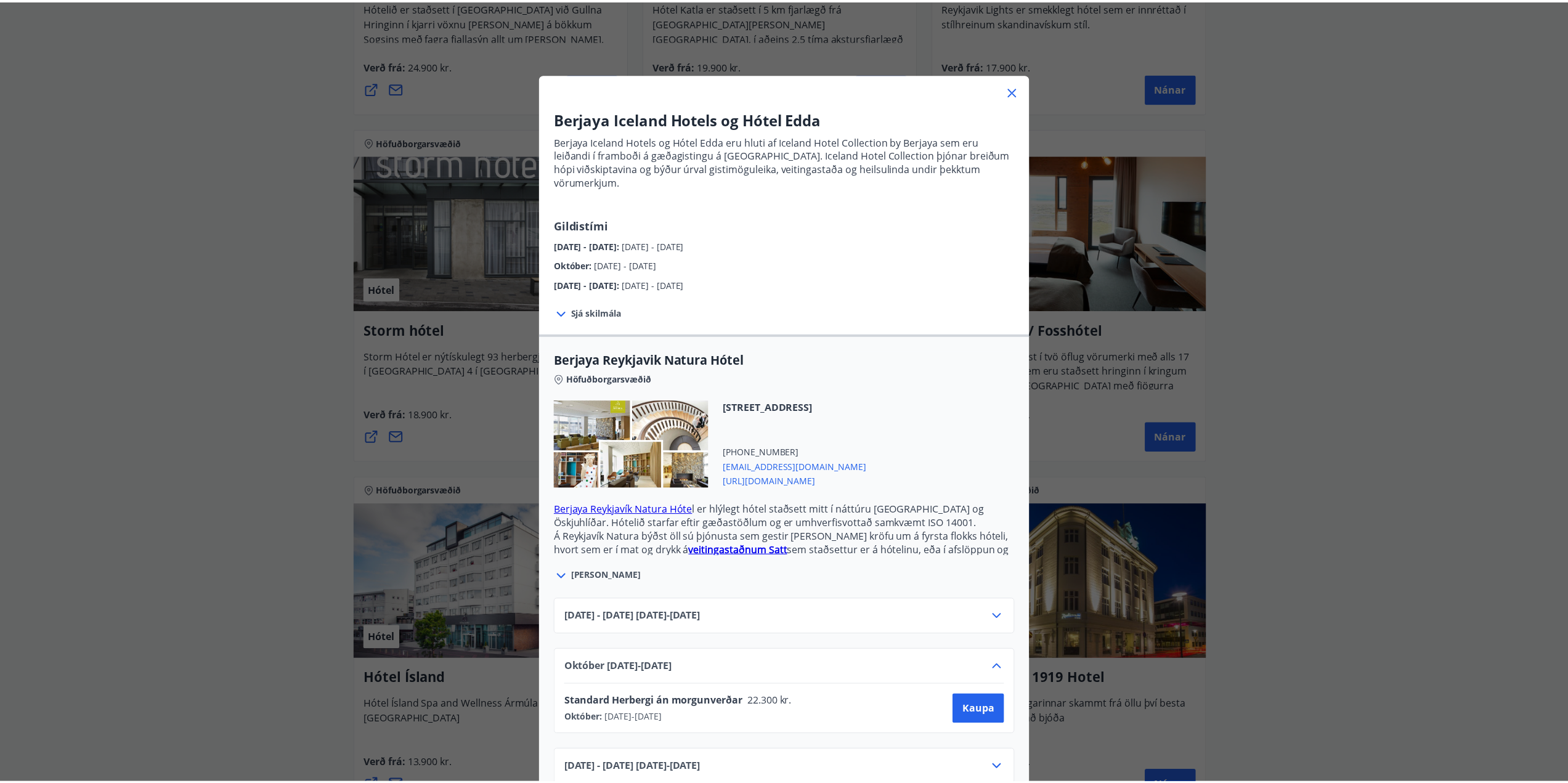
scroll to position [13, 0]
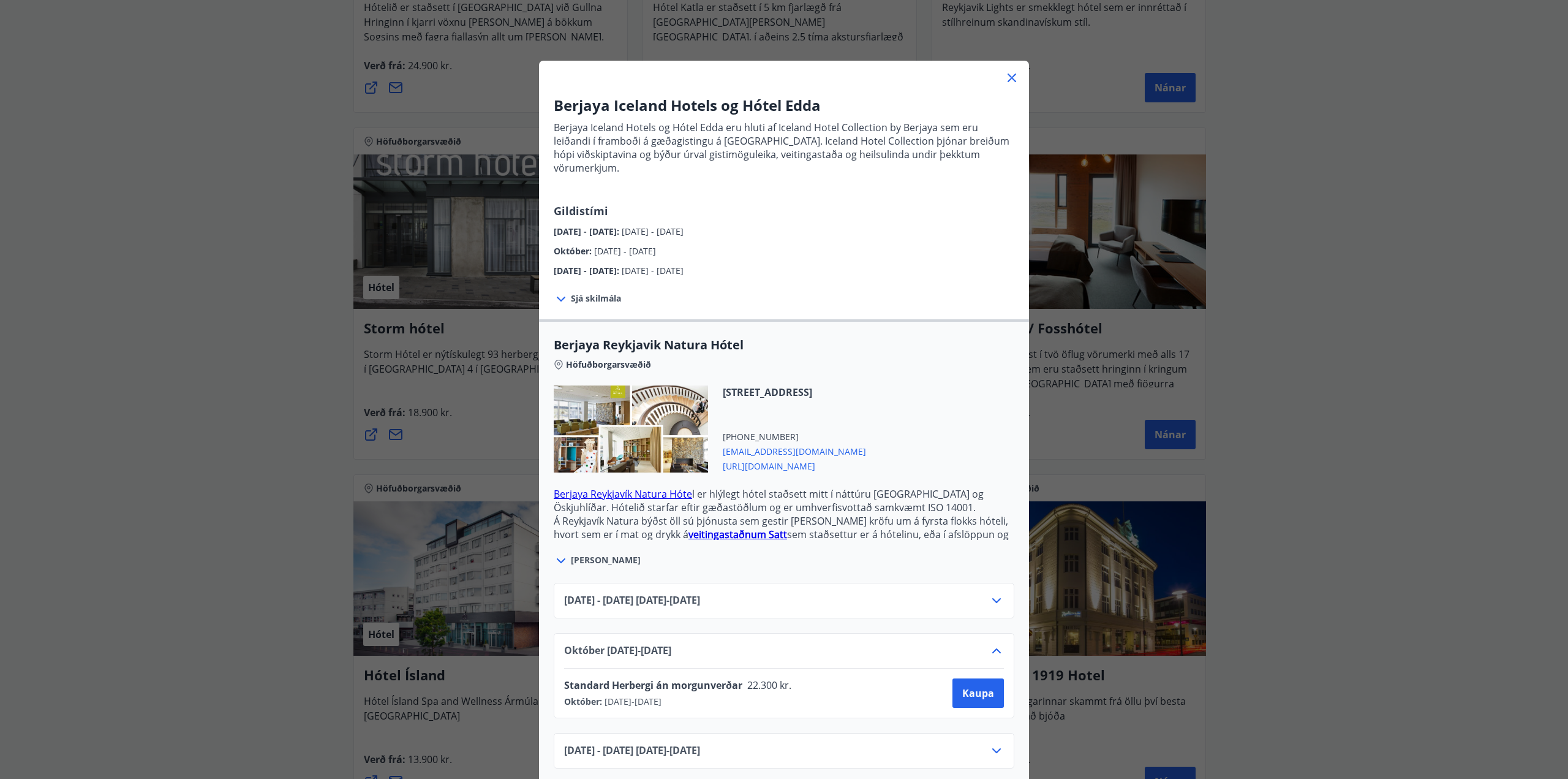
click at [1350, 486] on div "Berjaya Iceland Hotels og Hótel Edda Berjaya Iceland Hotels og Hótel Edda eru h…" at bounding box center [784, 376] width 1568 height 779
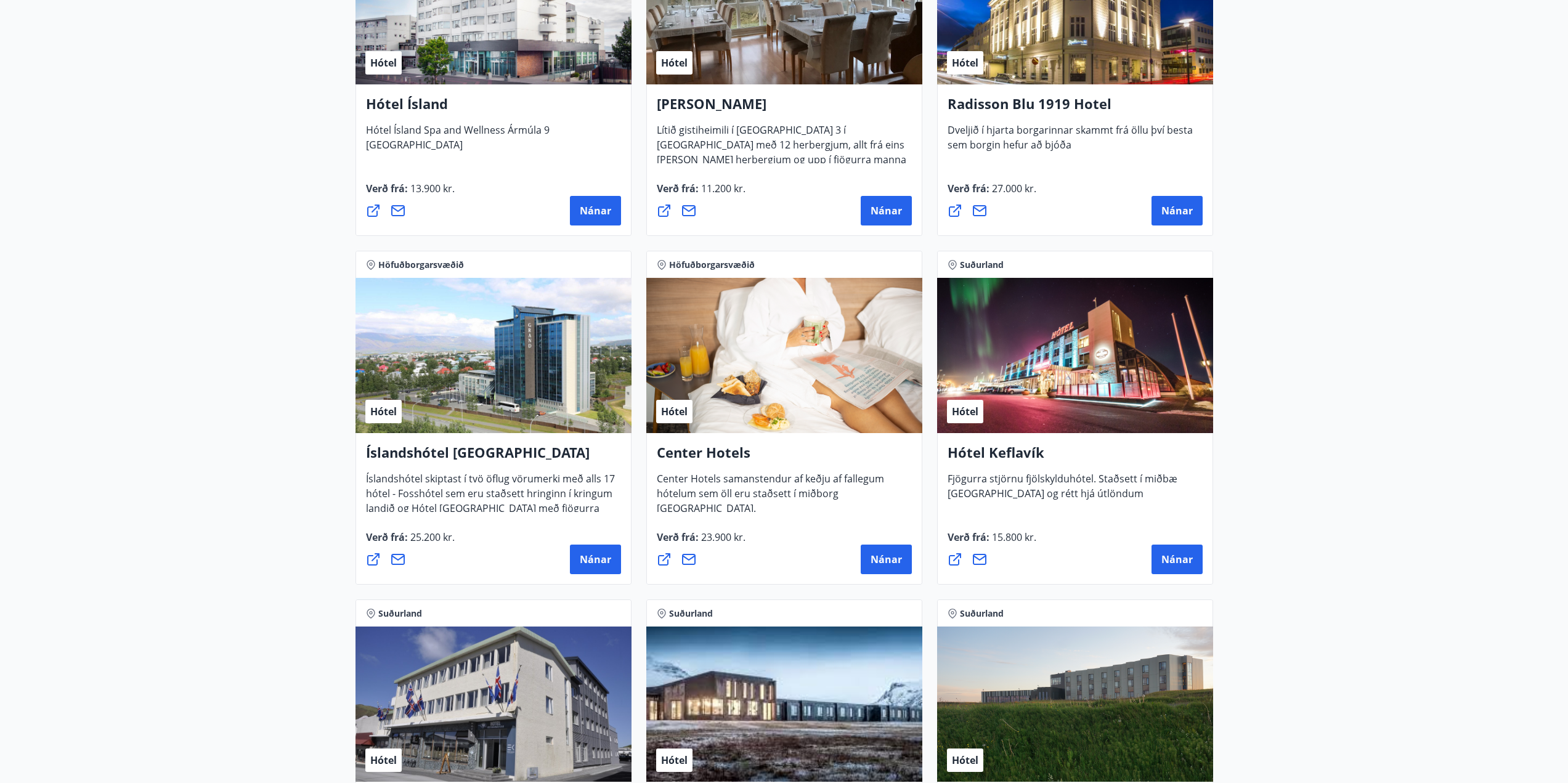
scroll to position [1108, 0]
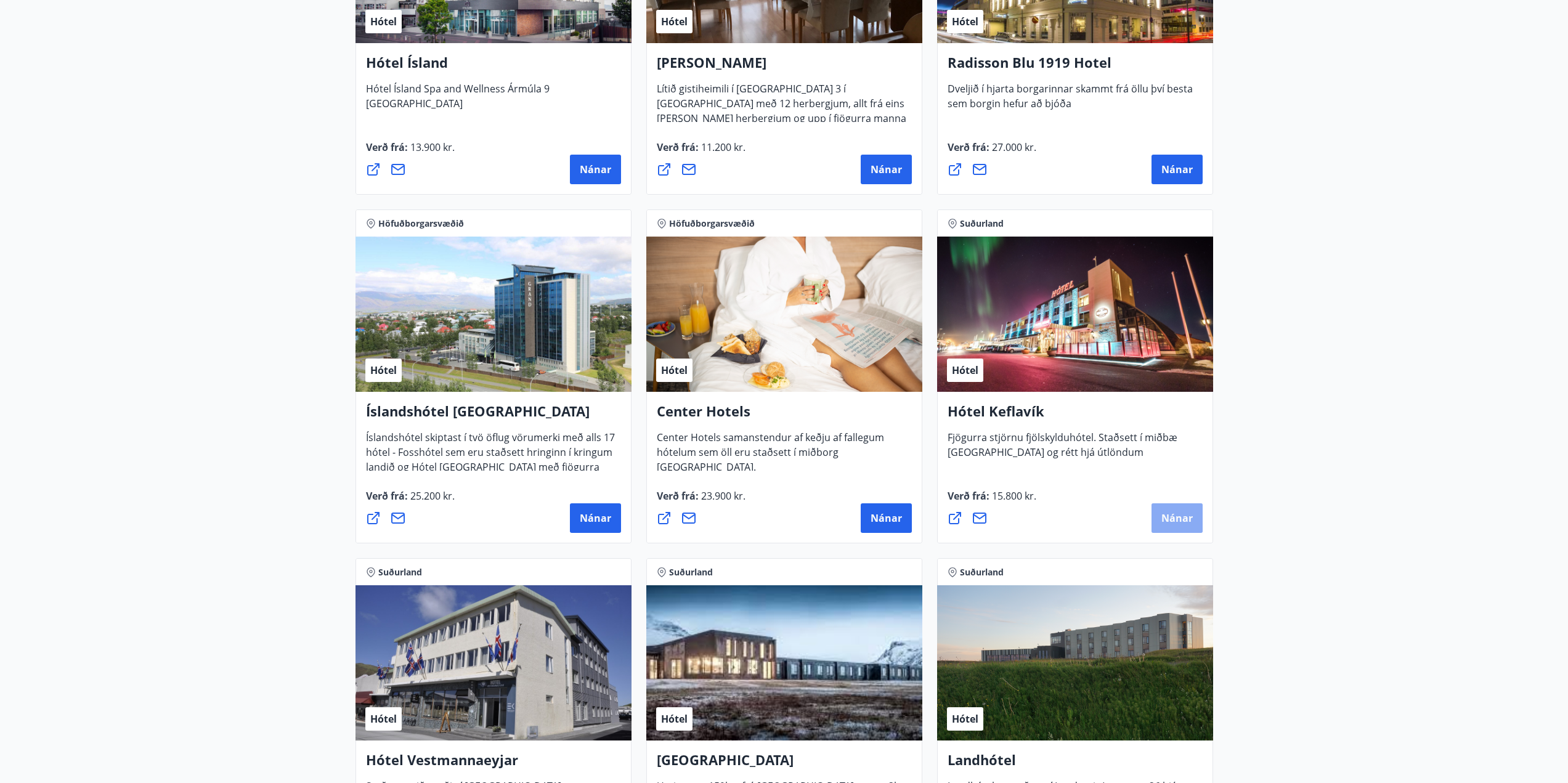
click at [1176, 517] on span "Nánar" at bounding box center [1176, 518] width 32 height 14
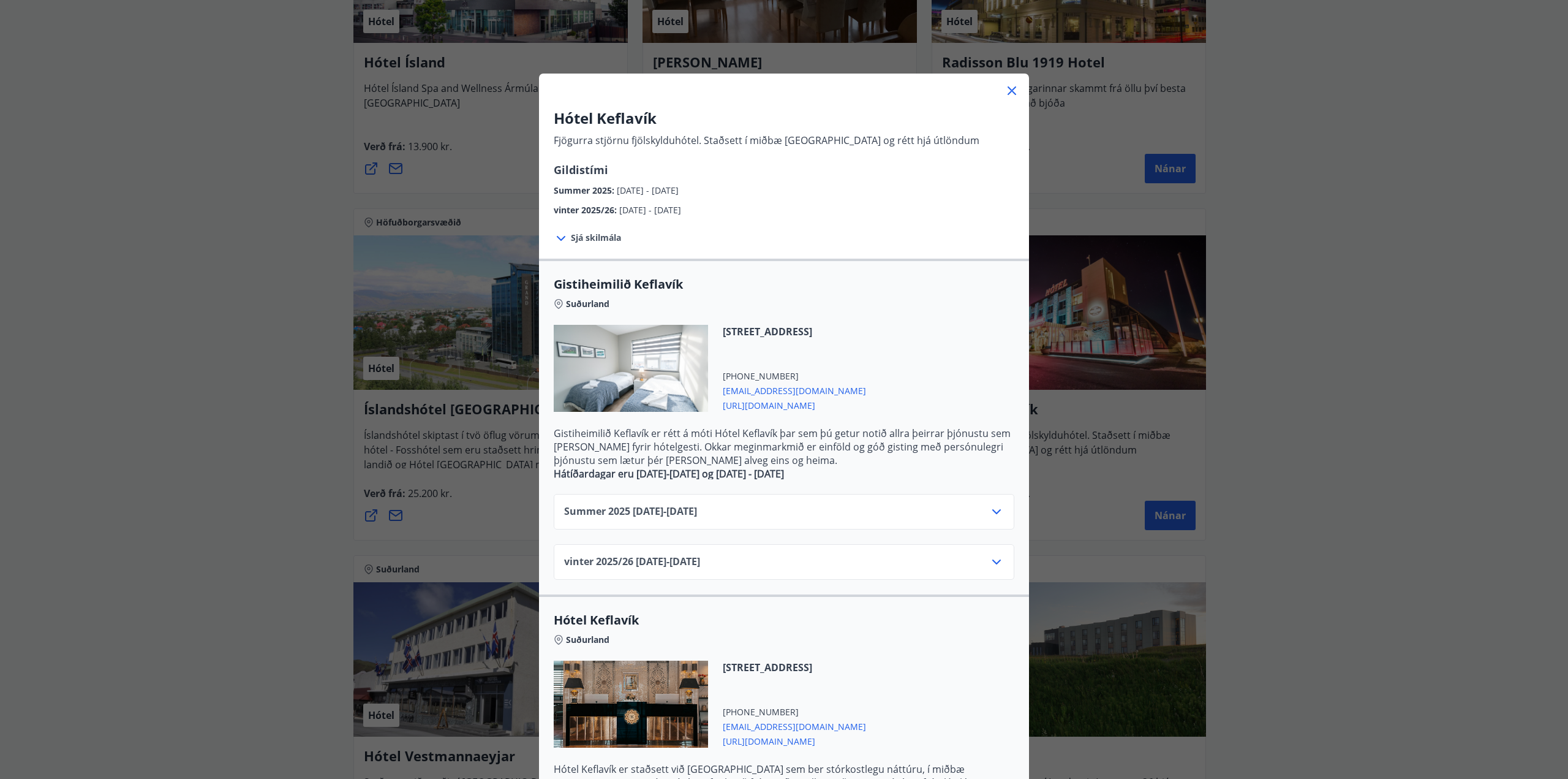
click at [1000, 509] on div "Summer [PHONE_NUMBER][DATE] - [DATE]" at bounding box center [784, 511] width 460 height 35
click at [991, 511] on icon at bounding box center [996, 511] width 15 height 15
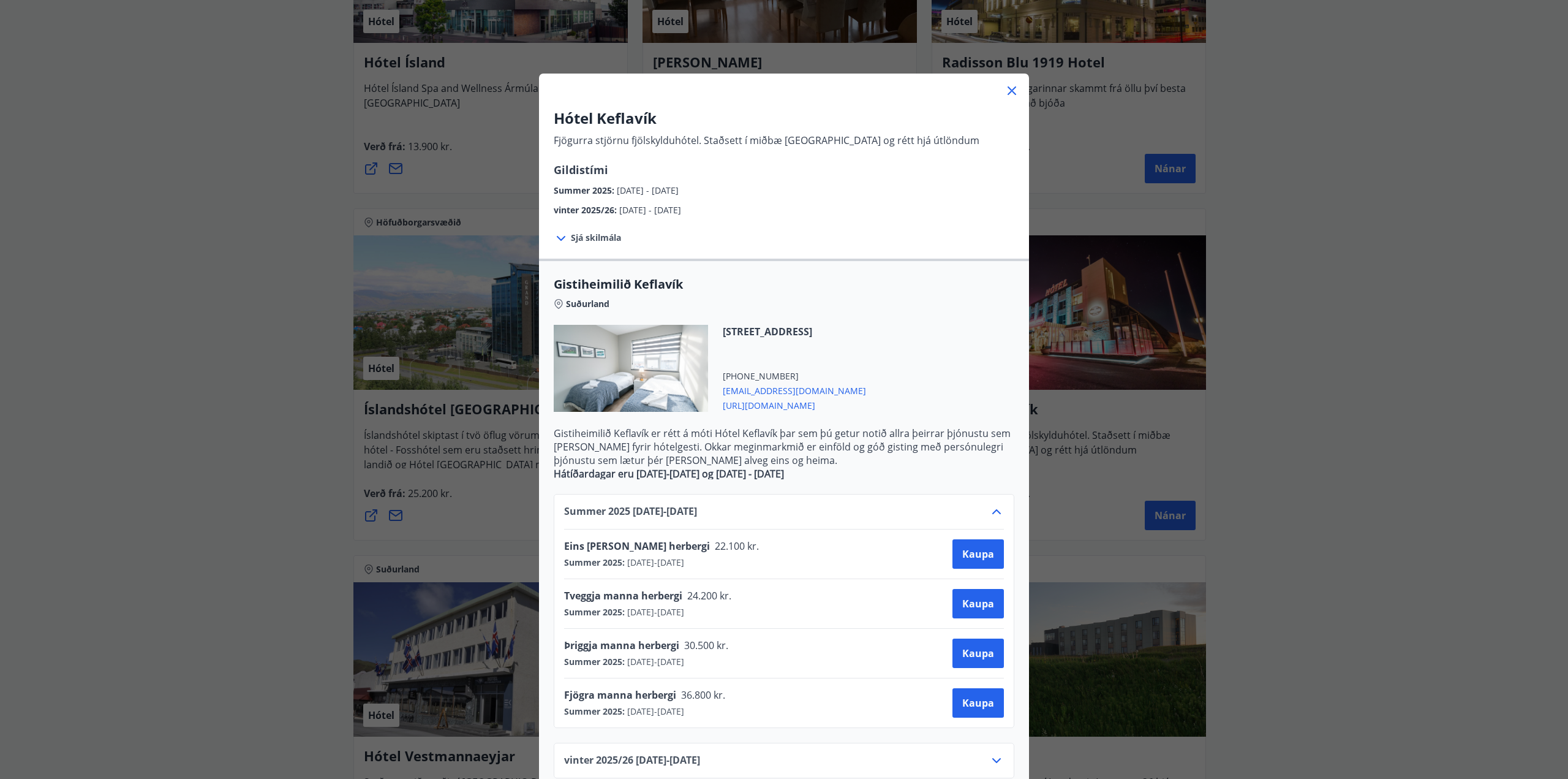
click at [1380, 462] on div "Hótel Keflavík Fjögurra stjörnu fjölskylduhótel. Staðsett í miðbæ [GEOGRAPHIC_D…" at bounding box center [784, 390] width 1568 height 779
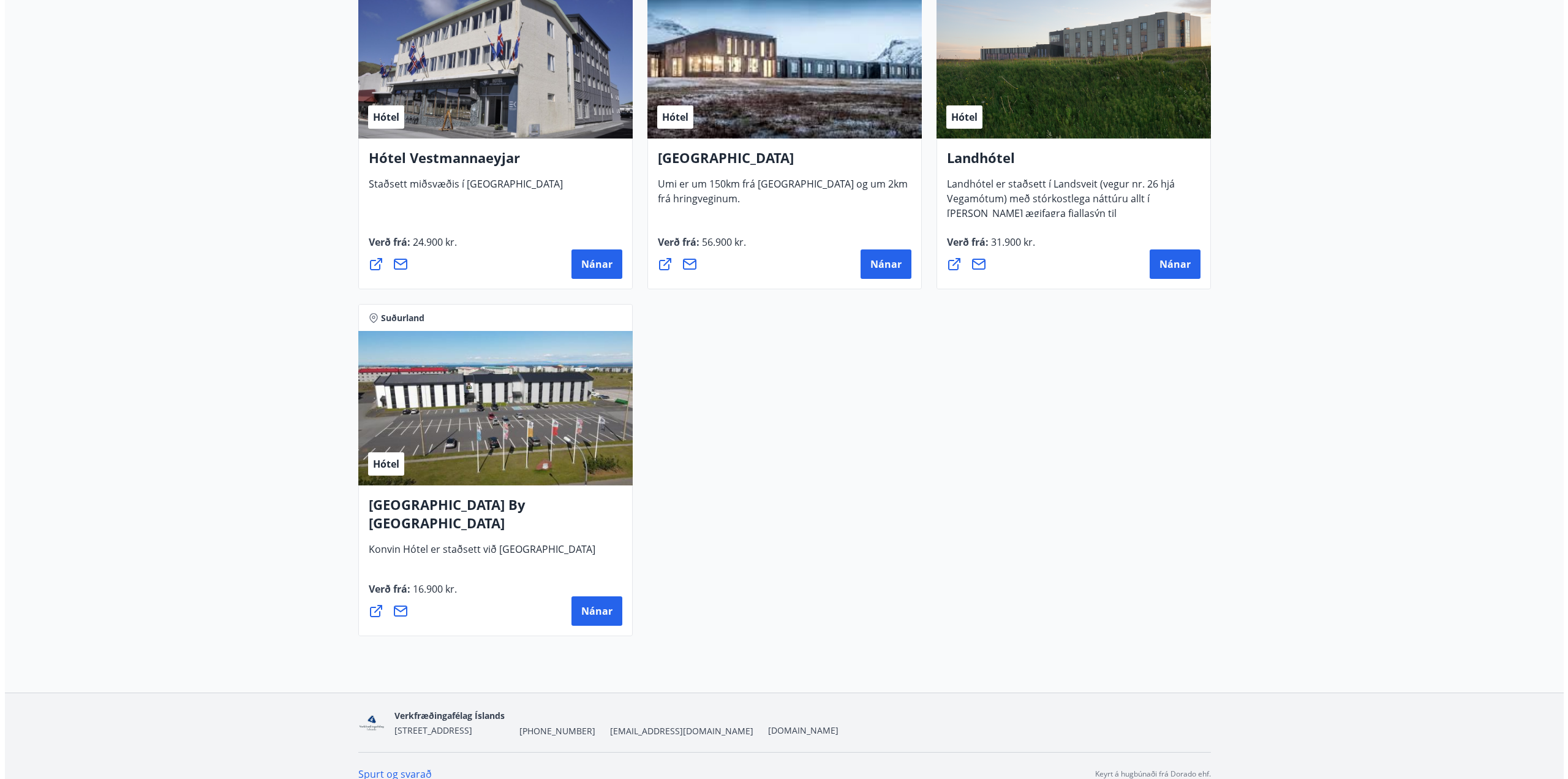
scroll to position [1716, 0]
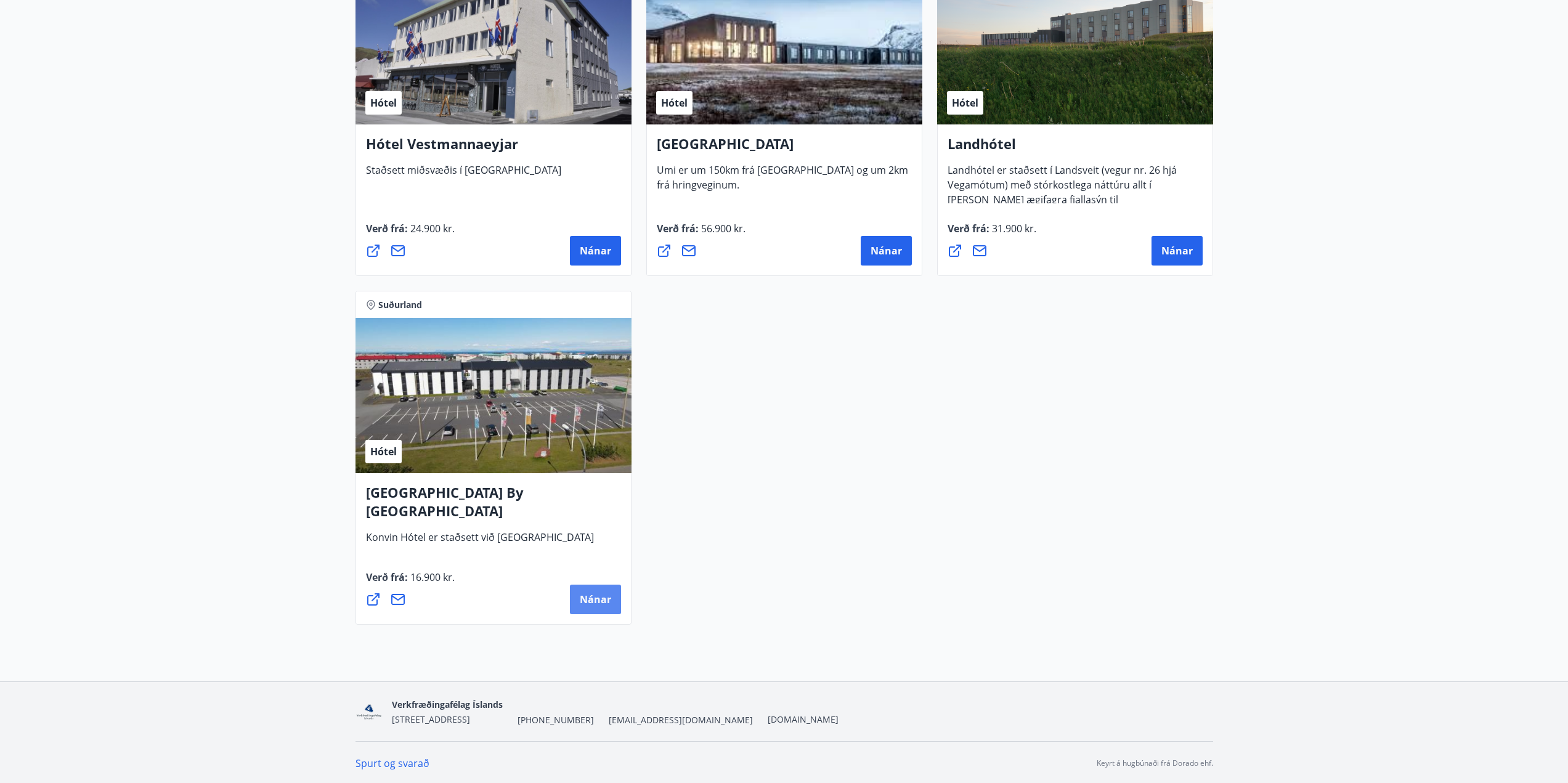
click at [607, 601] on span "Nánar" at bounding box center [596, 599] width 32 height 14
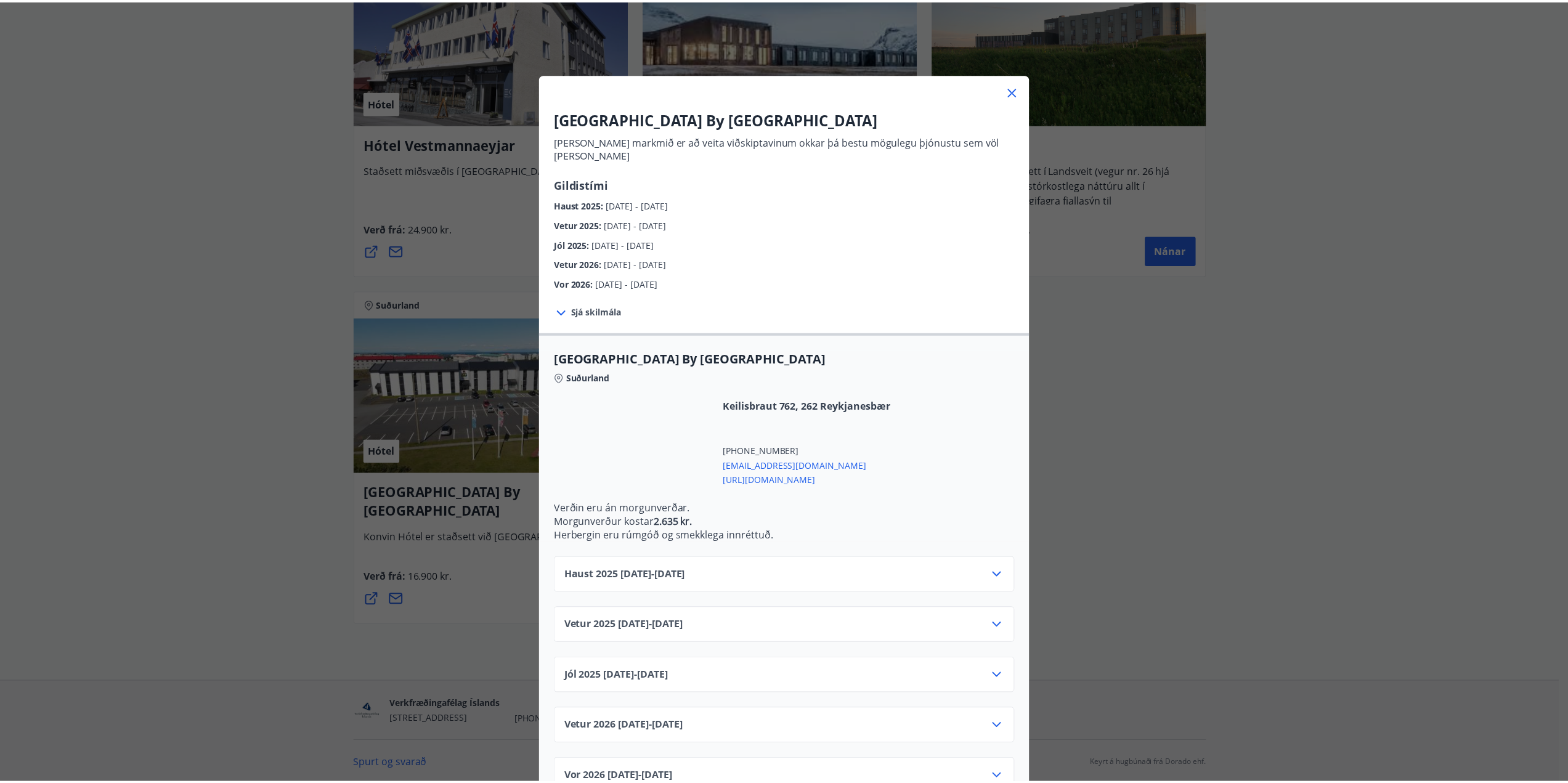
scroll to position [22, 0]
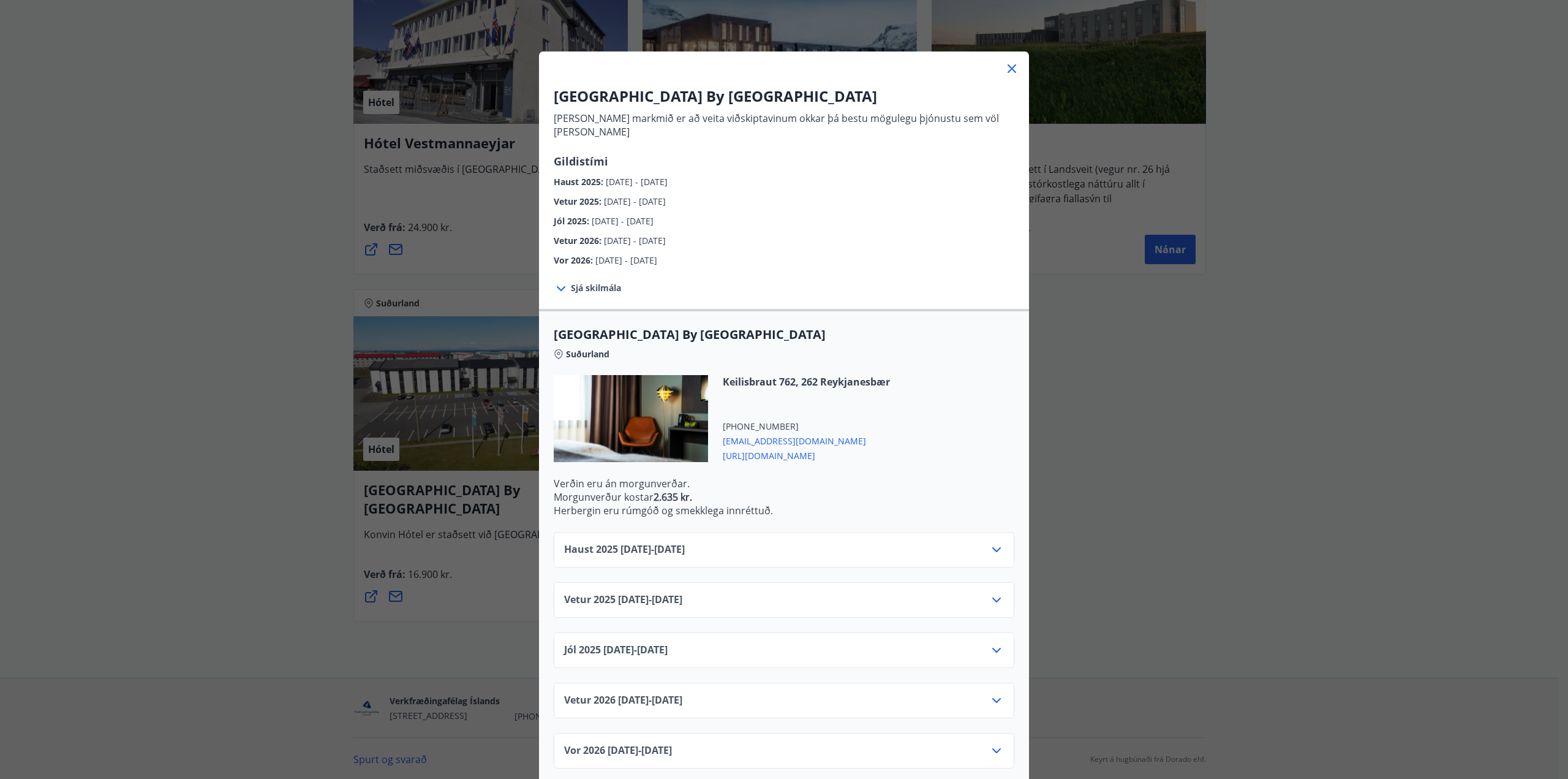
click at [994, 543] on icon at bounding box center [996, 549] width 15 height 15
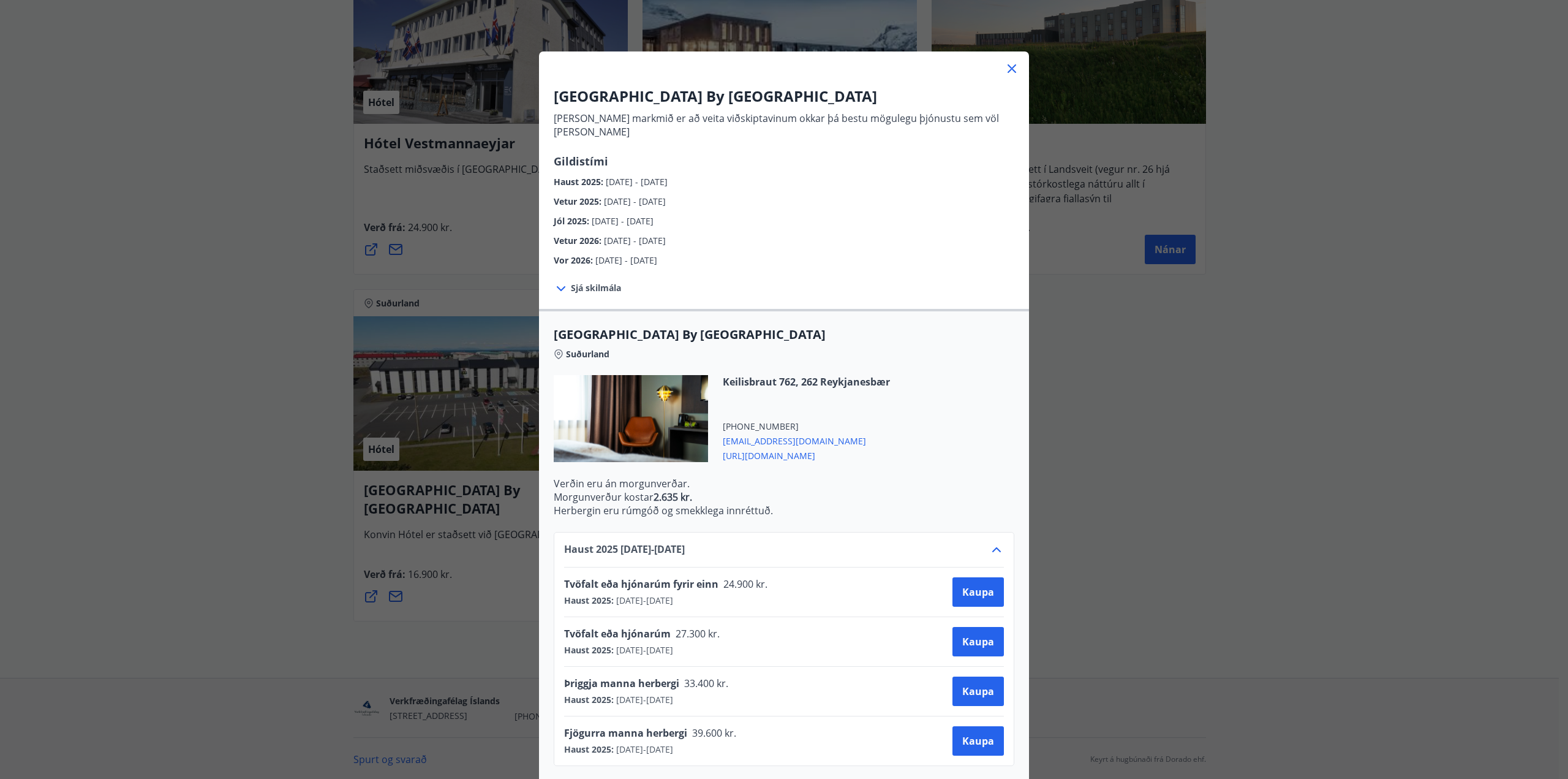
click at [235, 520] on div "[GEOGRAPHIC_DATA] By [GEOGRAPHIC_DATA] [PERSON_NAME] markmið er að veita viðski…" at bounding box center [784, 367] width 1568 height 779
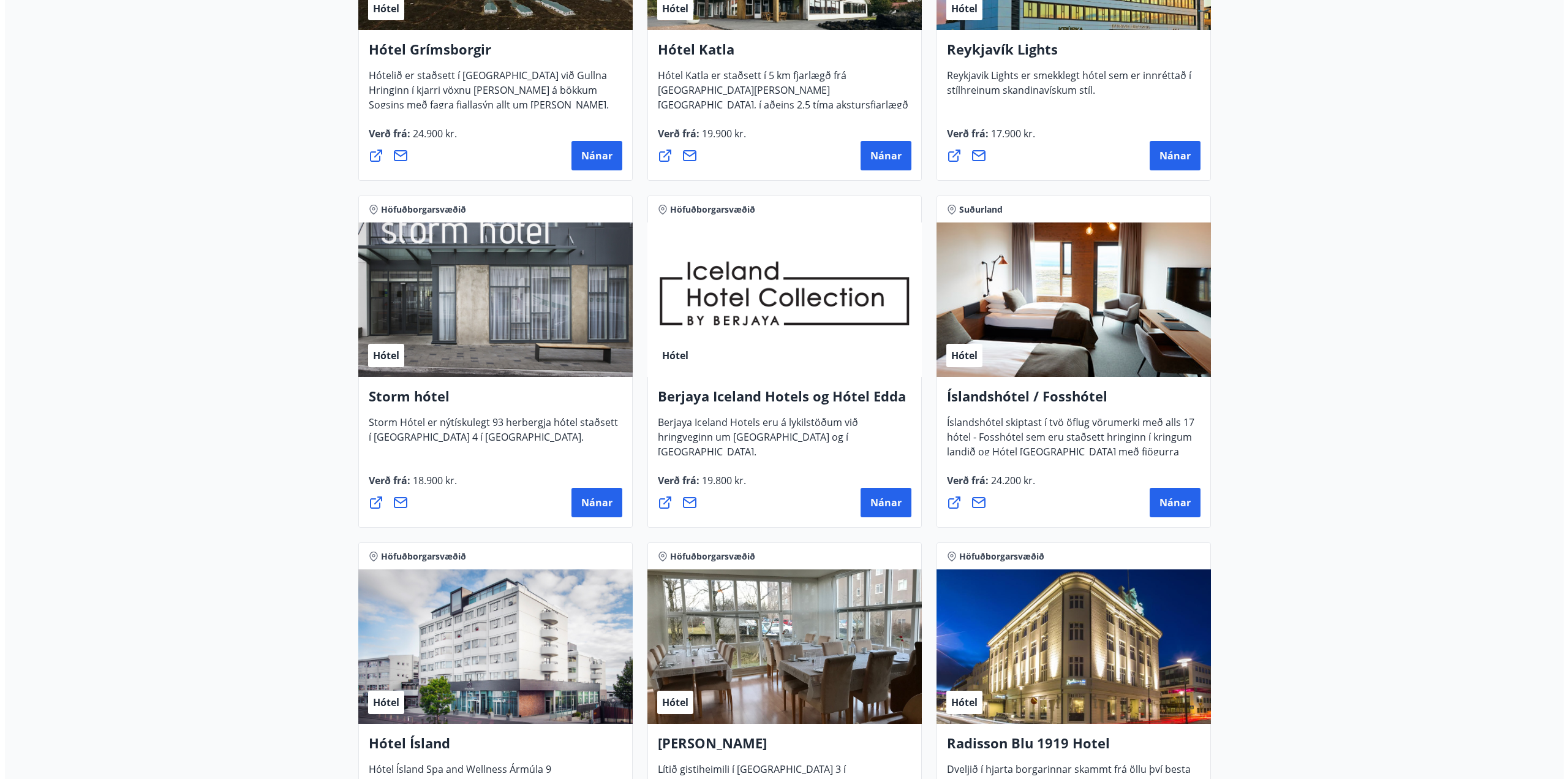
scroll to position [552, 0]
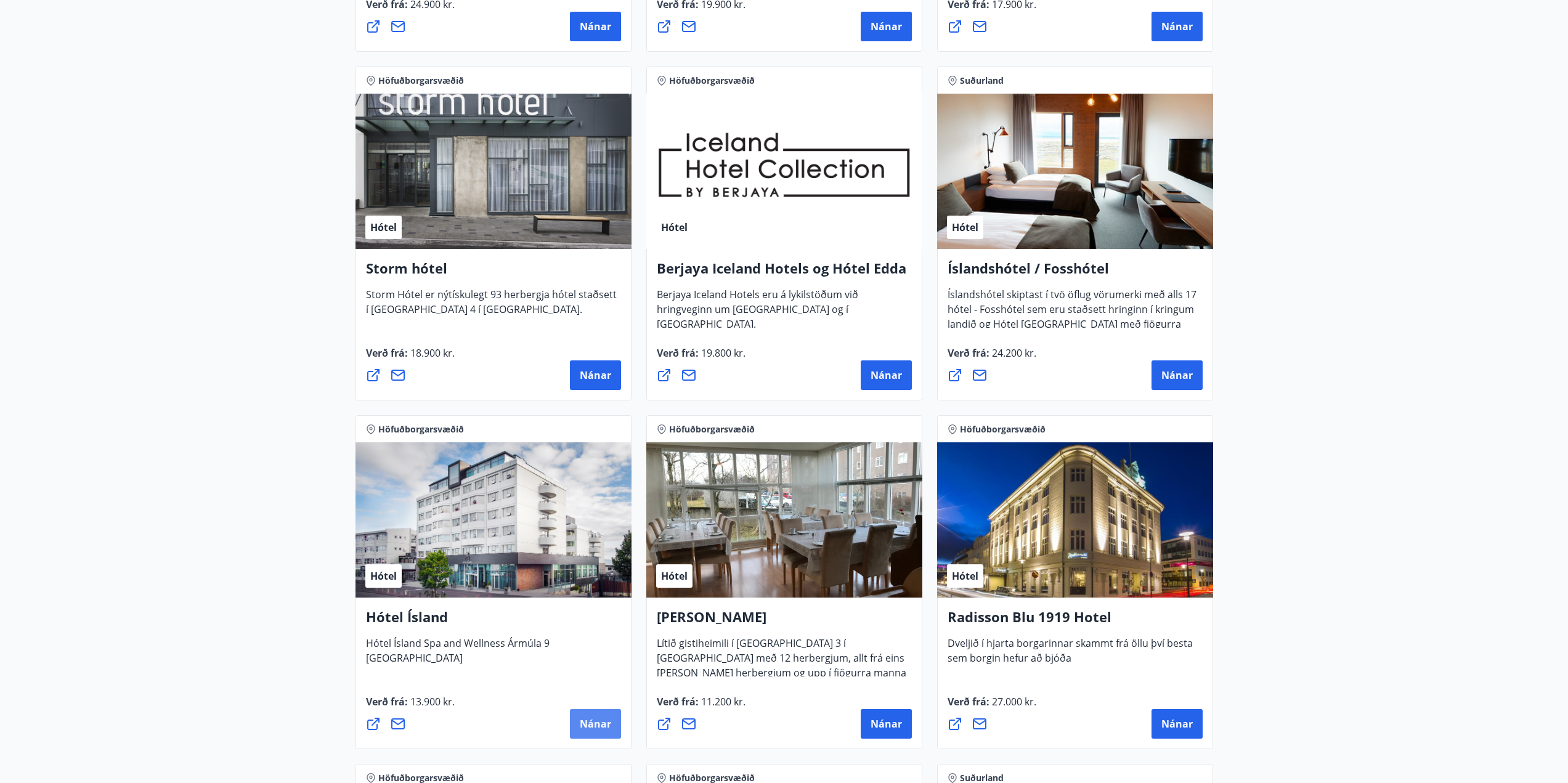
click at [576, 726] on button "Nánar" at bounding box center [596, 724] width 51 height 29
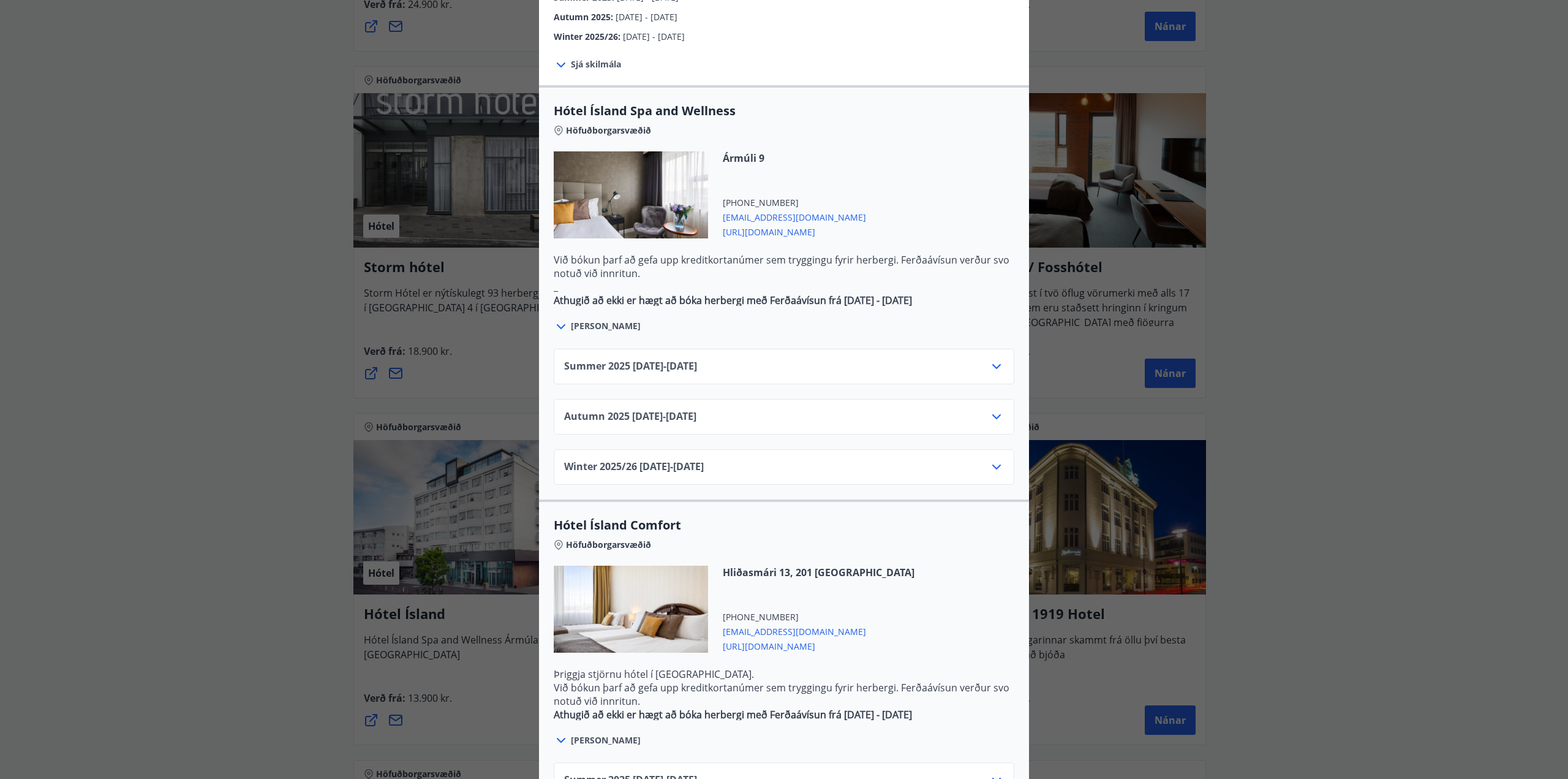
scroll to position [613, 0]
click at [952, 408] on div "Autumn [PHONE_NUMBER][DATE] - [DATE]" at bounding box center [784, 420] width 440 height 24
click at [989, 408] on icon at bounding box center [996, 415] width 15 height 15
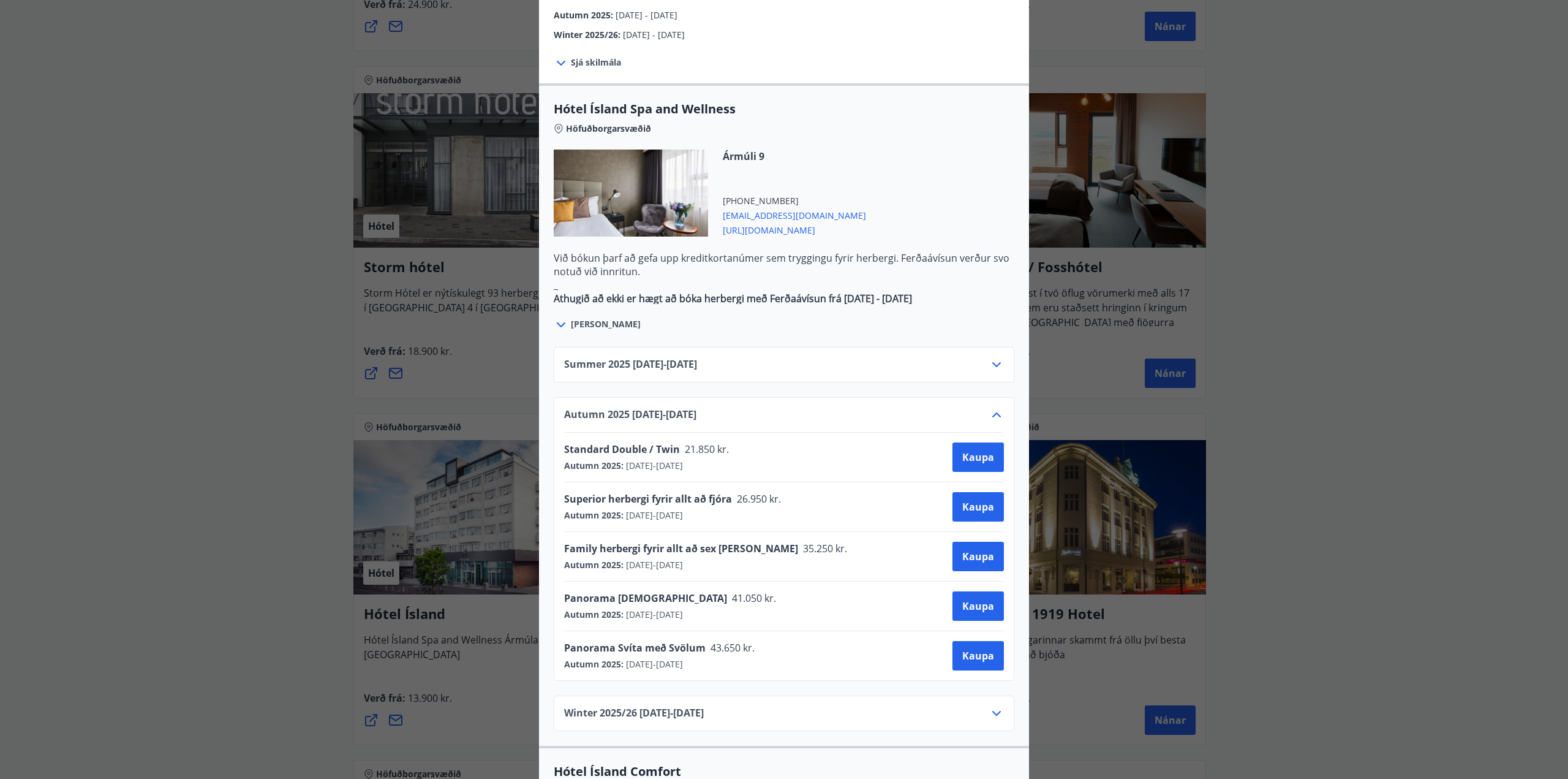
click at [191, 340] on div "Hótel Ísland Sendu skilaboð til að panta herbergi [EMAIL_ADDRESS][DOMAIN_NAME] …" at bounding box center [784, 390] width 1568 height 779
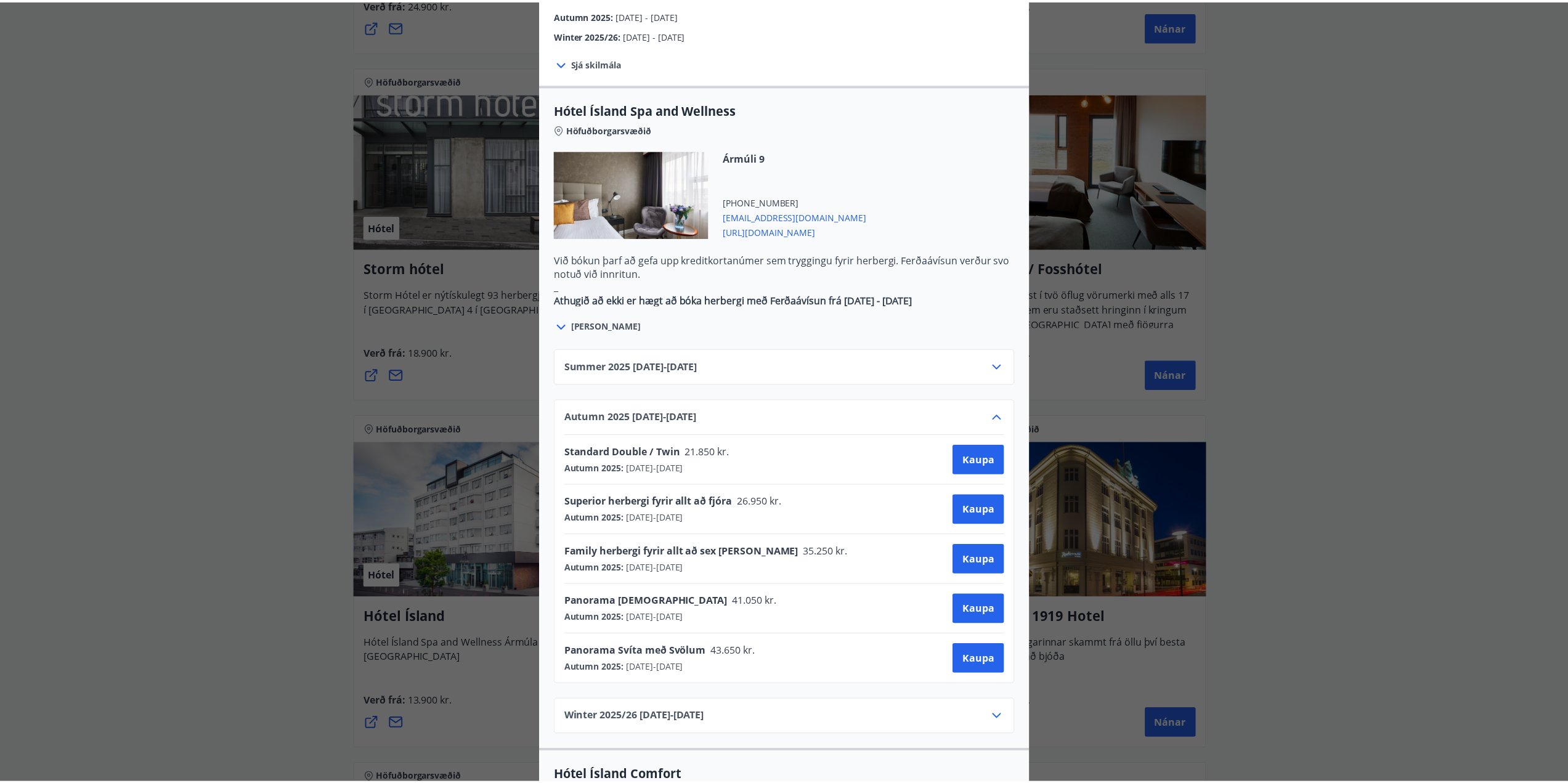
scroll to position [0, 0]
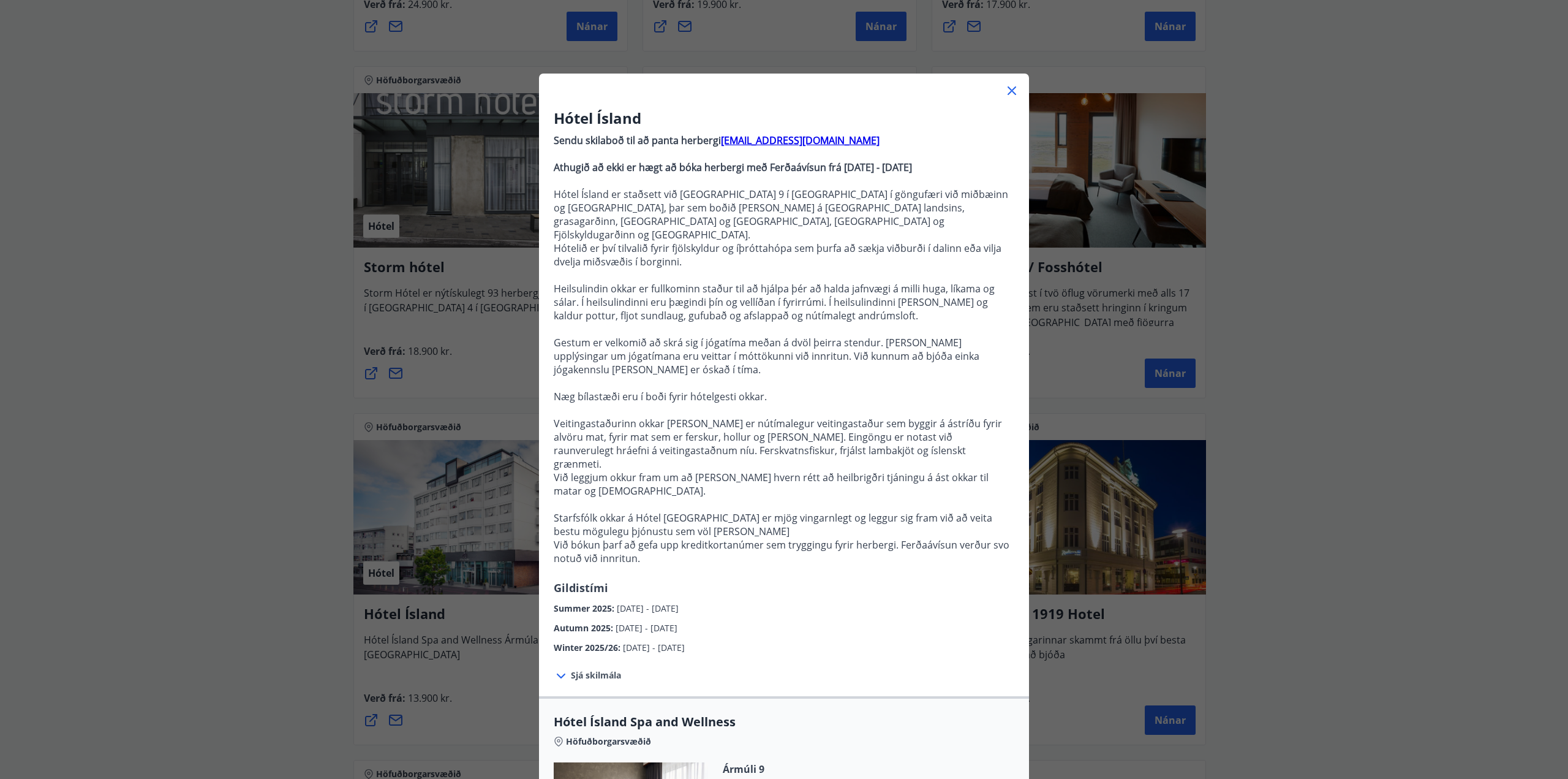
click at [194, 335] on div "Hótel Ísland Sendu skilaboð til að panta herbergi [EMAIL_ADDRESS][DOMAIN_NAME] …" at bounding box center [784, 390] width 1568 height 779
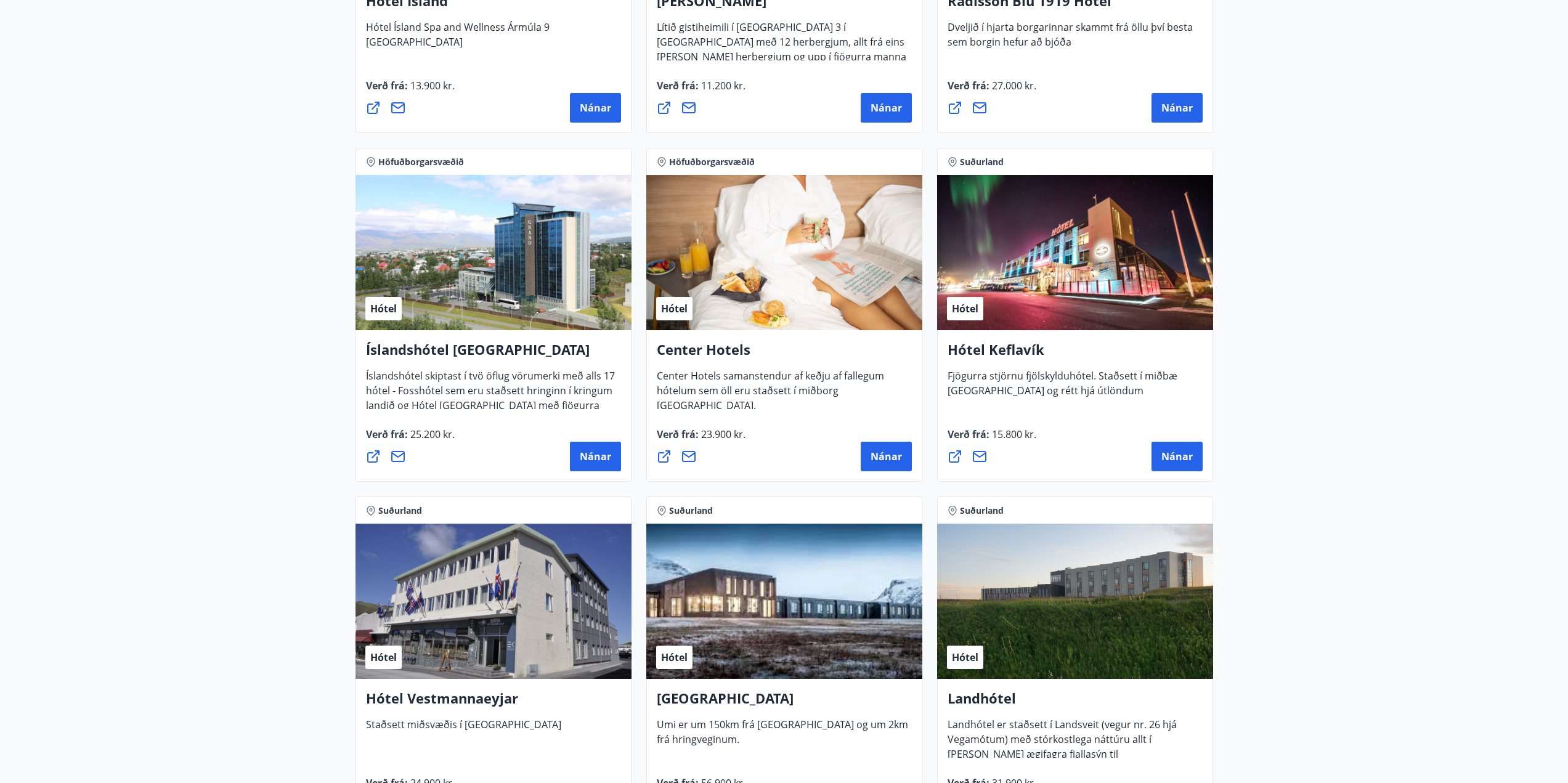
scroll to position [1232, 0]
